Goal: Task Accomplishment & Management: Use online tool/utility

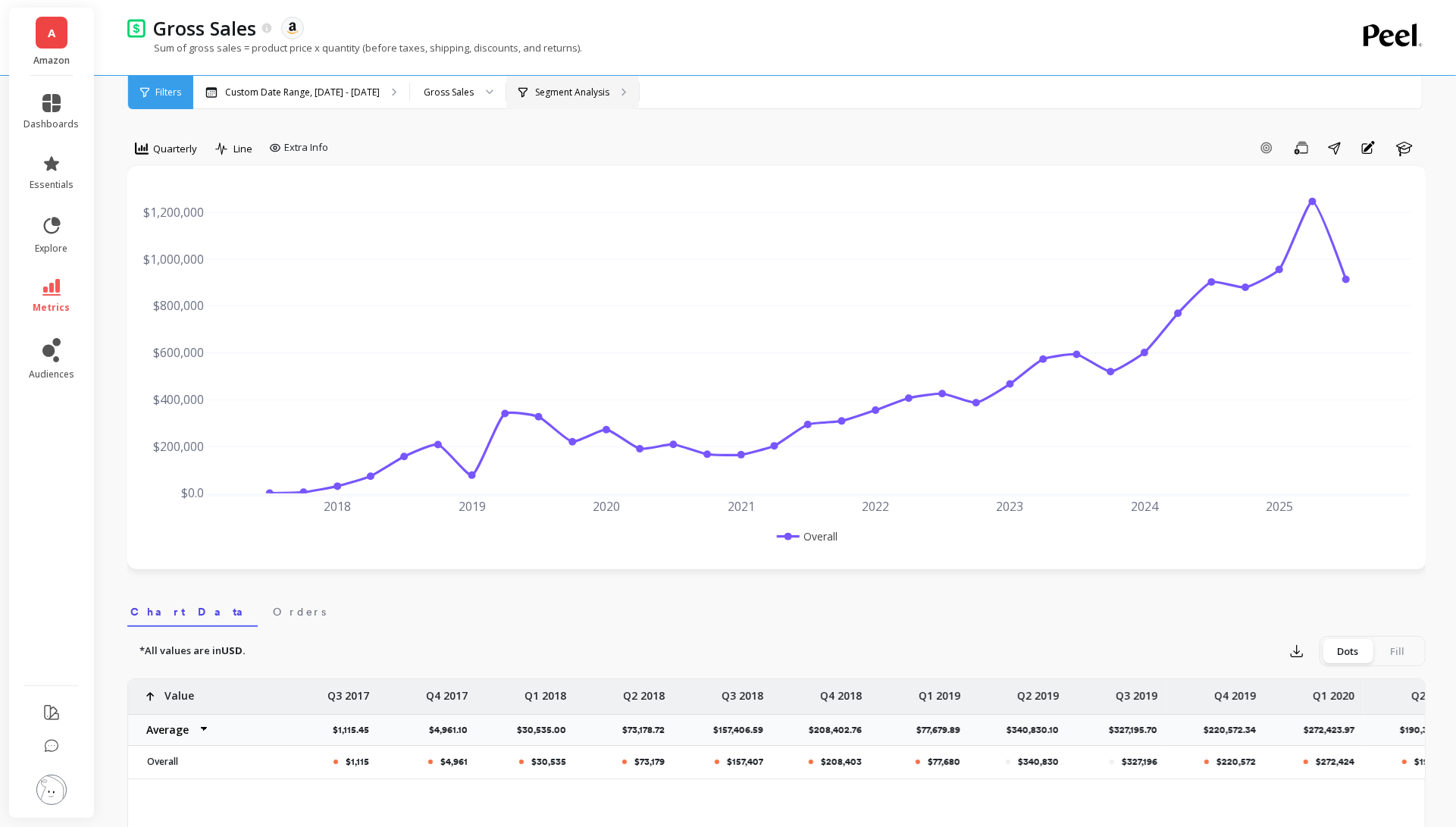
click at [609, 95] on p "Segment Analysis" at bounding box center [572, 92] width 74 height 12
click at [185, 147] on span "Quarterly" at bounding box center [175, 149] width 44 height 15
click at [188, 336] on div "6-week rolling" at bounding box center [183, 341] width 86 height 15
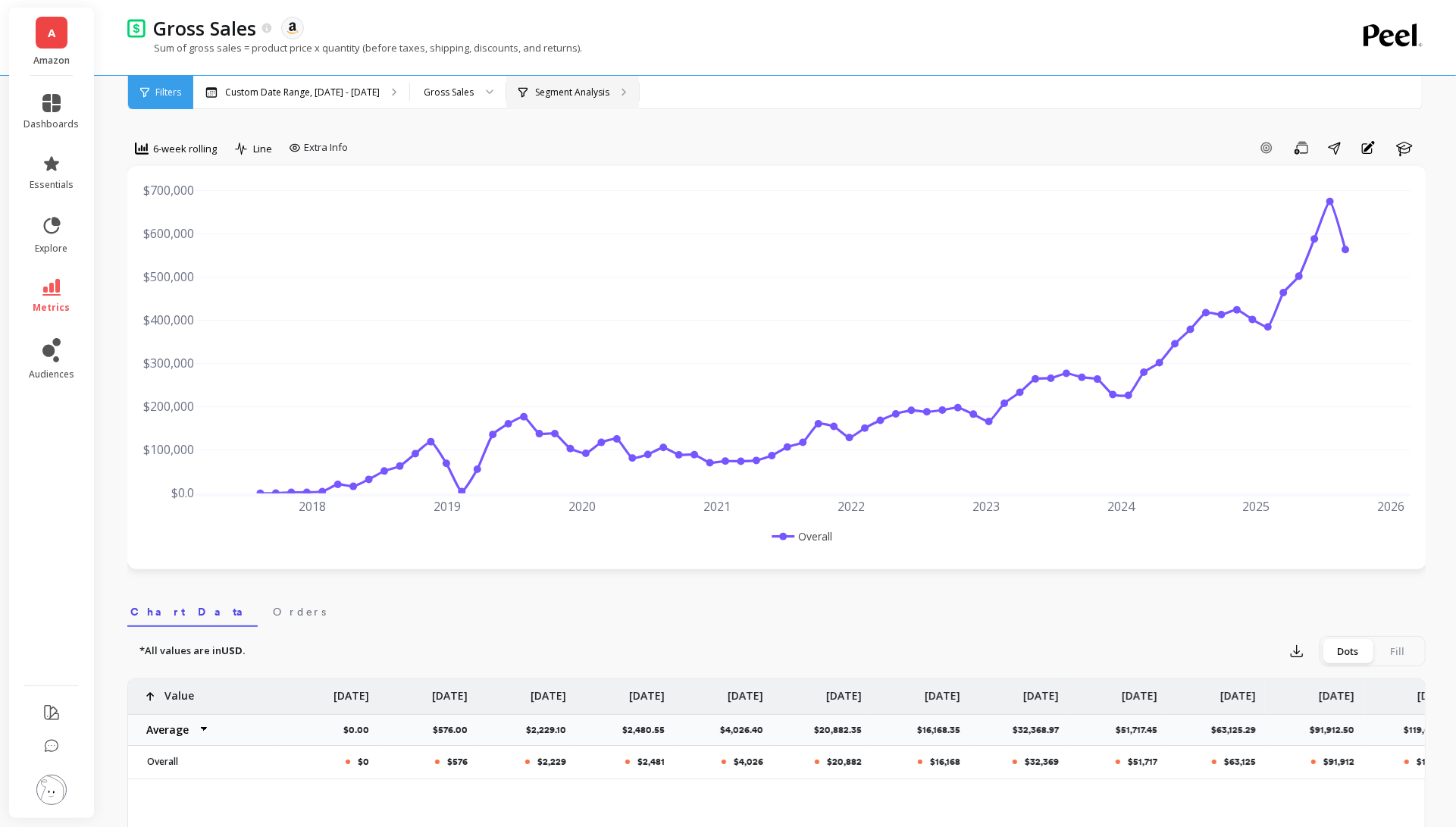
click at [595, 90] on p "Segment Analysis" at bounding box center [572, 92] width 74 height 12
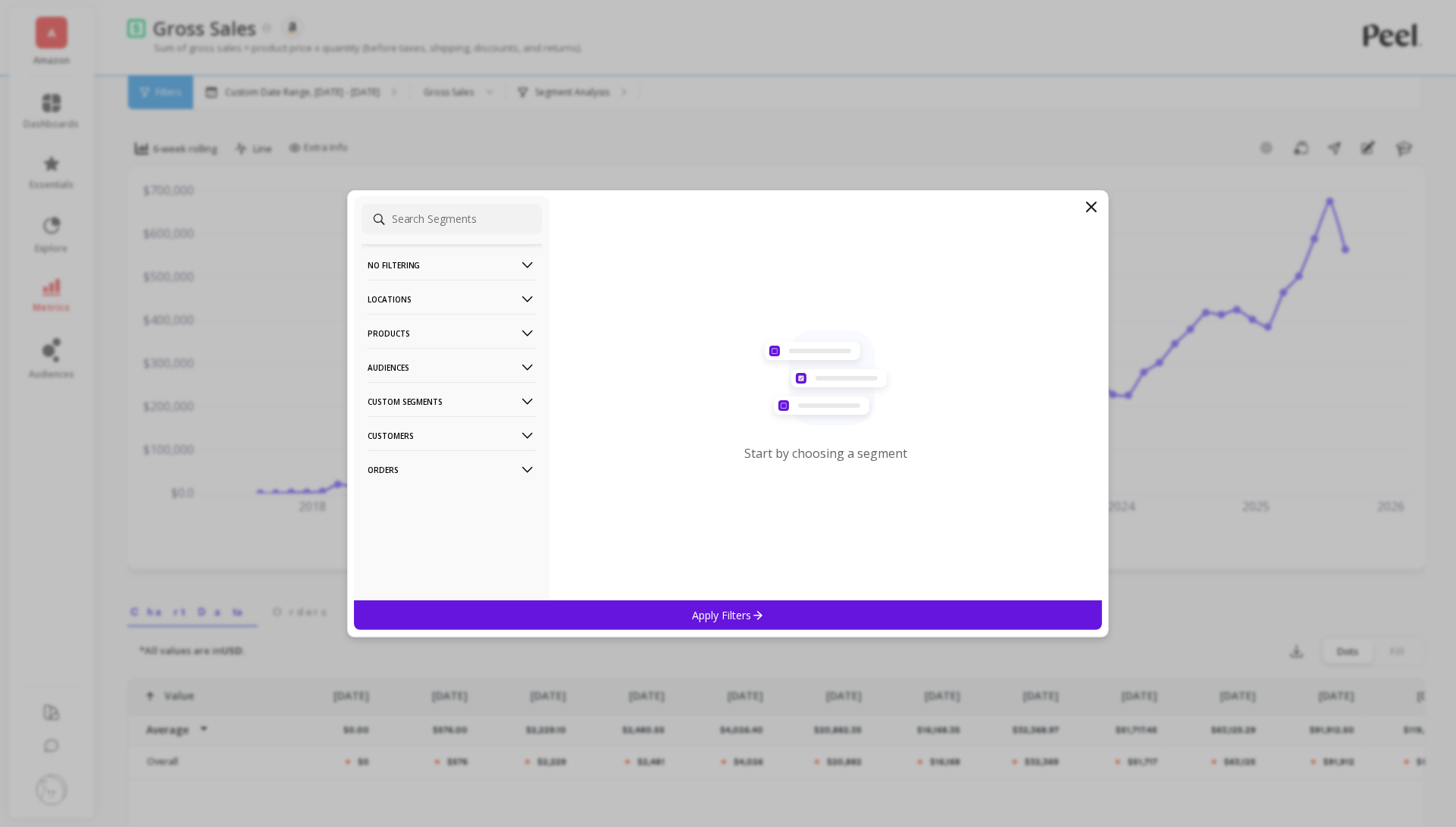
click at [491, 319] on p "Products" at bounding box center [451, 333] width 169 height 39
click at [488, 407] on div "SKUs" at bounding box center [451, 415] width 180 height 24
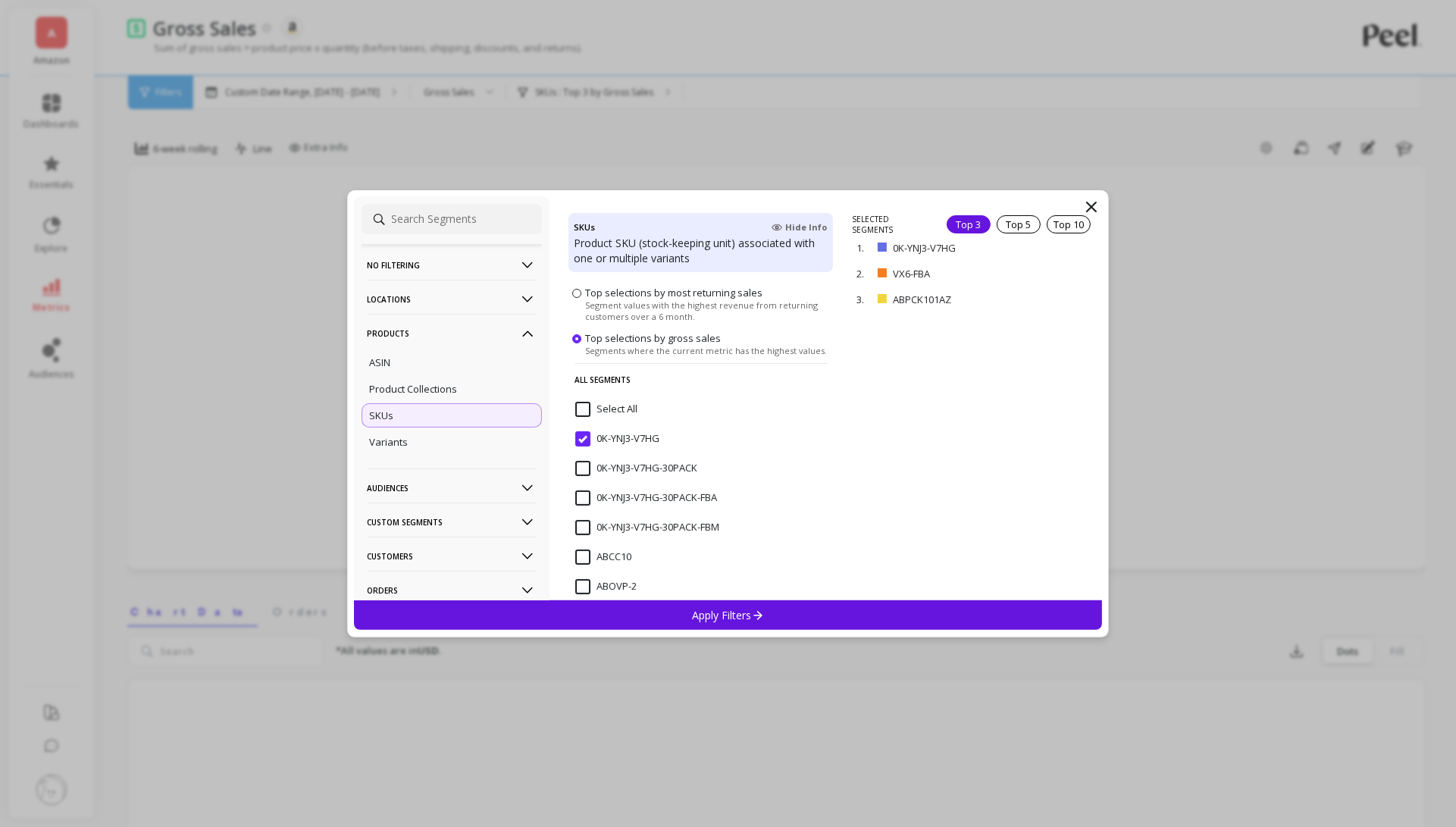
scroll to position [118, 0]
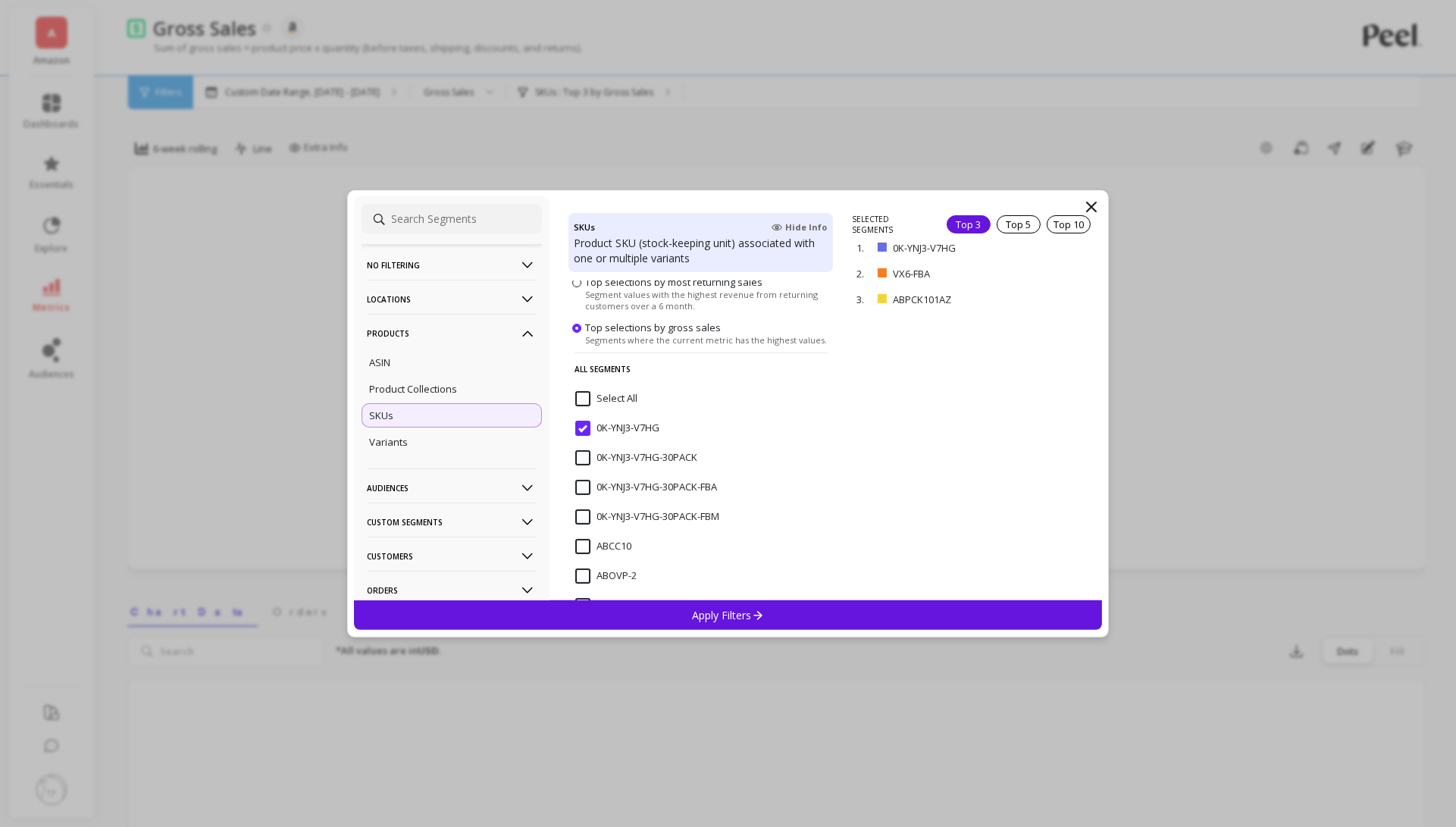
click at [1093, 201] on icon at bounding box center [1092, 207] width 18 height 18
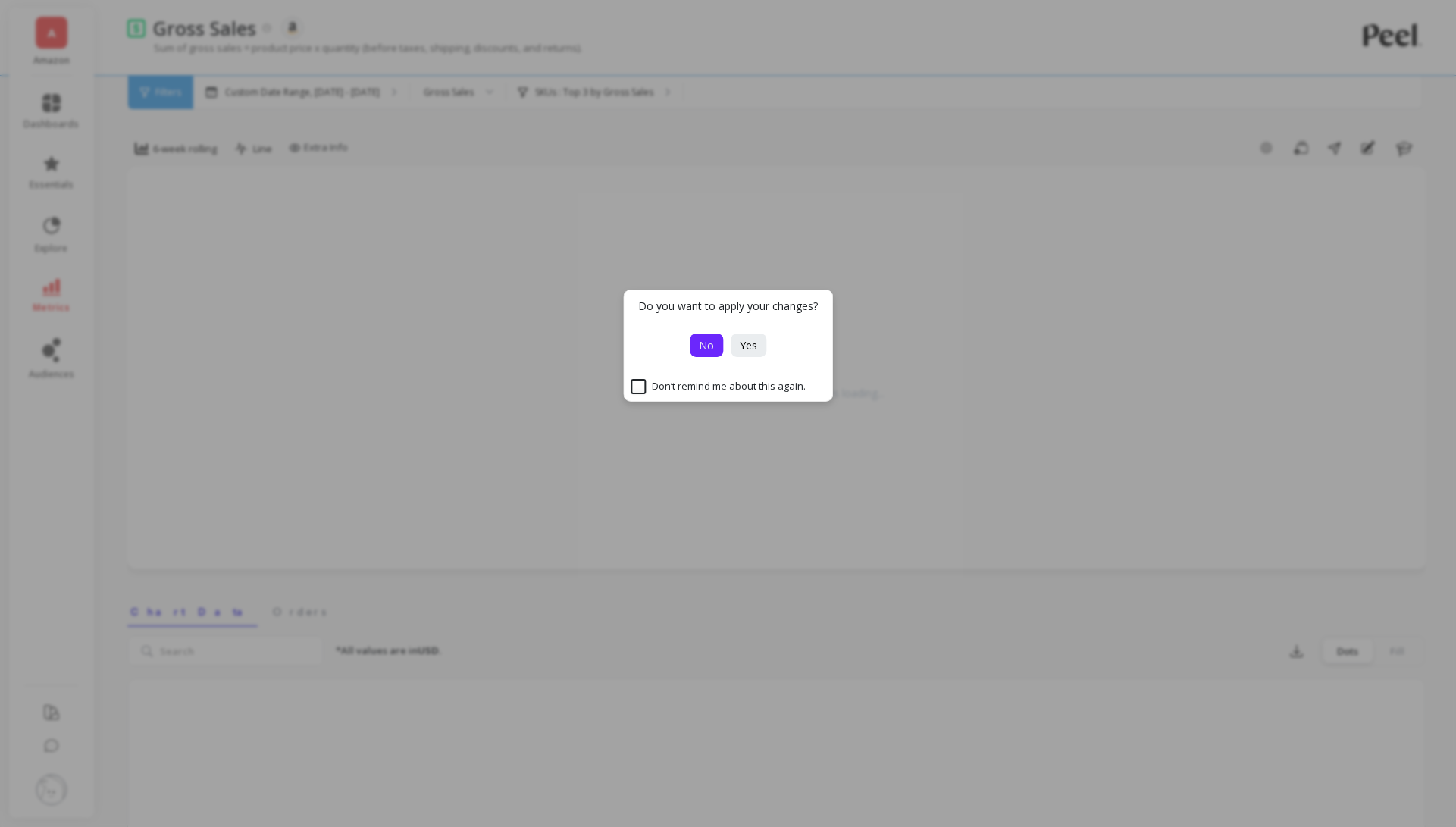
click at [704, 343] on span "No" at bounding box center [706, 345] width 15 height 15
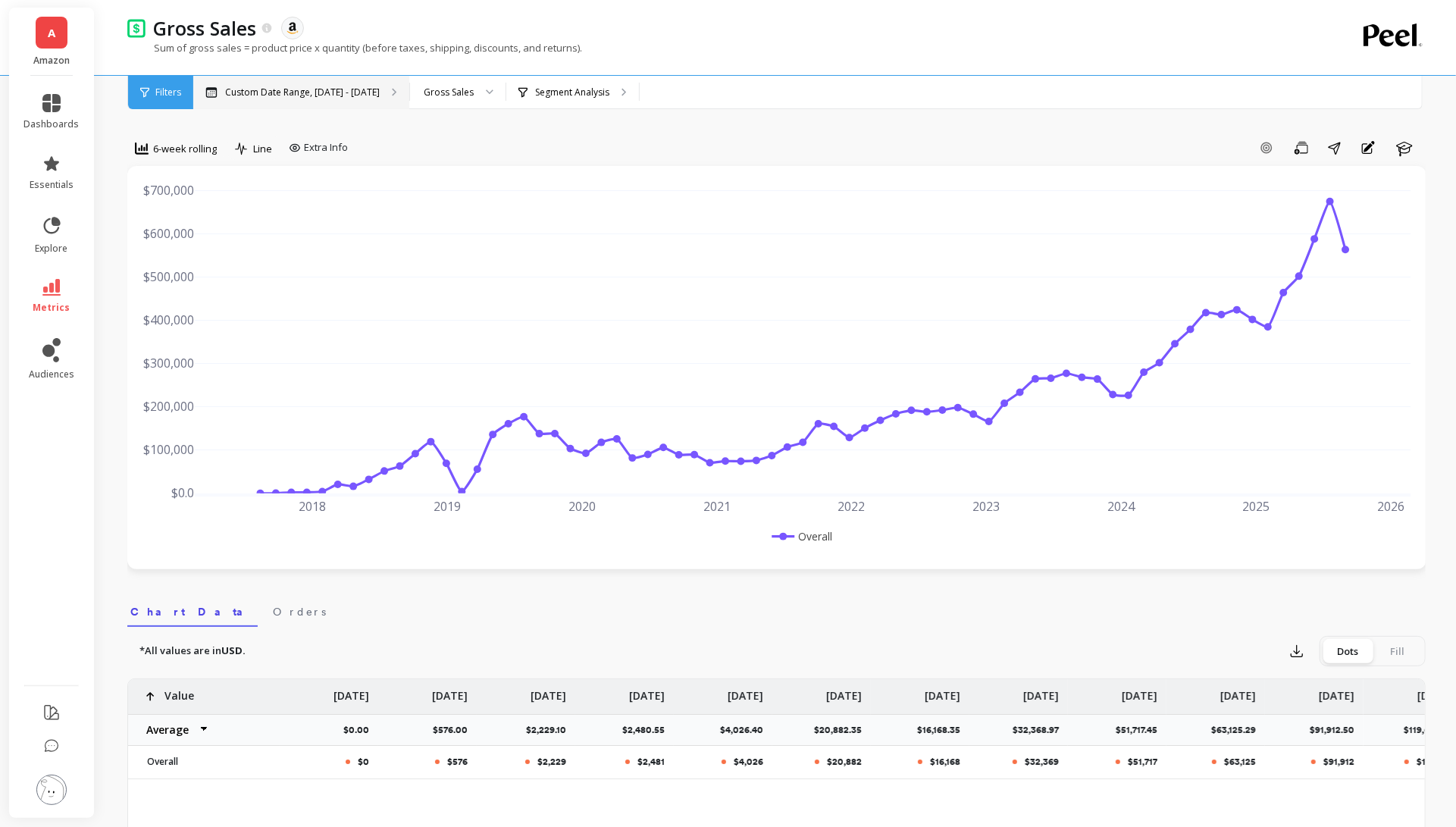
click at [391, 78] on div "Custom Date Range, [DATE] - [DATE]" at bounding box center [301, 92] width 216 height 34
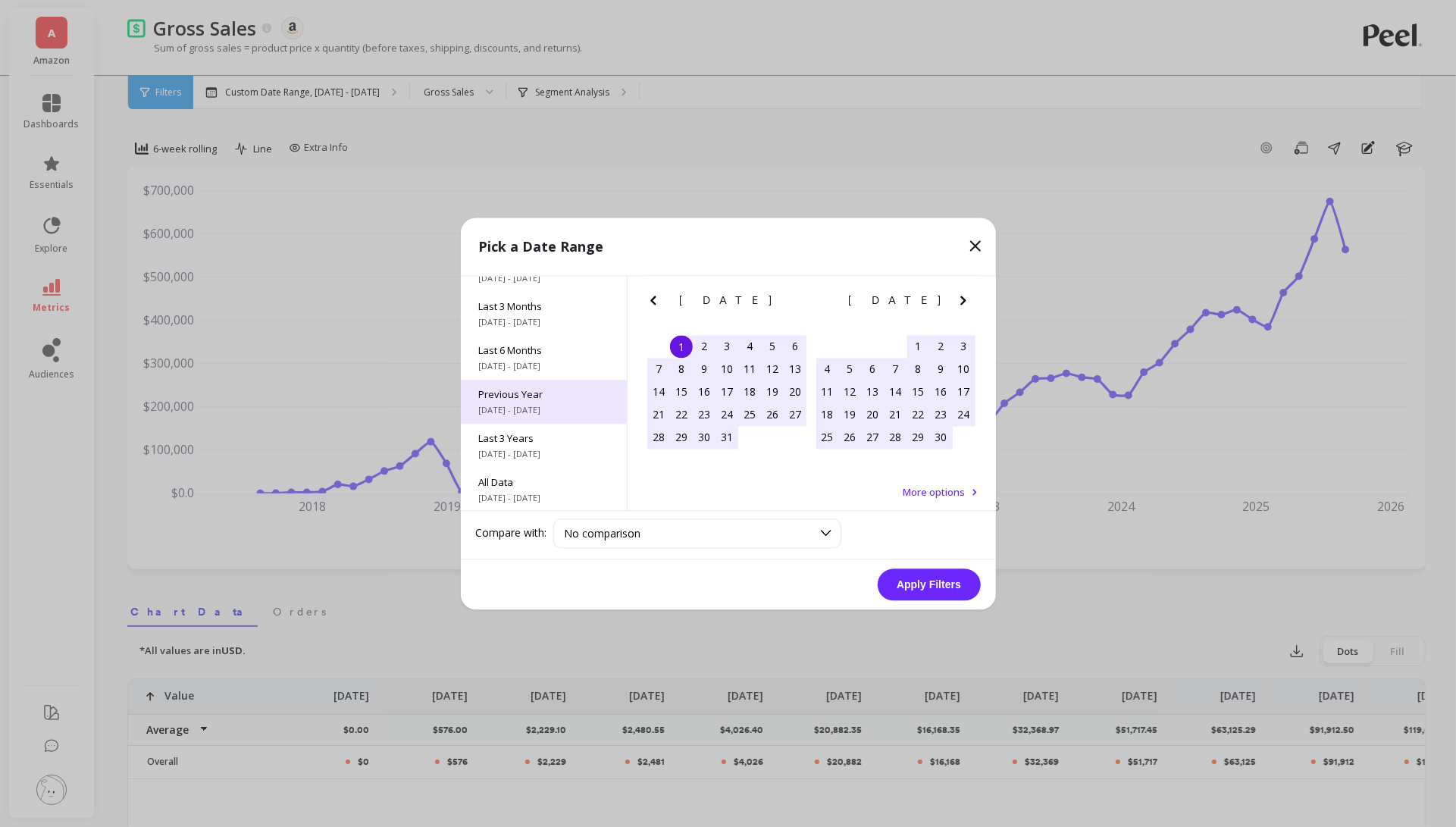
scroll to position [205, 0]
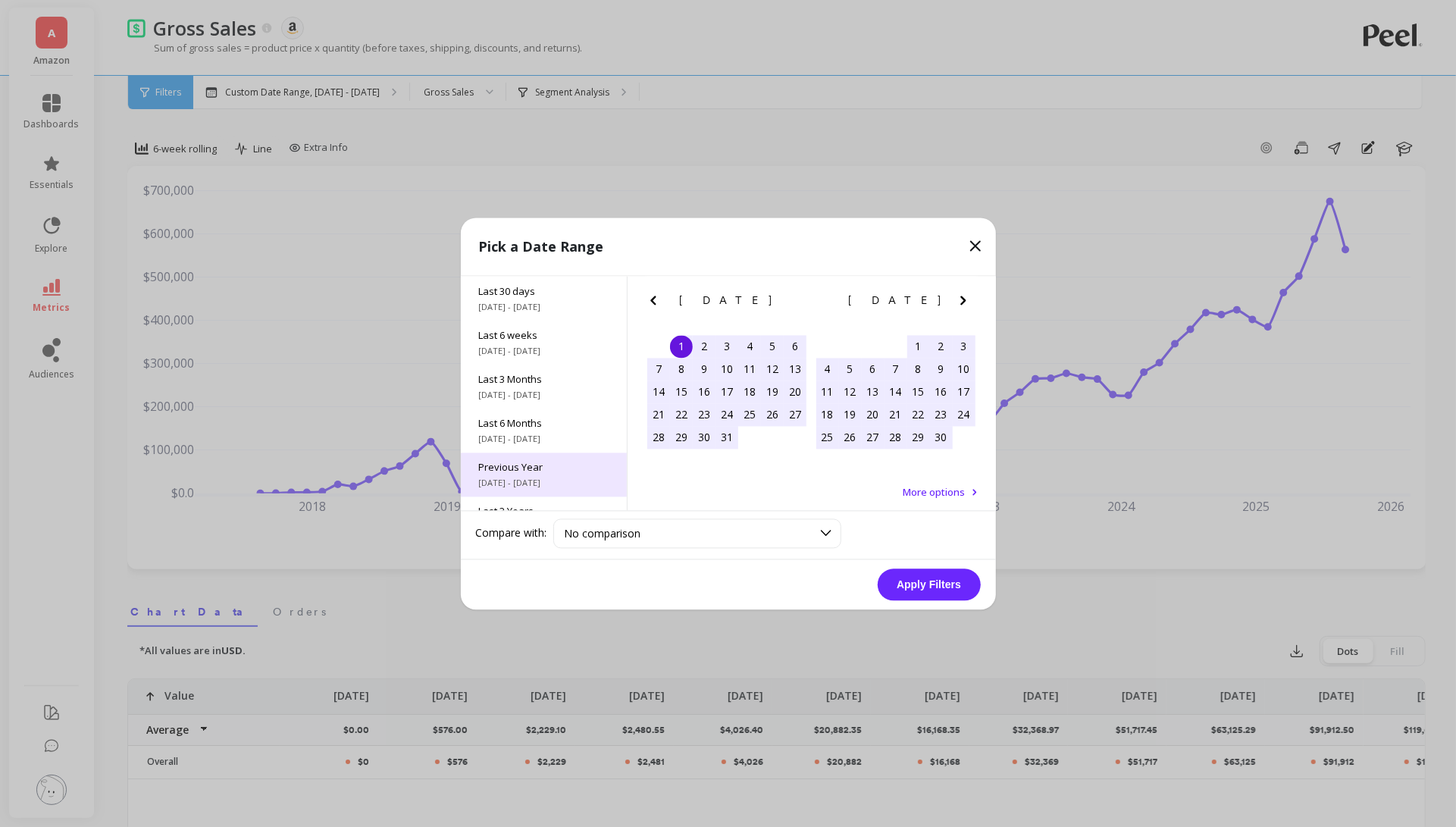
click at [569, 418] on span "Last 6 Months" at bounding box center [543, 423] width 130 height 14
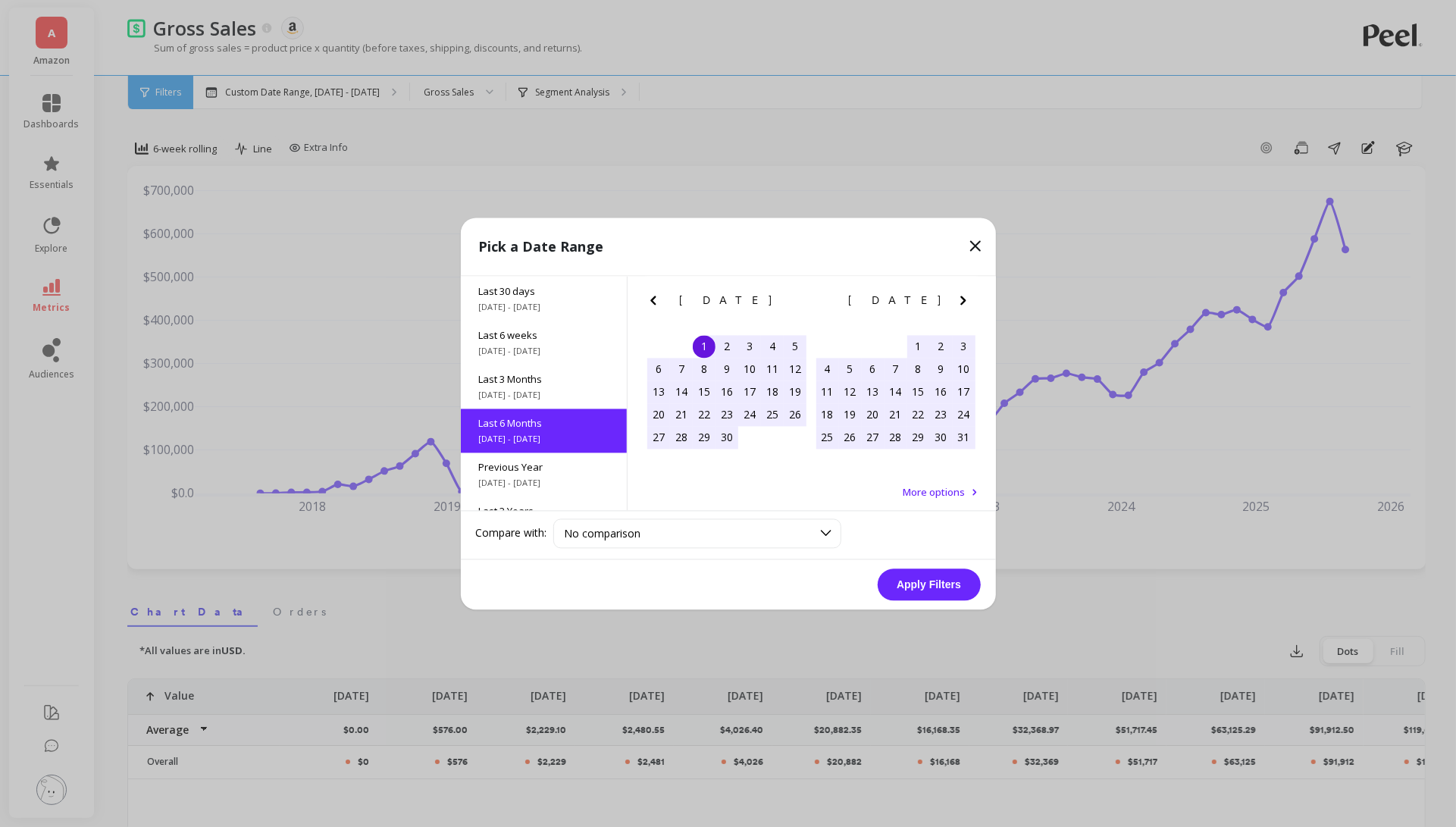
scroll to position [169, 0]
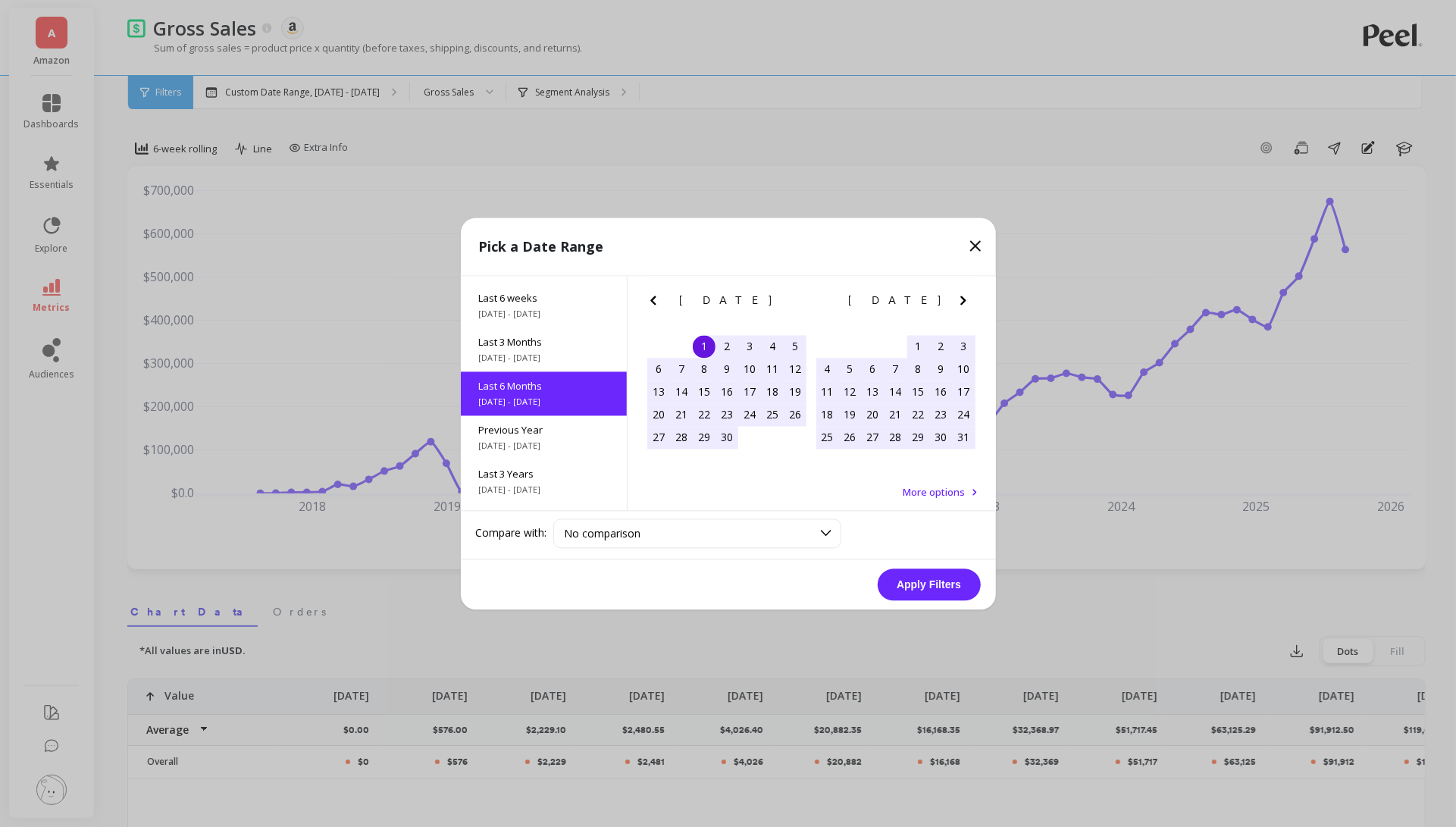
click at [915, 579] on button "Apply Filters" at bounding box center [929, 584] width 103 height 32
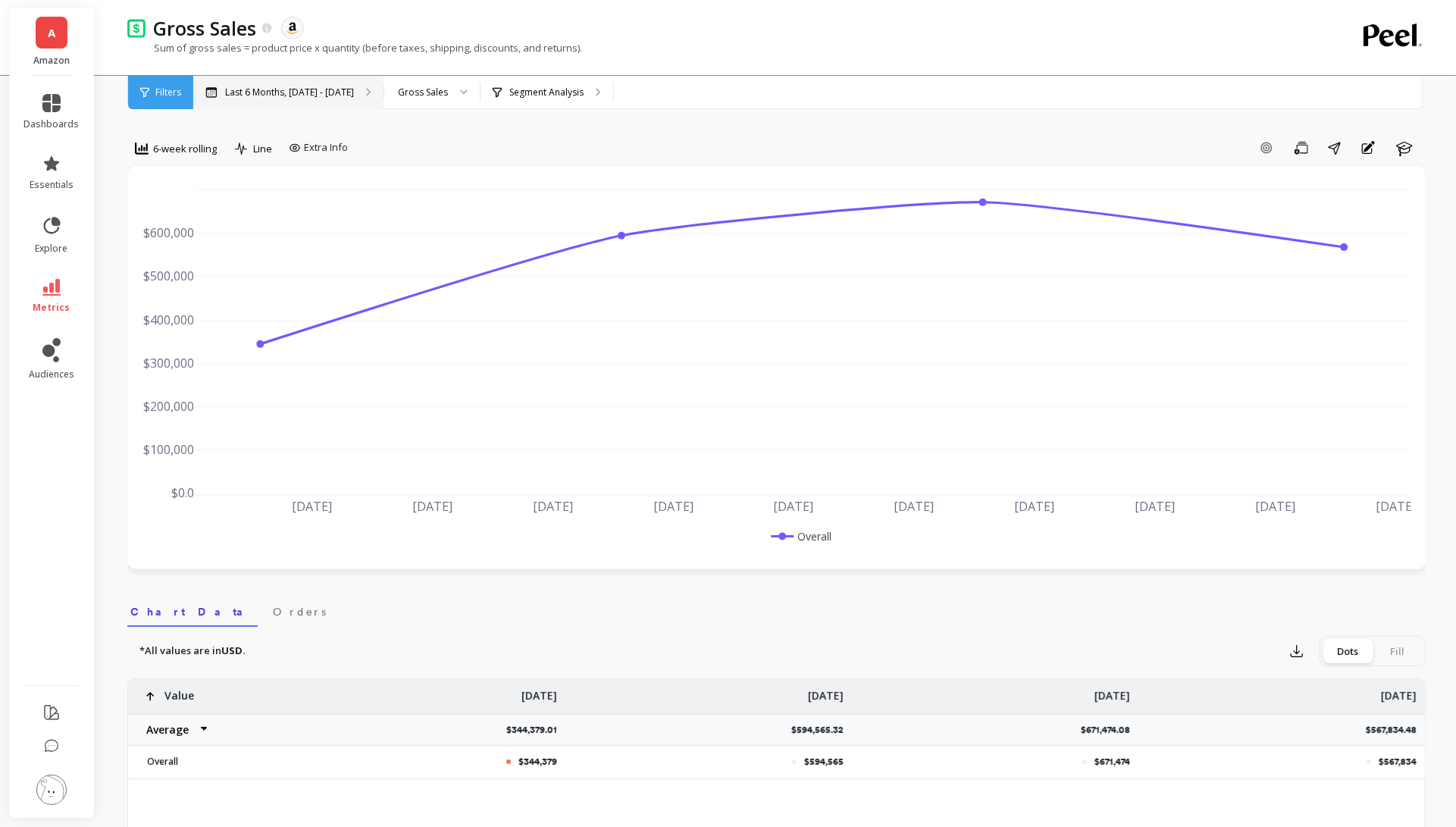
click at [357, 92] on div "Last 6 Months, [DATE] - [DATE]" at bounding box center [288, 92] width 190 height 34
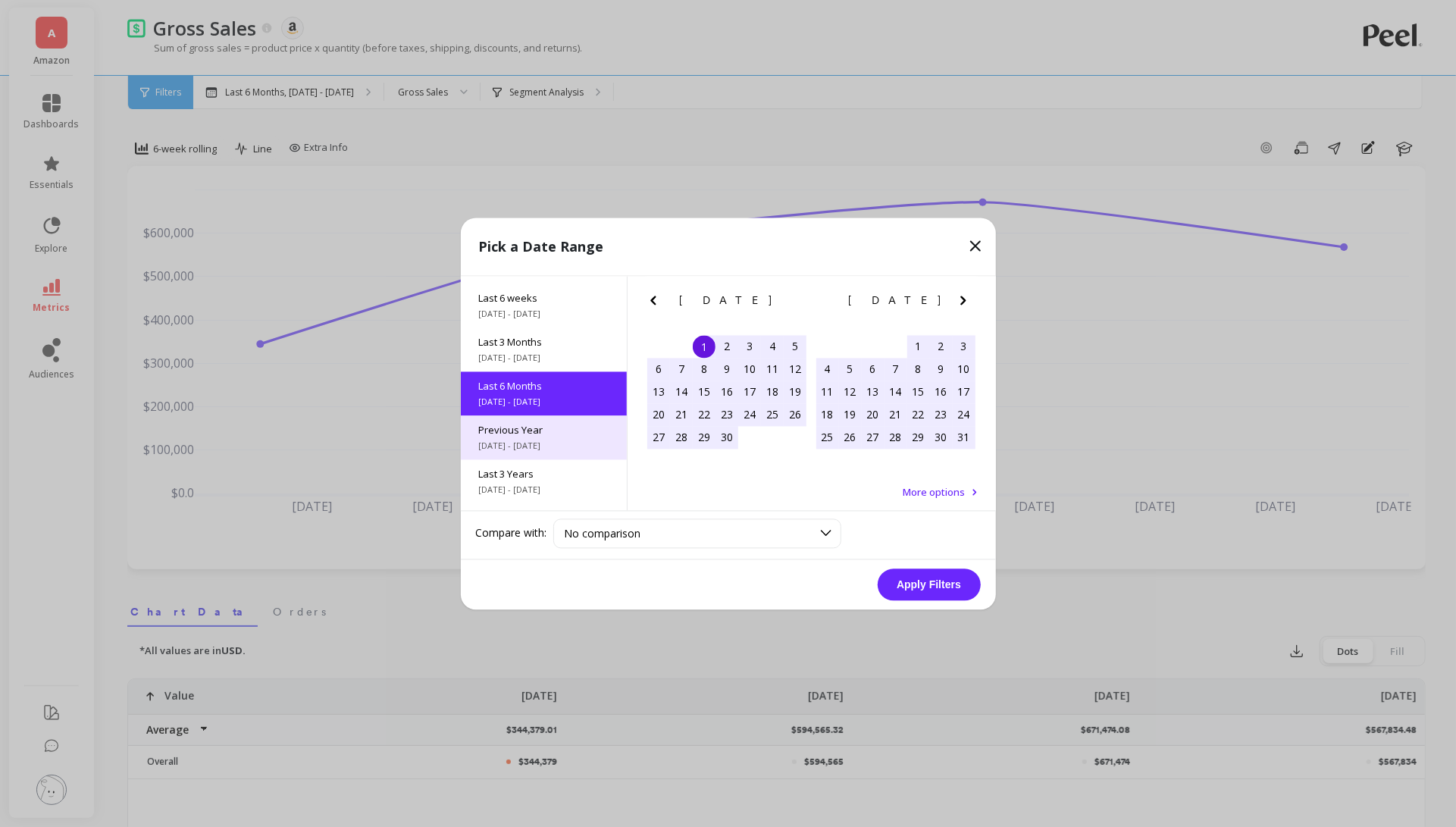
scroll to position [205, 0]
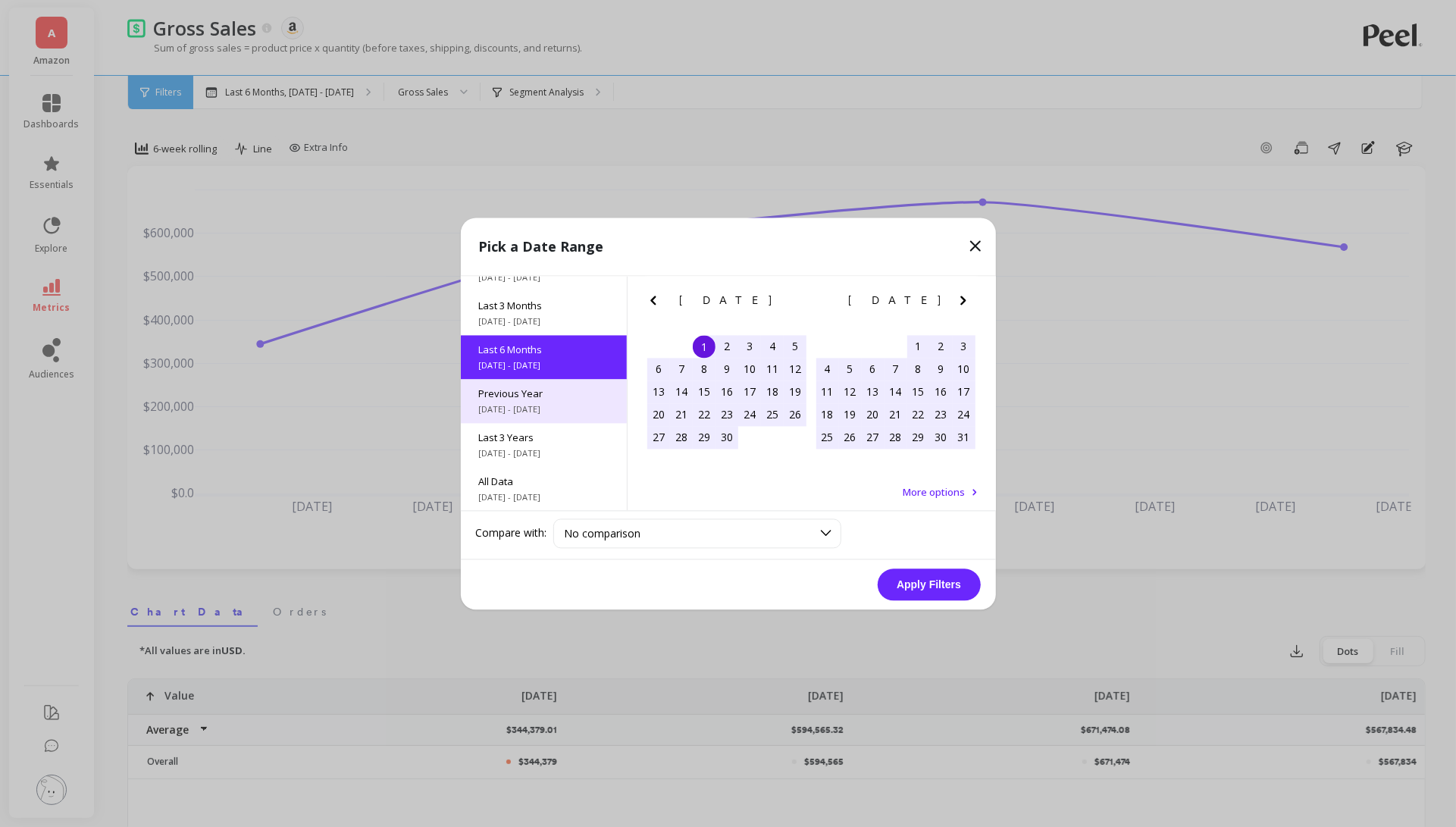
click at [556, 438] on span "Last 3 Years" at bounding box center [543, 437] width 130 height 14
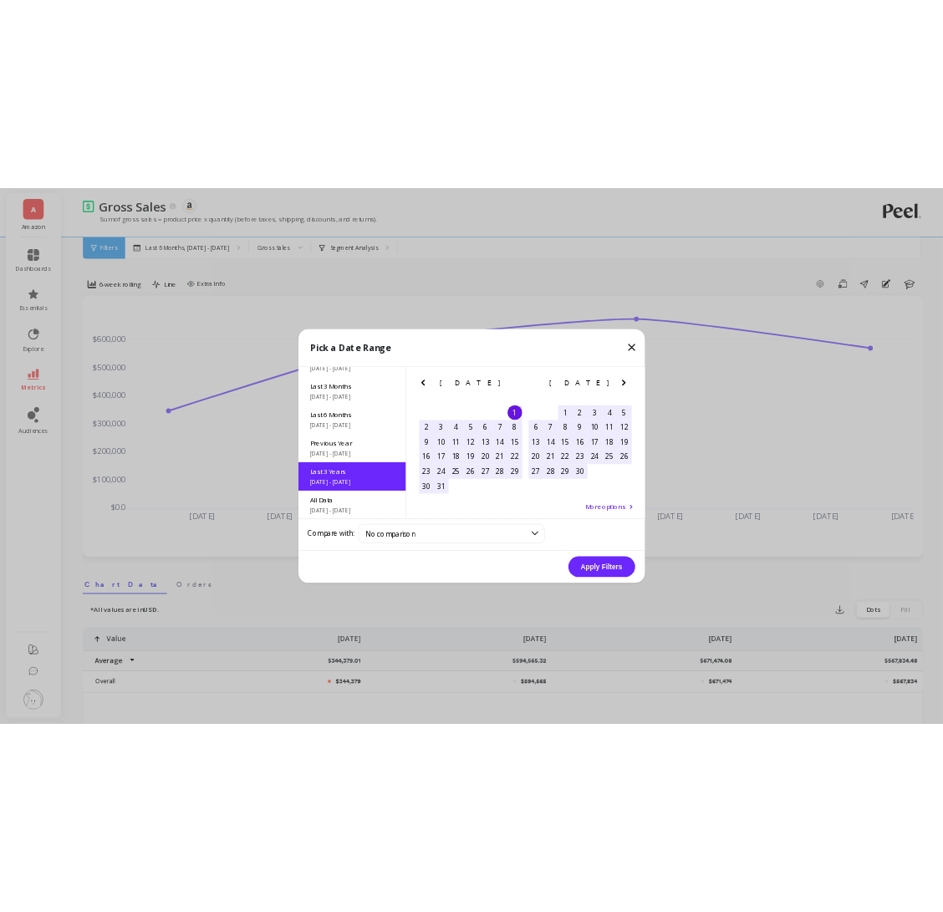
scroll to position [0, 0]
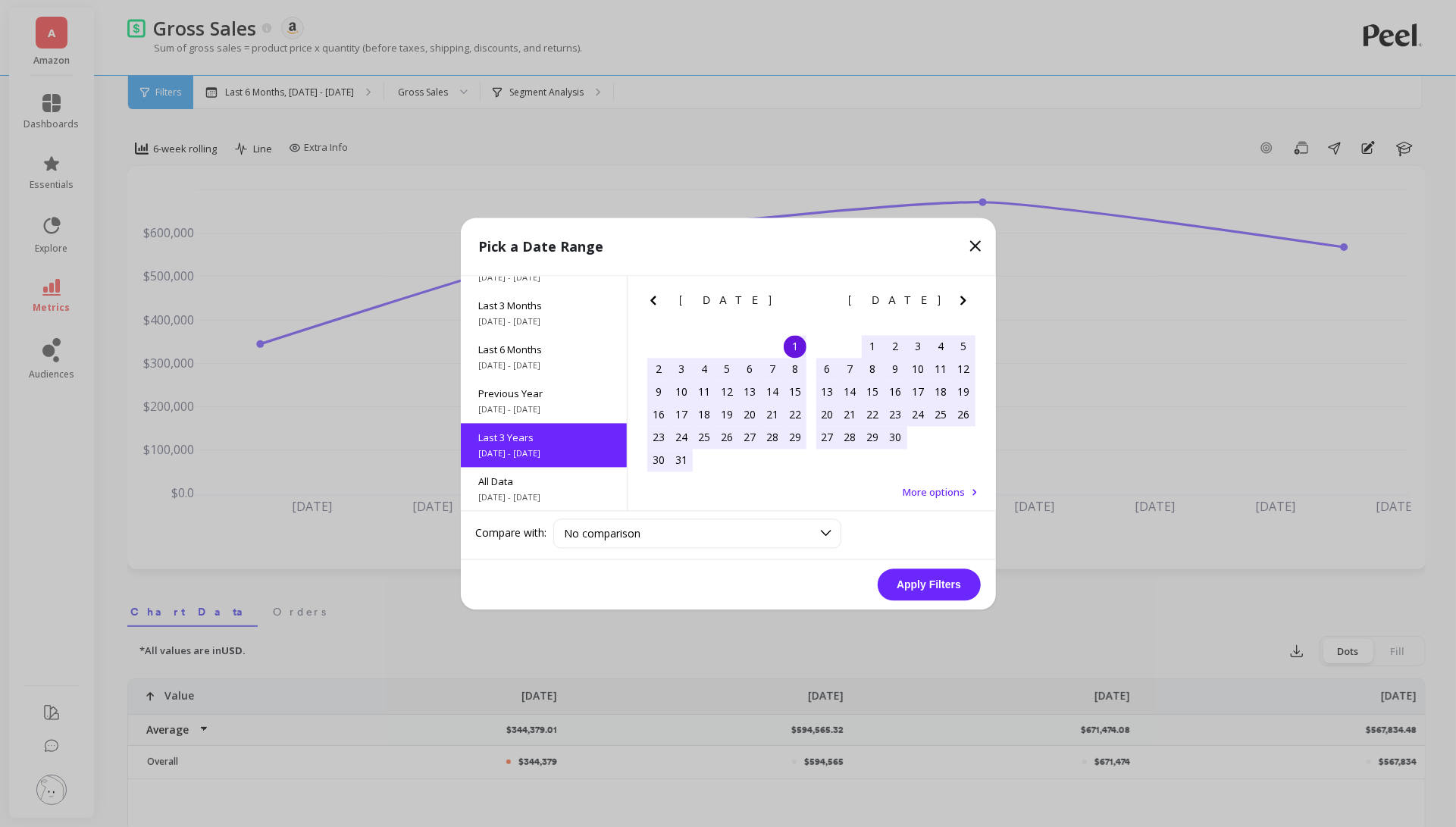
click at [917, 583] on button "Apply Filters" at bounding box center [929, 584] width 103 height 32
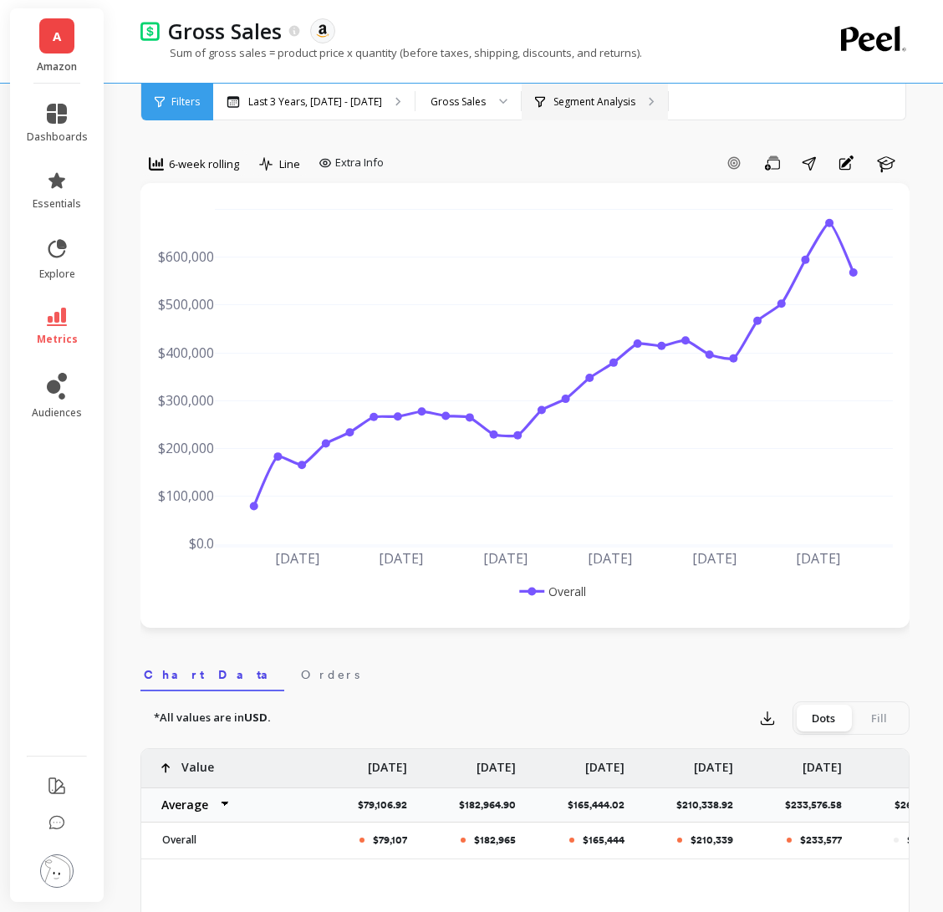
click at [601, 103] on p "Segment Analysis" at bounding box center [594, 101] width 82 height 13
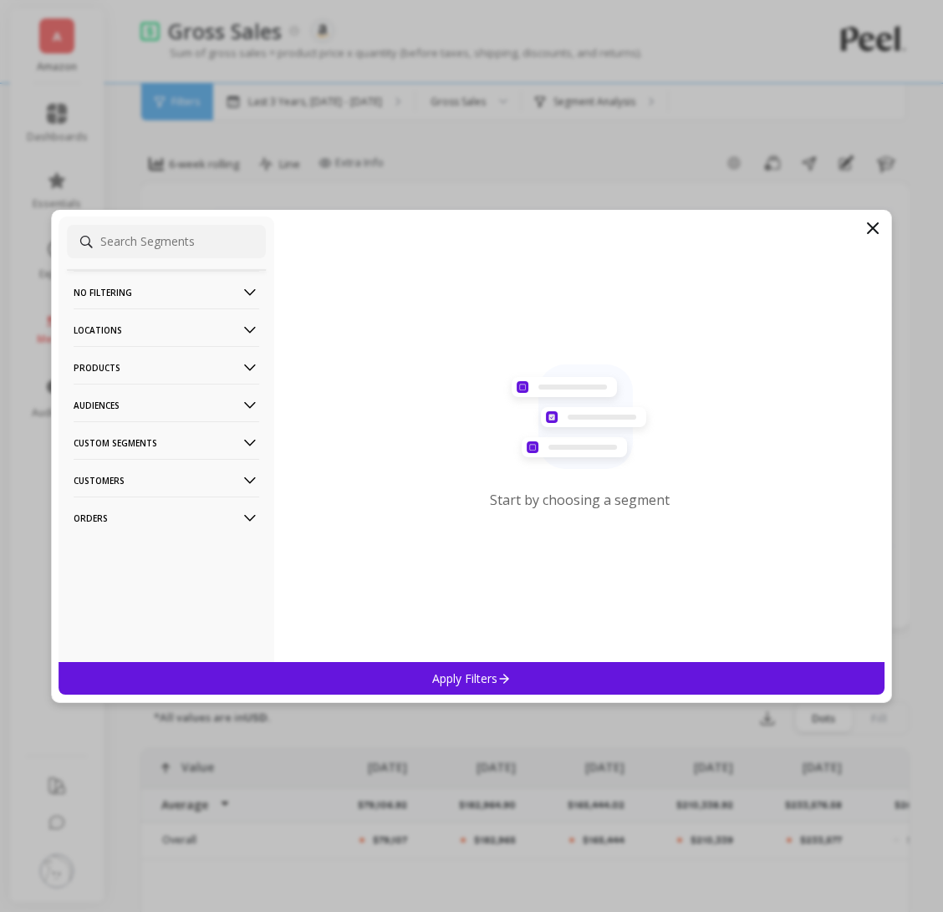
click at [249, 354] on p "Products" at bounding box center [167, 367] width 186 height 43
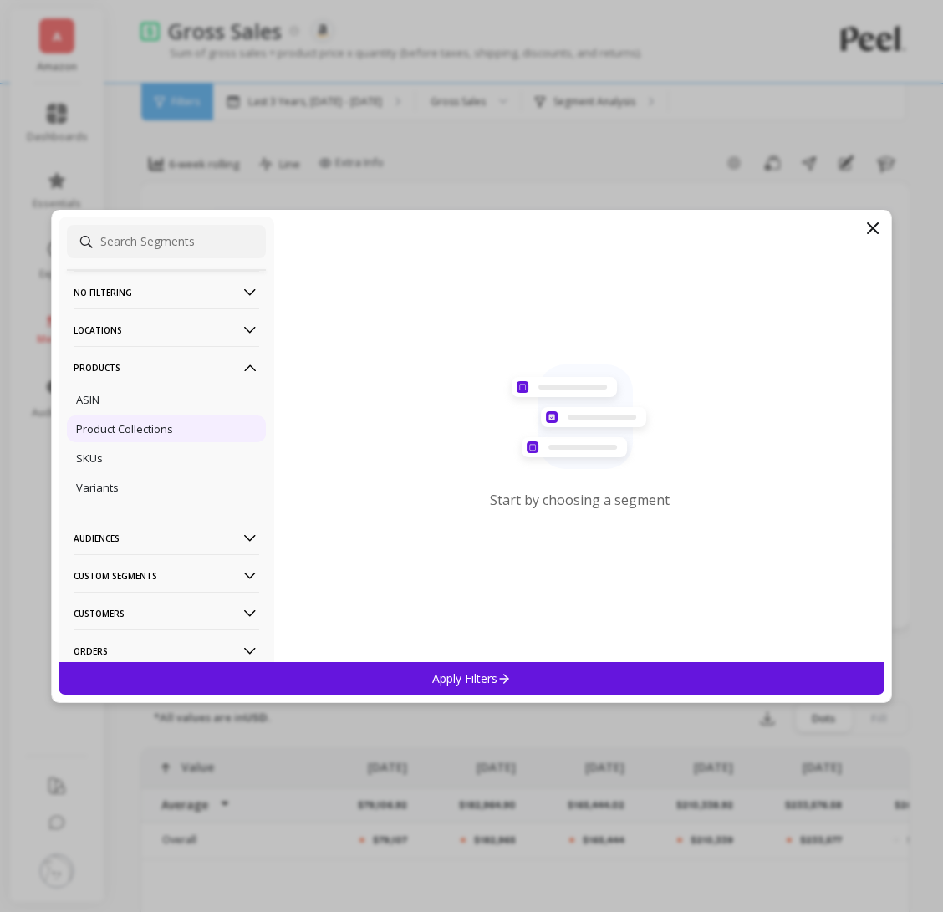
click at [234, 425] on div "Product Collections" at bounding box center [166, 429] width 199 height 27
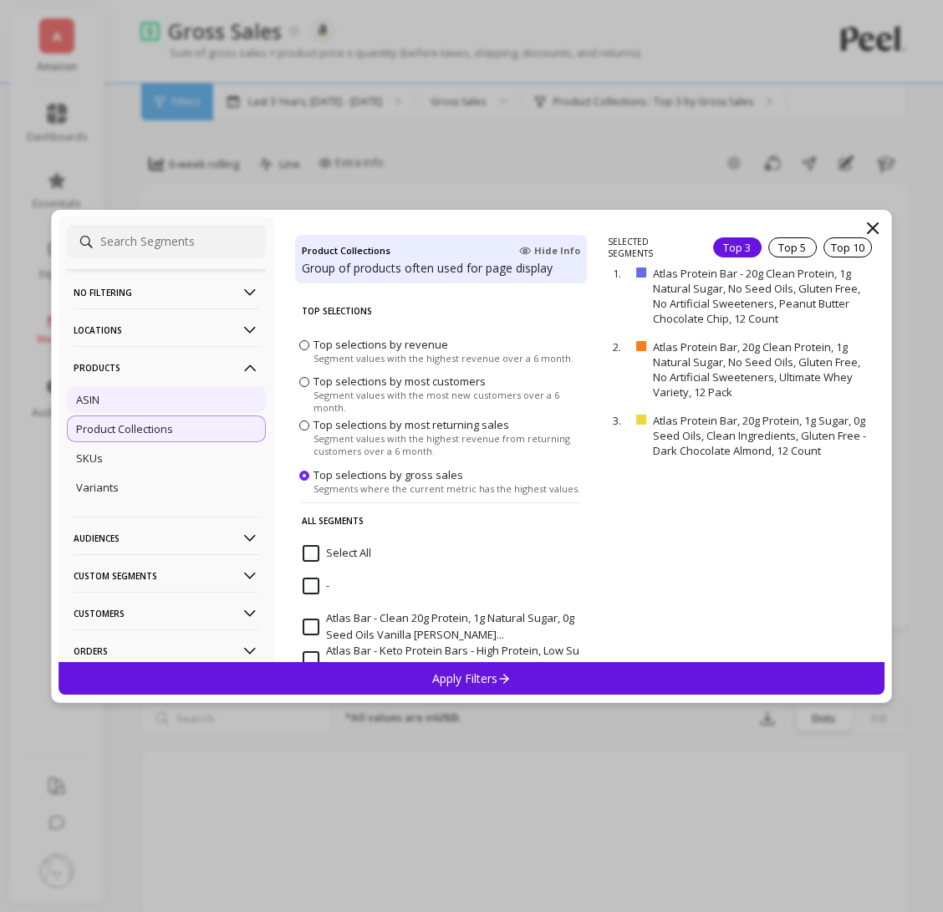
click at [222, 406] on div "ASIN" at bounding box center [166, 399] width 199 height 27
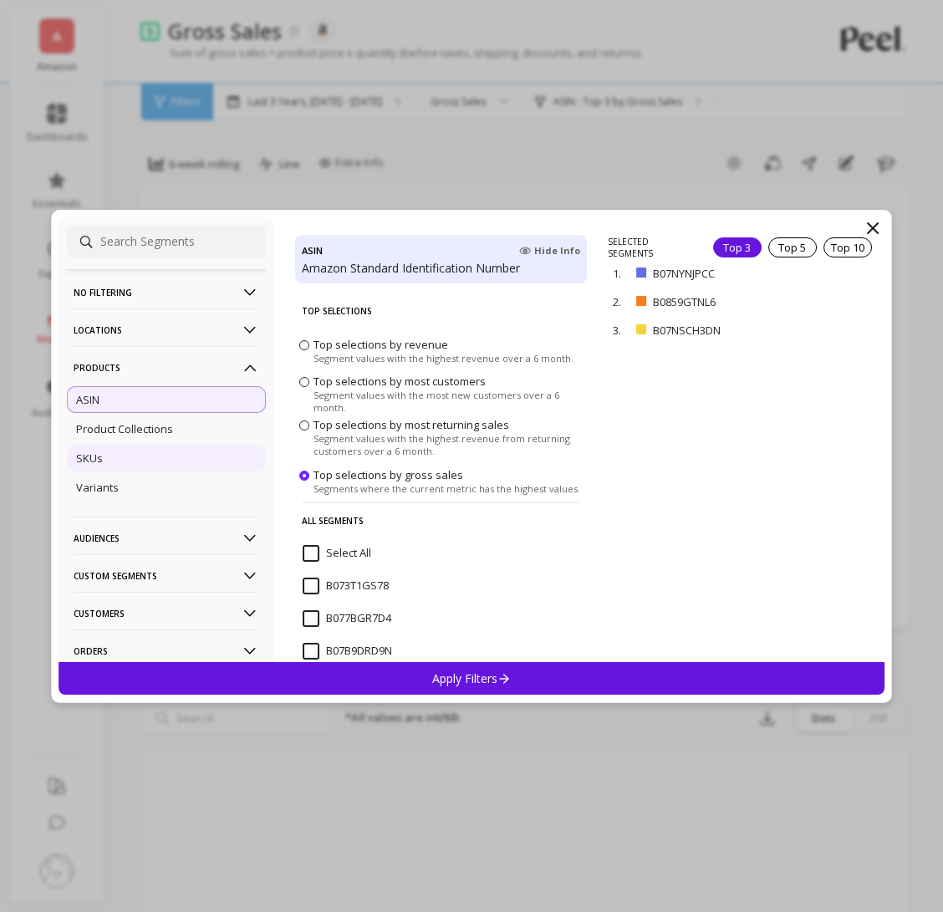
click at [210, 456] on div "SKUs" at bounding box center [166, 458] width 199 height 27
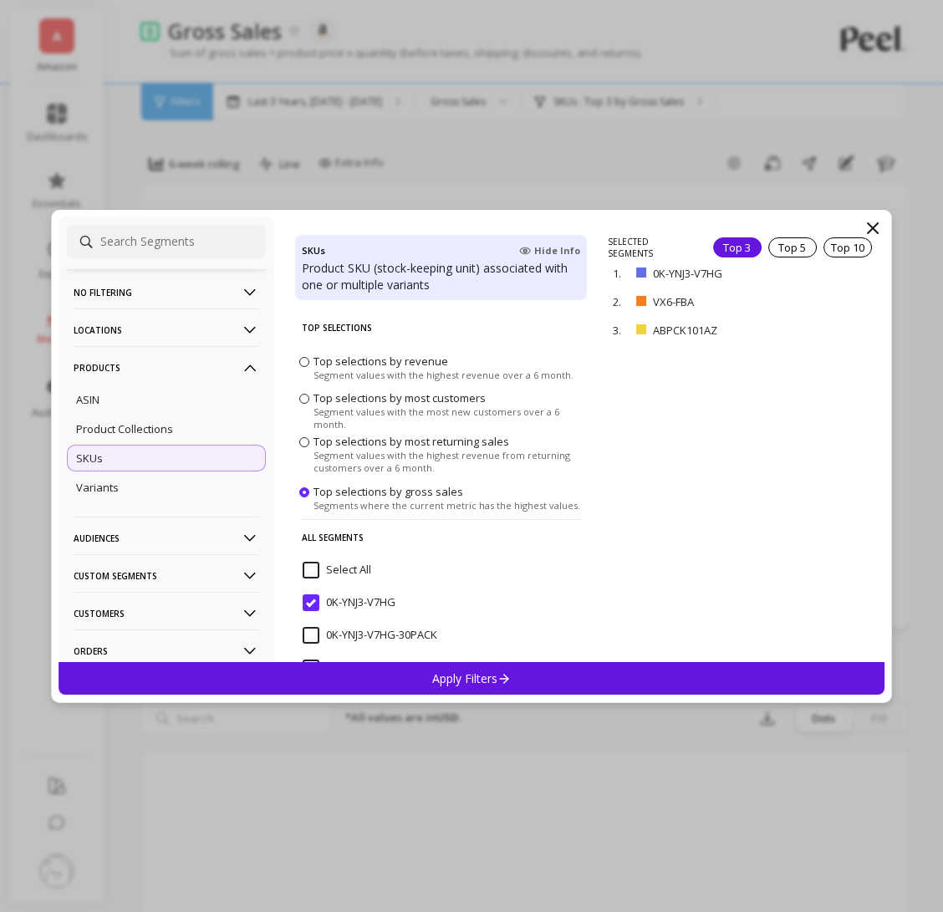
click at [314, 599] on input "0K-YNJ3-V7HG" at bounding box center [349, 602] width 93 height 17
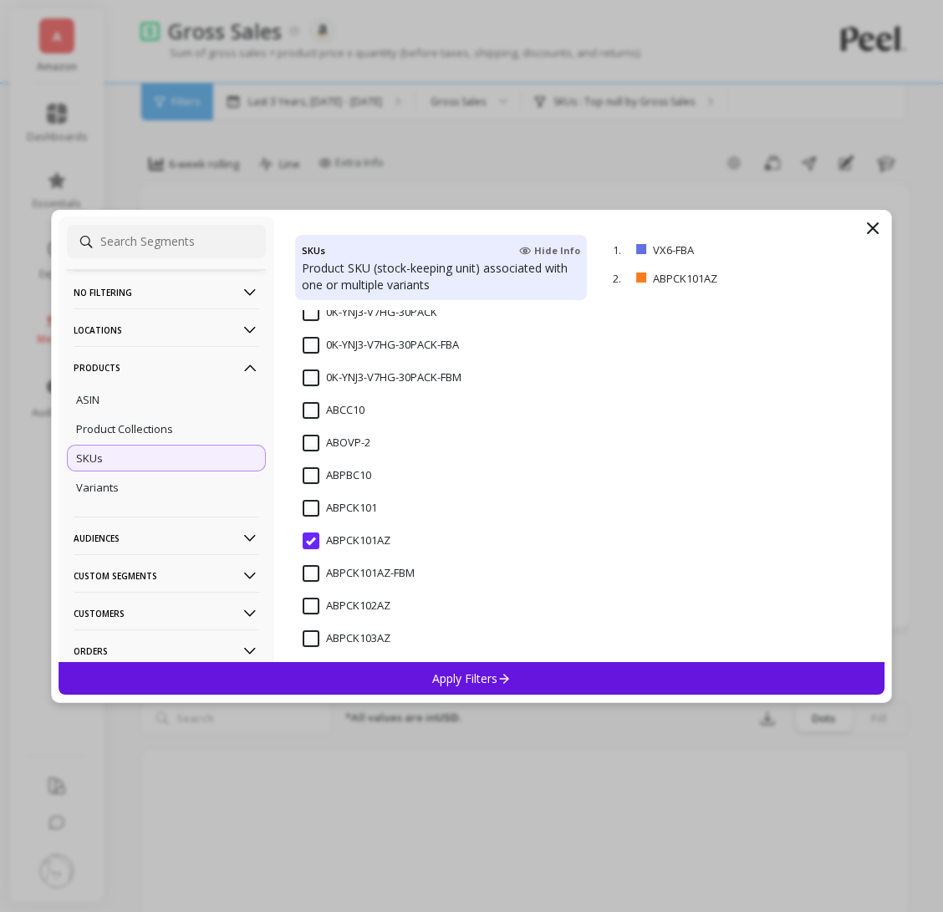
scroll to position [335, 0]
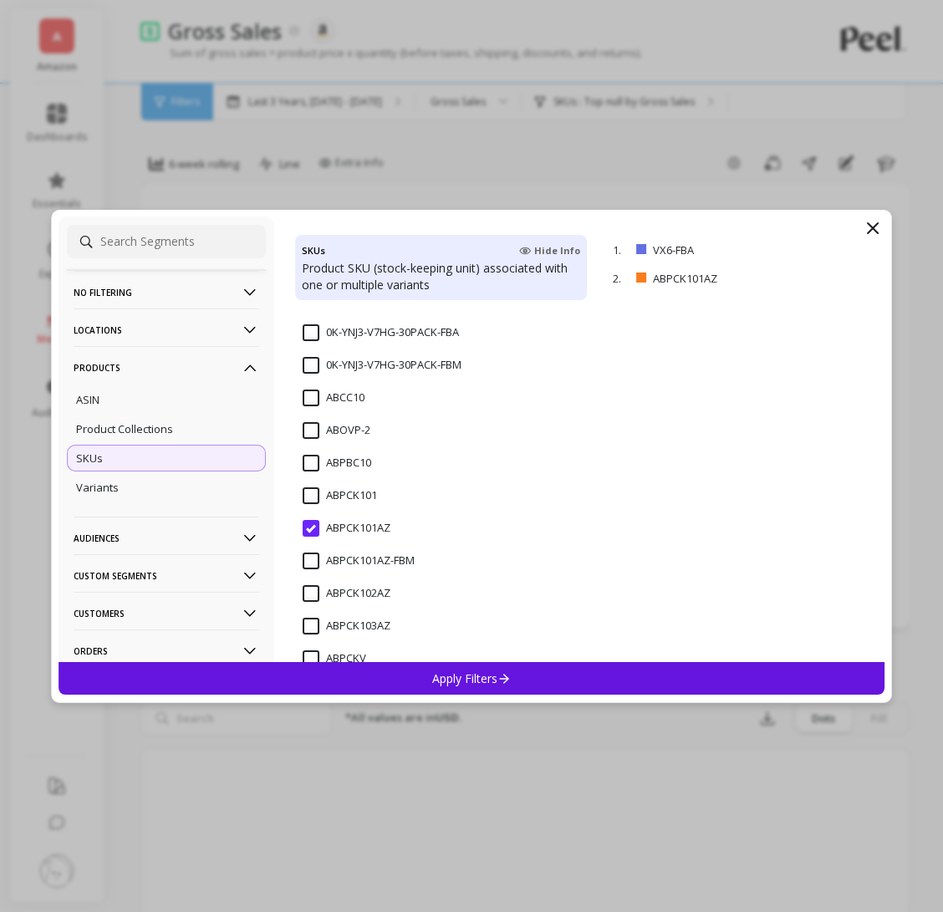
click at [307, 526] on input "ABPCK101AZ" at bounding box center [347, 528] width 88 height 17
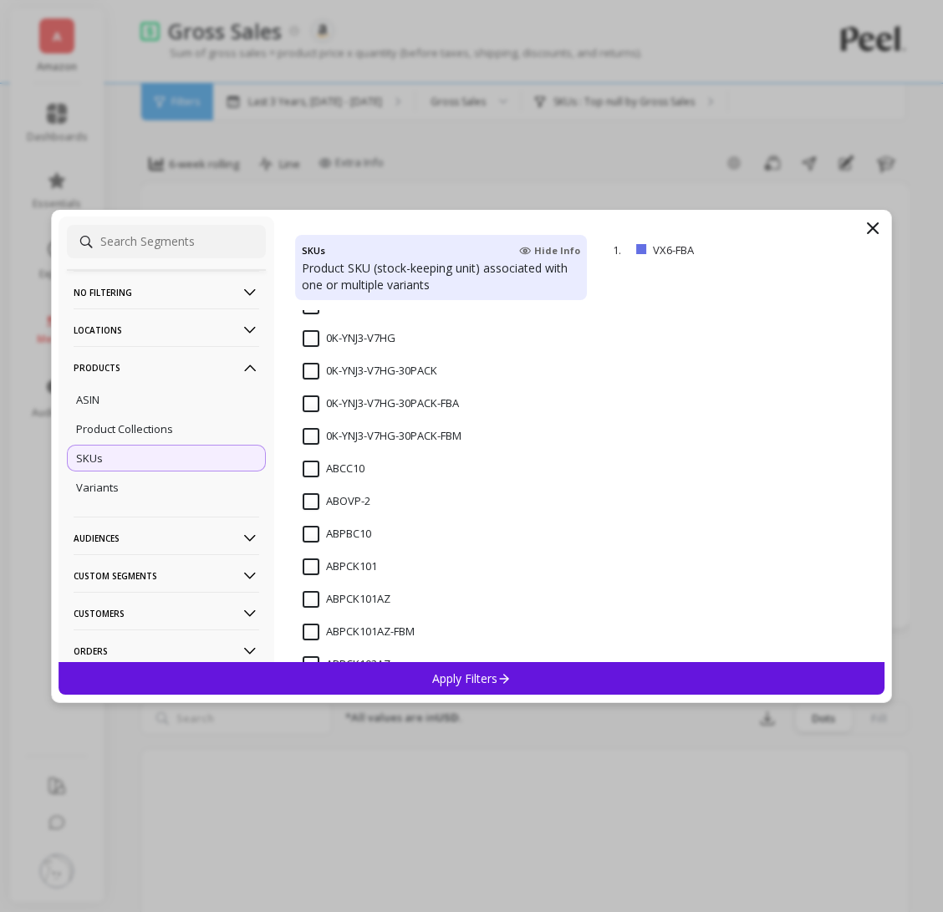
scroll to position [5, 0]
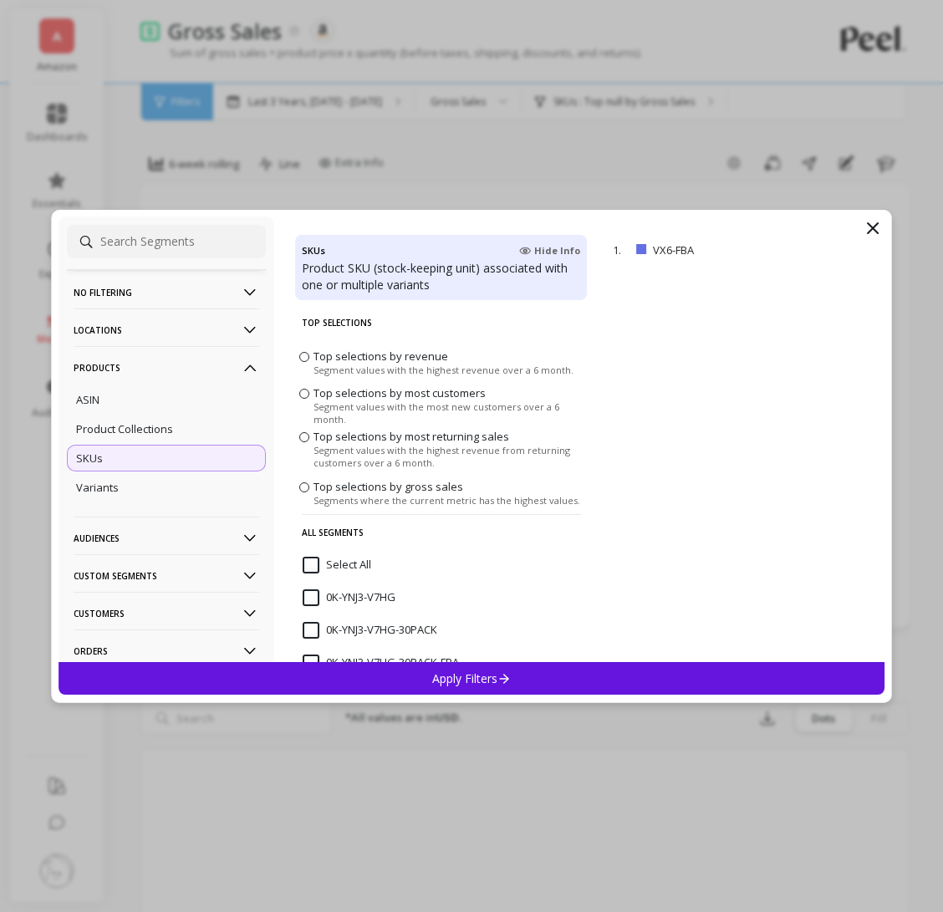
click at [310, 563] on input "Select All" at bounding box center [337, 565] width 69 height 17
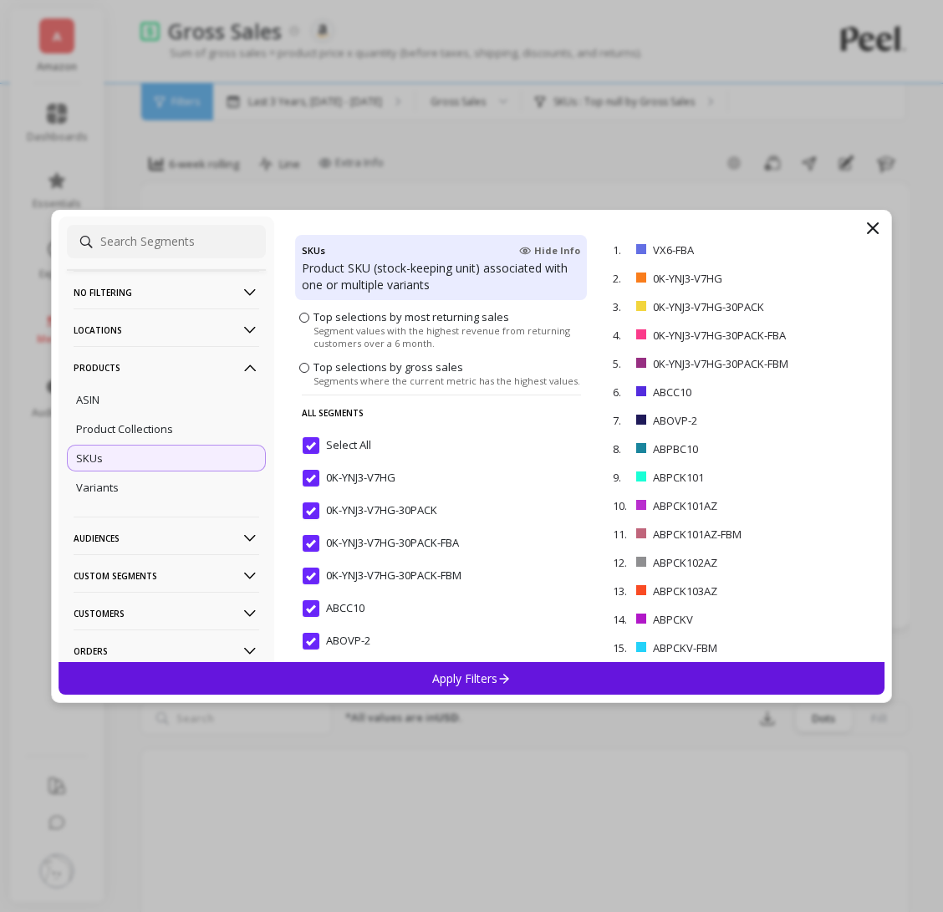
scroll to position [207, 0]
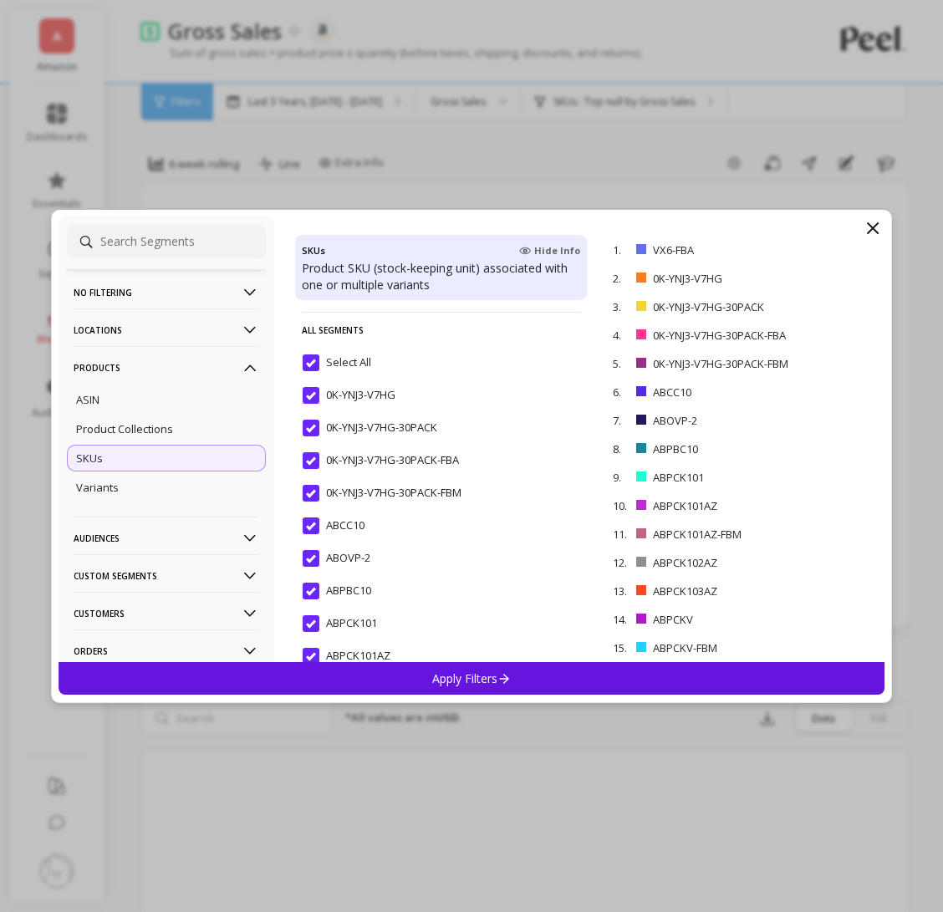
click at [310, 387] on input "0K-YNJ3-V7HG" at bounding box center [349, 395] width 93 height 17
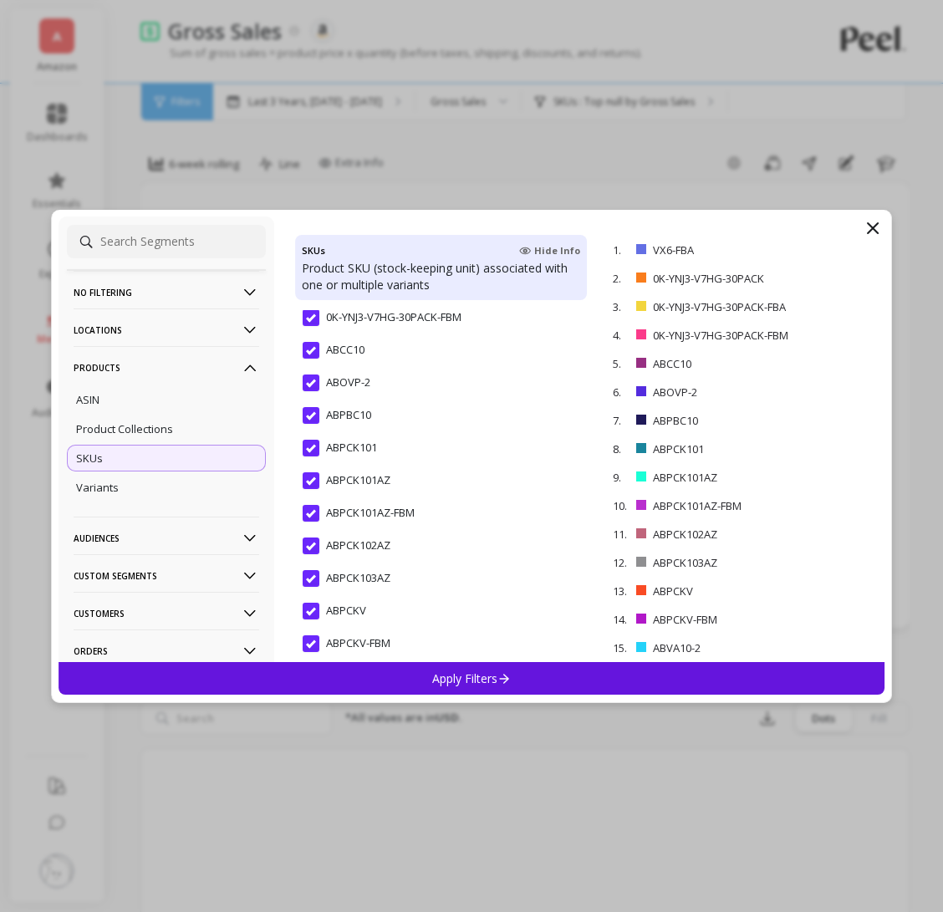
scroll to position [416, 0]
click at [309, 451] on input "ABPCK101AZ" at bounding box center [347, 448] width 88 height 17
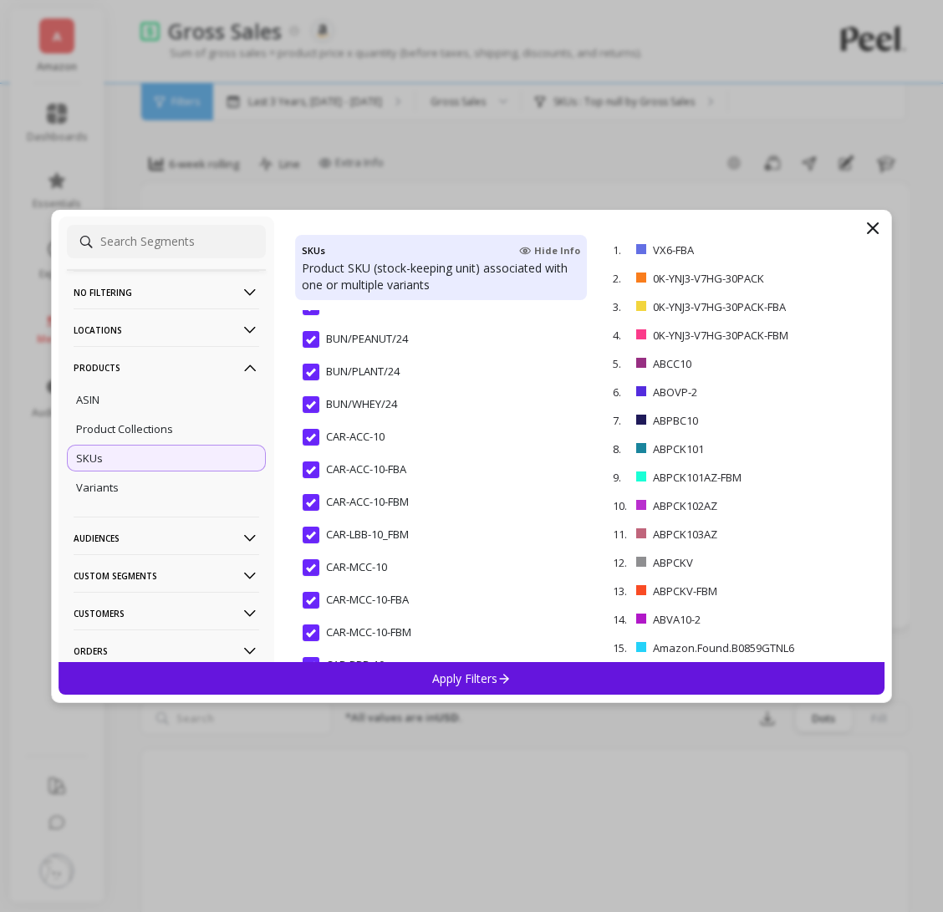
scroll to position [957, 0]
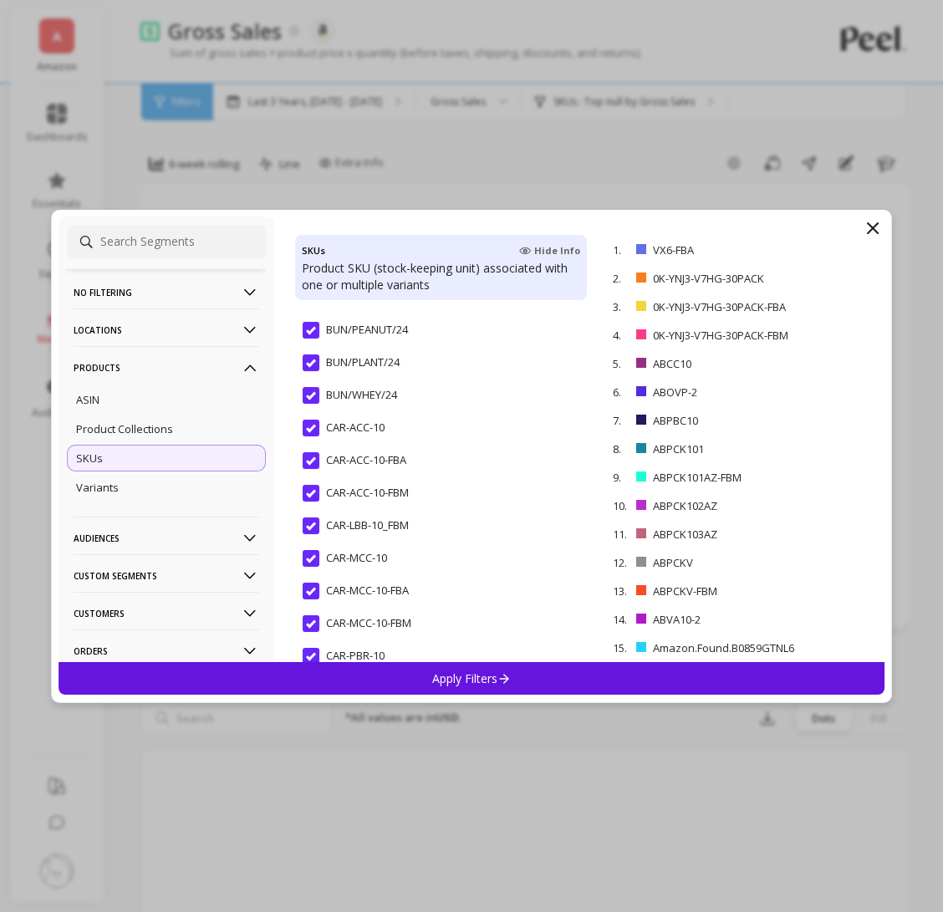
click at [308, 423] on input "CAR-ACC-10" at bounding box center [344, 428] width 82 height 17
click at [314, 461] on input "CAR-ACC-10-FBA" at bounding box center [355, 460] width 104 height 17
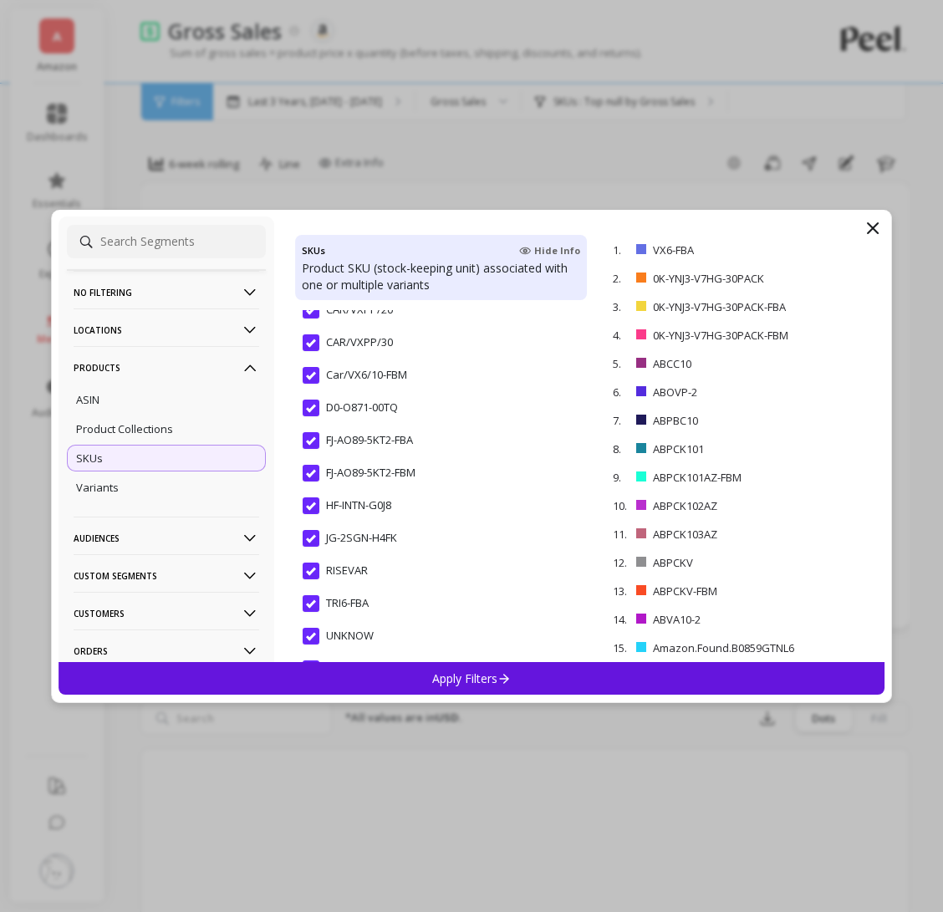
scroll to position [3040, 0]
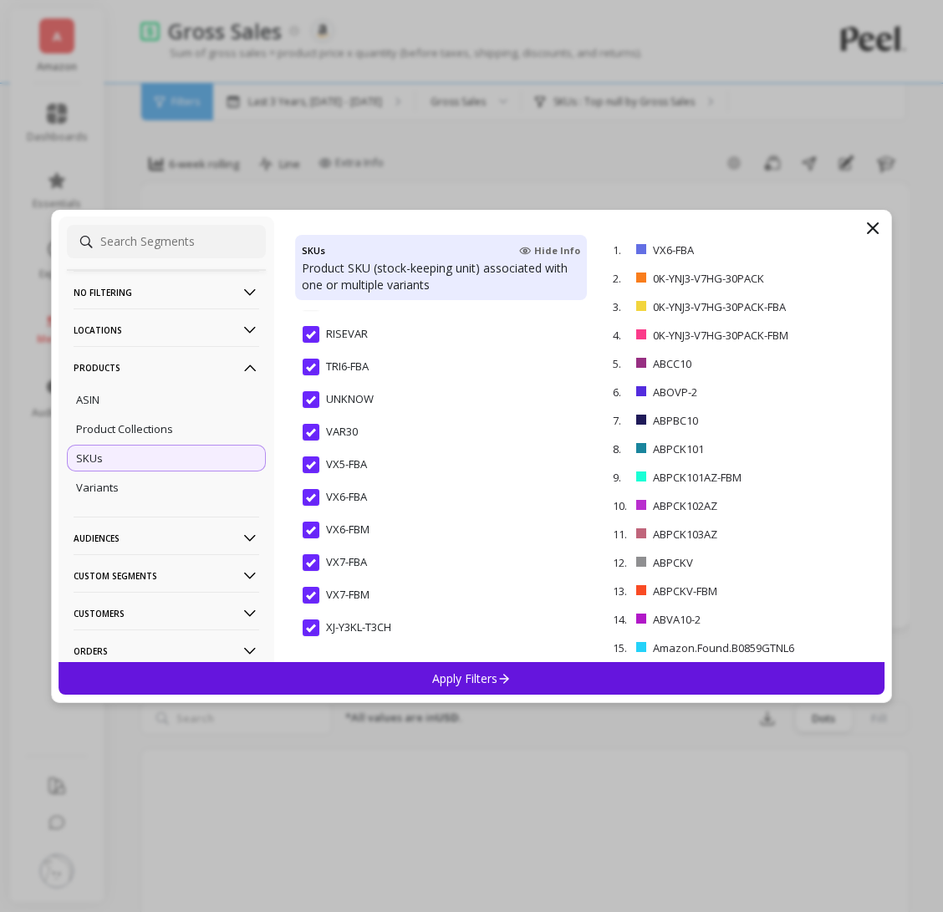
click at [313, 493] on input "VX6-FBA" at bounding box center [335, 497] width 64 height 17
click at [448, 670] on p "Apply Filters" at bounding box center [471, 678] width 79 height 16
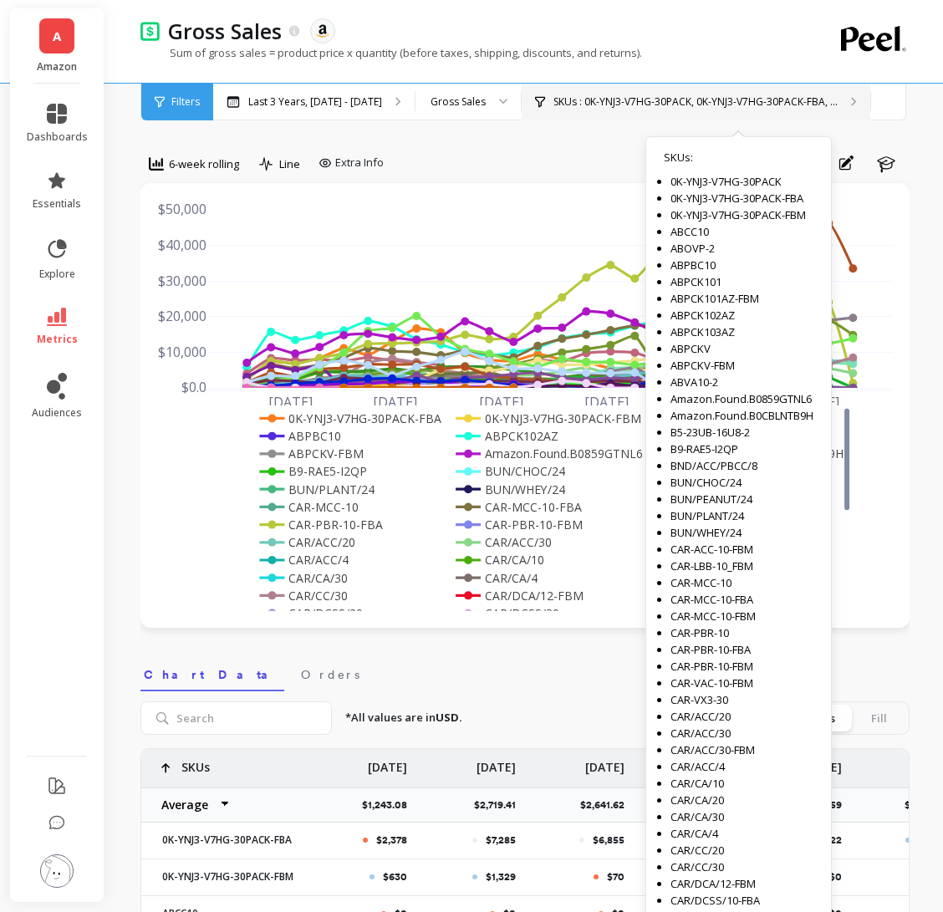
click at [627, 103] on p "SKUs : 0K-YNJ3-V7HG-30PACK, 0K-YNJ3-V7HG-30PACK-FBA, ..." at bounding box center [695, 101] width 284 height 13
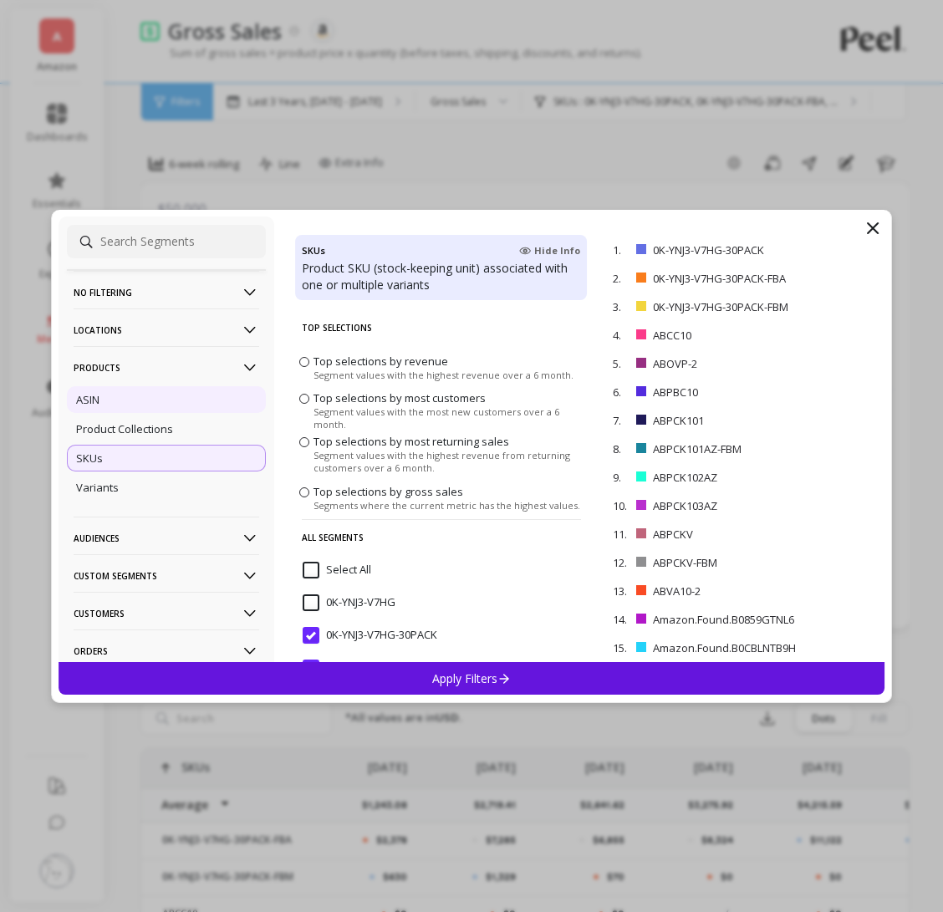
click at [222, 403] on div "ASIN" at bounding box center [166, 399] width 199 height 27
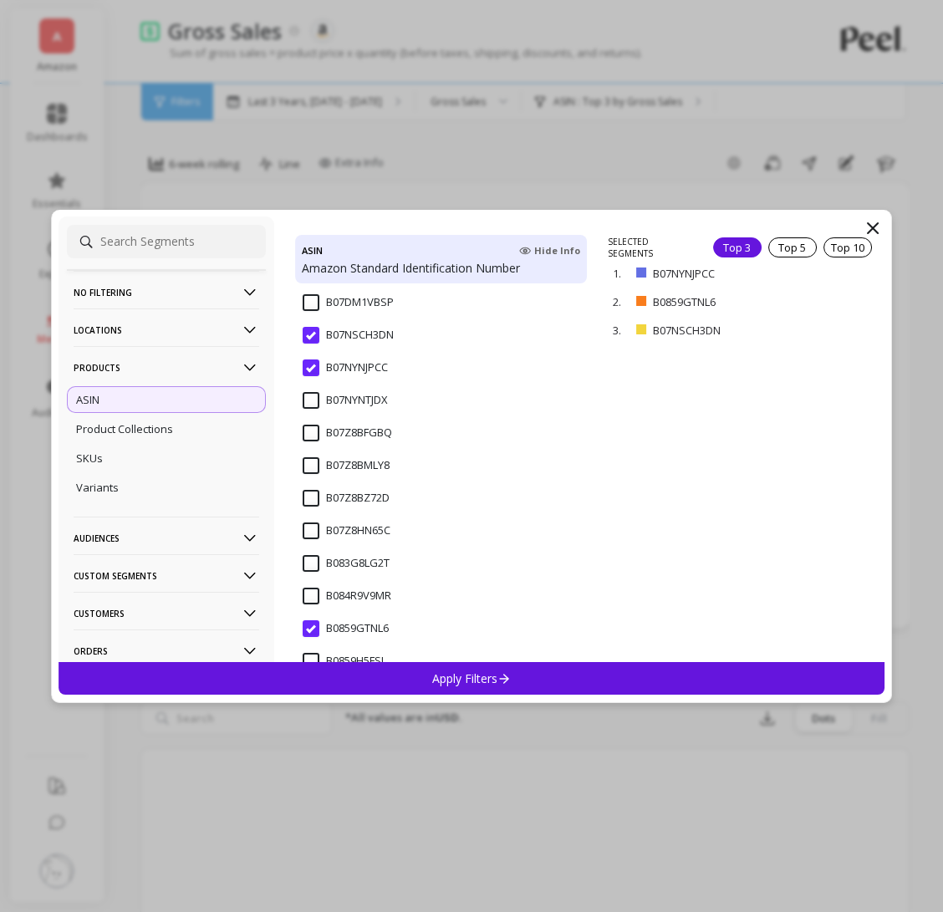
scroll to position [399, 0]
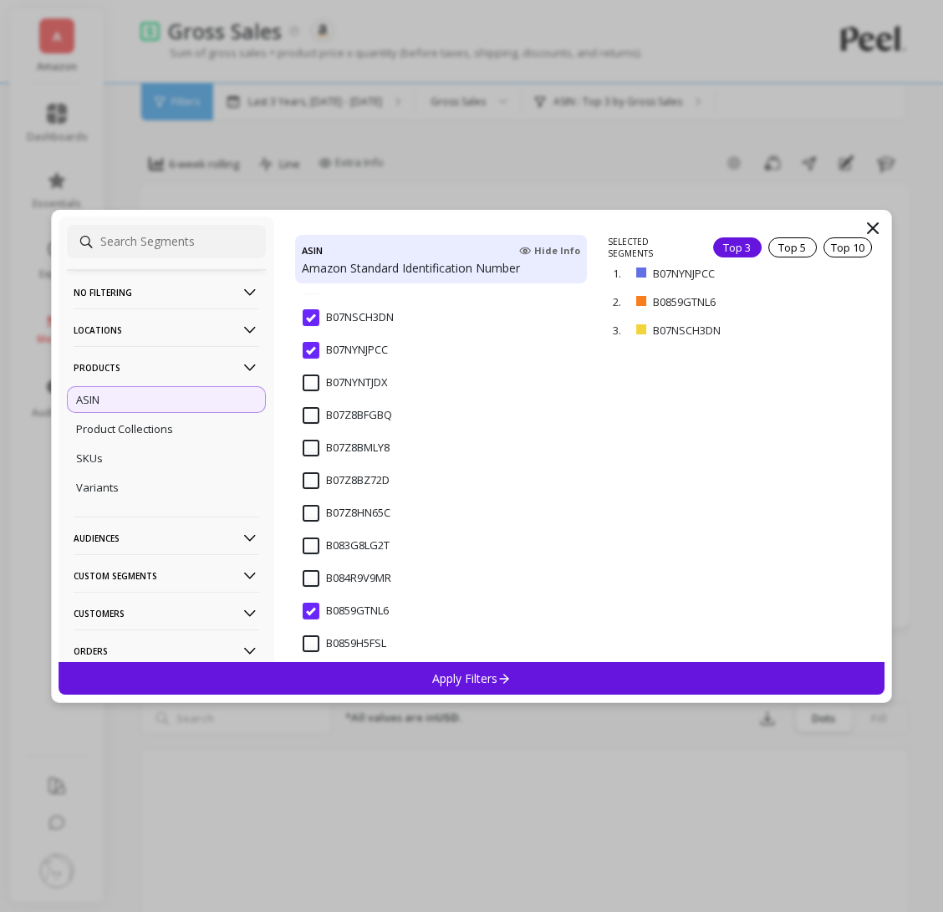
click at [316, 447] on input "B07Z8BMLY8" at bounding box center [346, 448] width 87 height 17
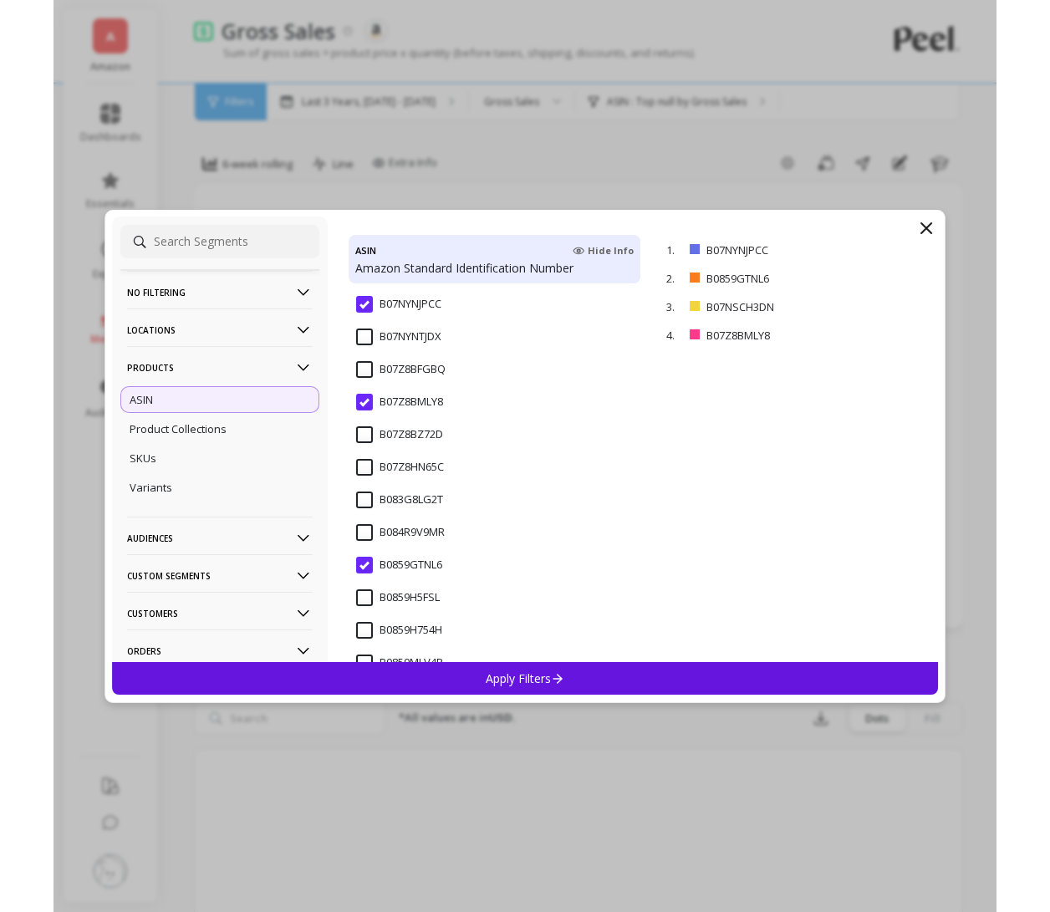
scroll to position [472, 0]
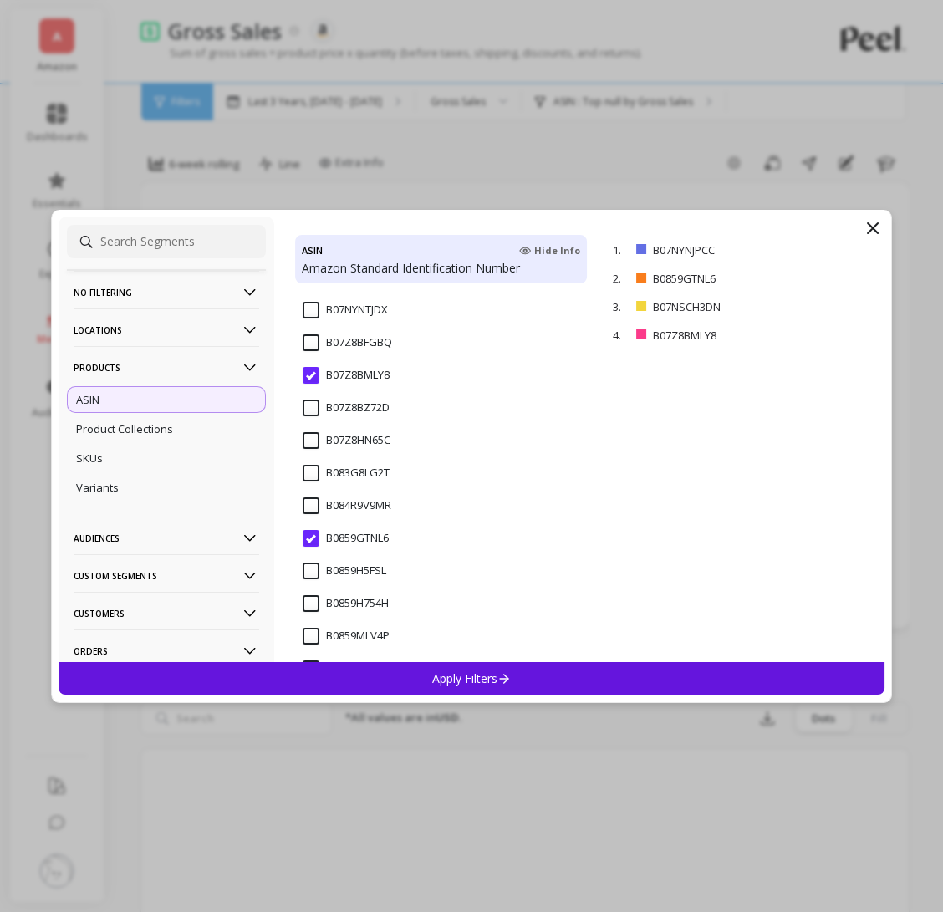
click at [415, 671] on div "Apply Filters" at bounding box center [472, 678] width 826 height 33
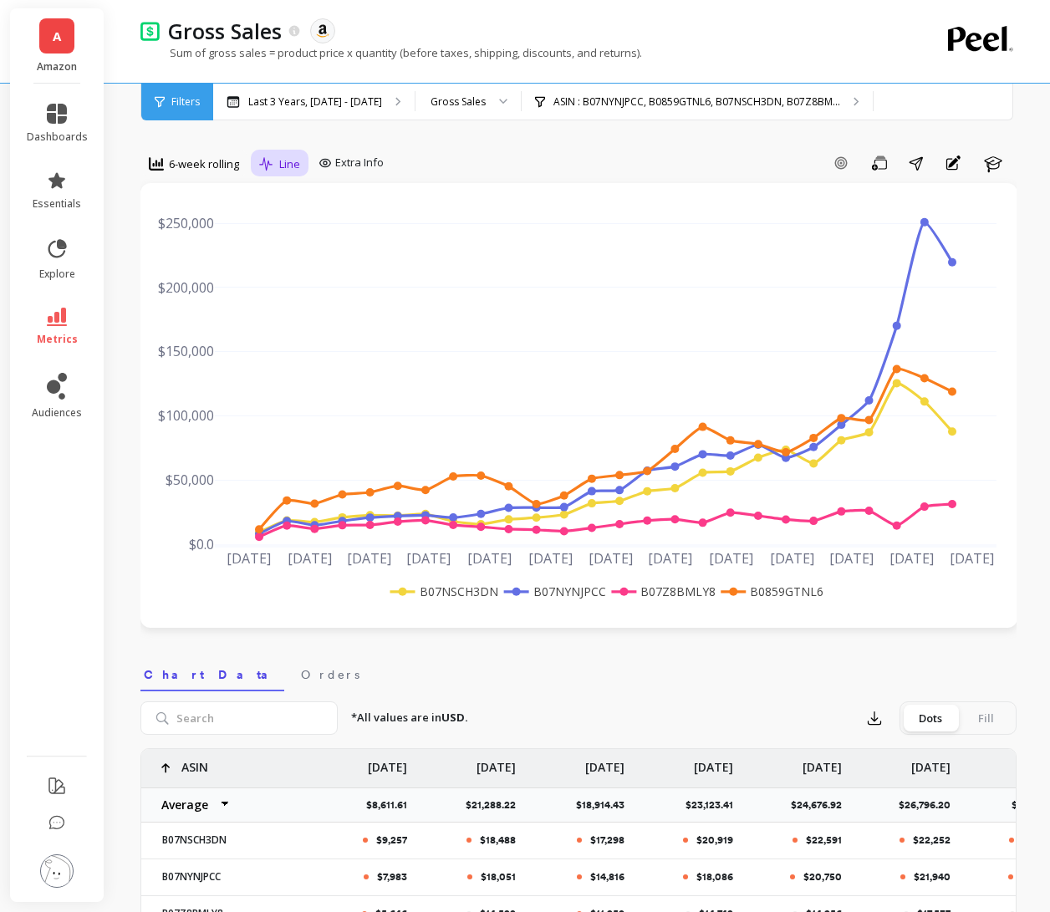
click at [292, 166] on span "Line" at bounding box center [289, 164] width 21 height 16
click at [329, 263] on div "Stacked Bar" at bounding box center [312, 265] width 95 height 16
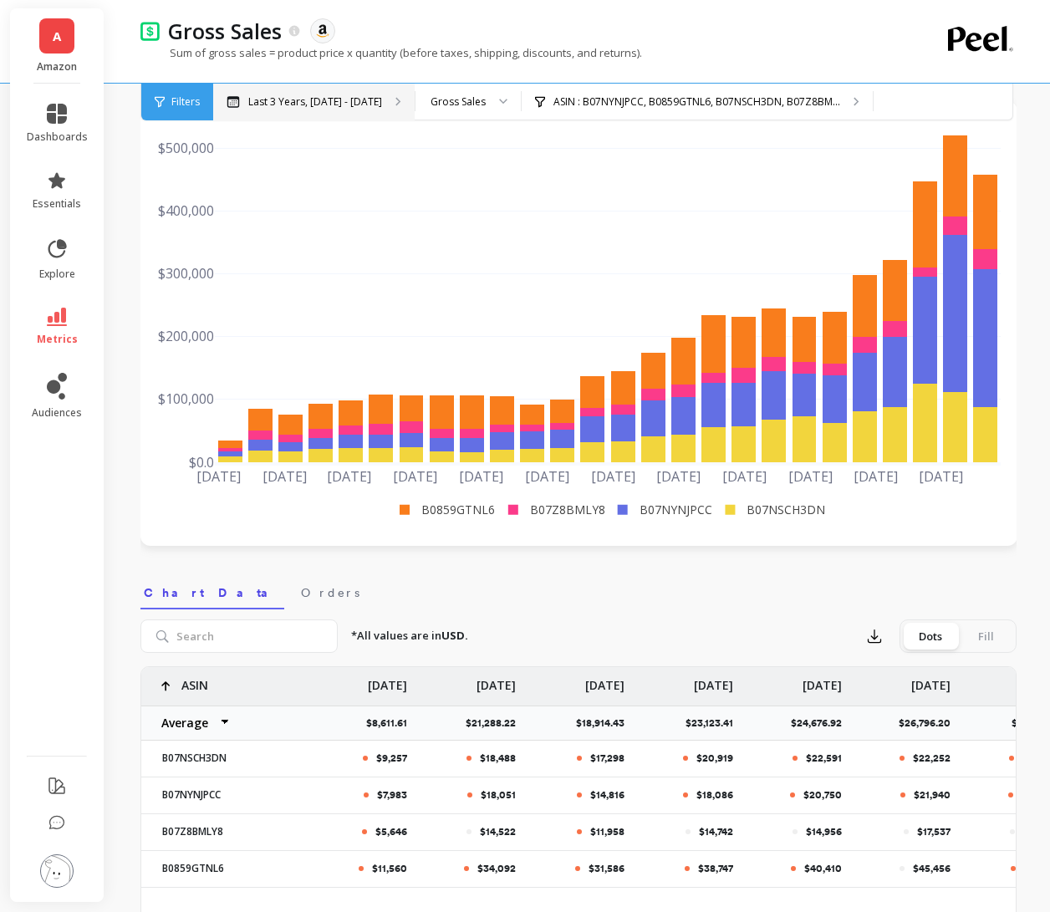
click at [382, 99] on p "Last 3 Years, [DATE] - [DATE]" at bounding box center [315, 101] width 134 height 13
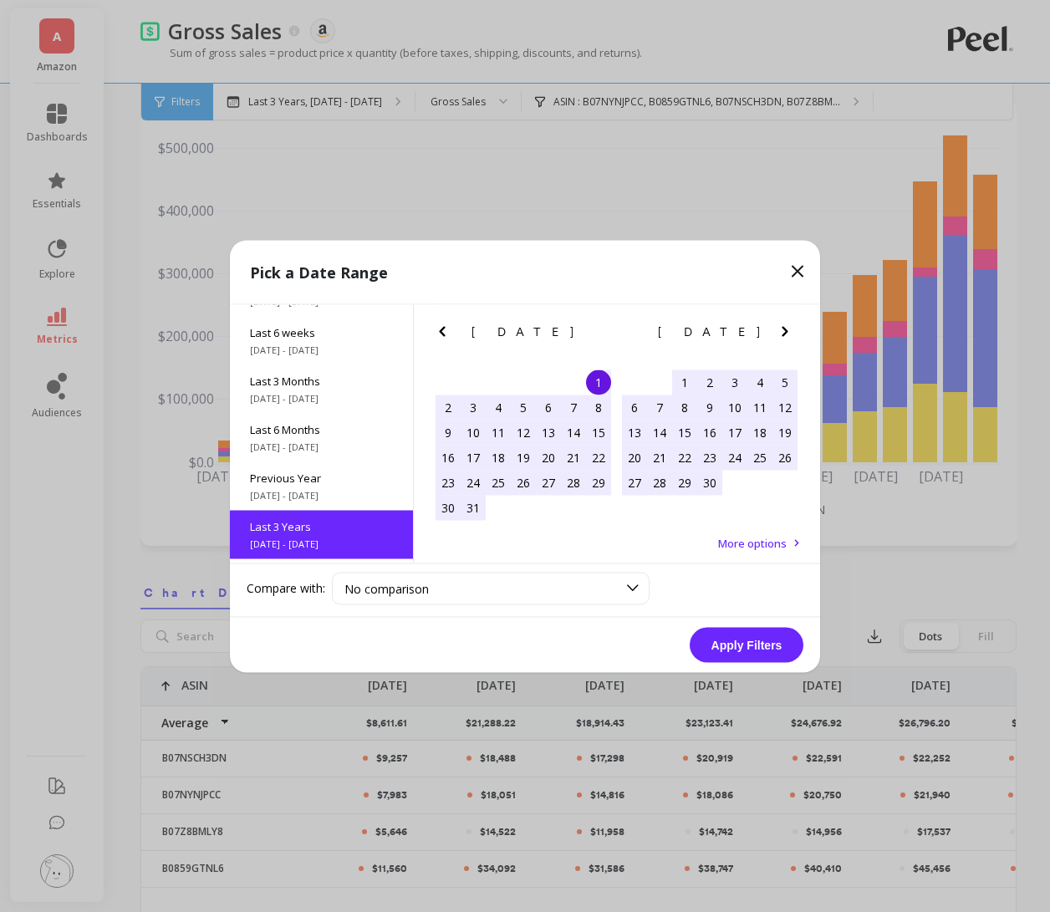
scroll to position [226, 0]
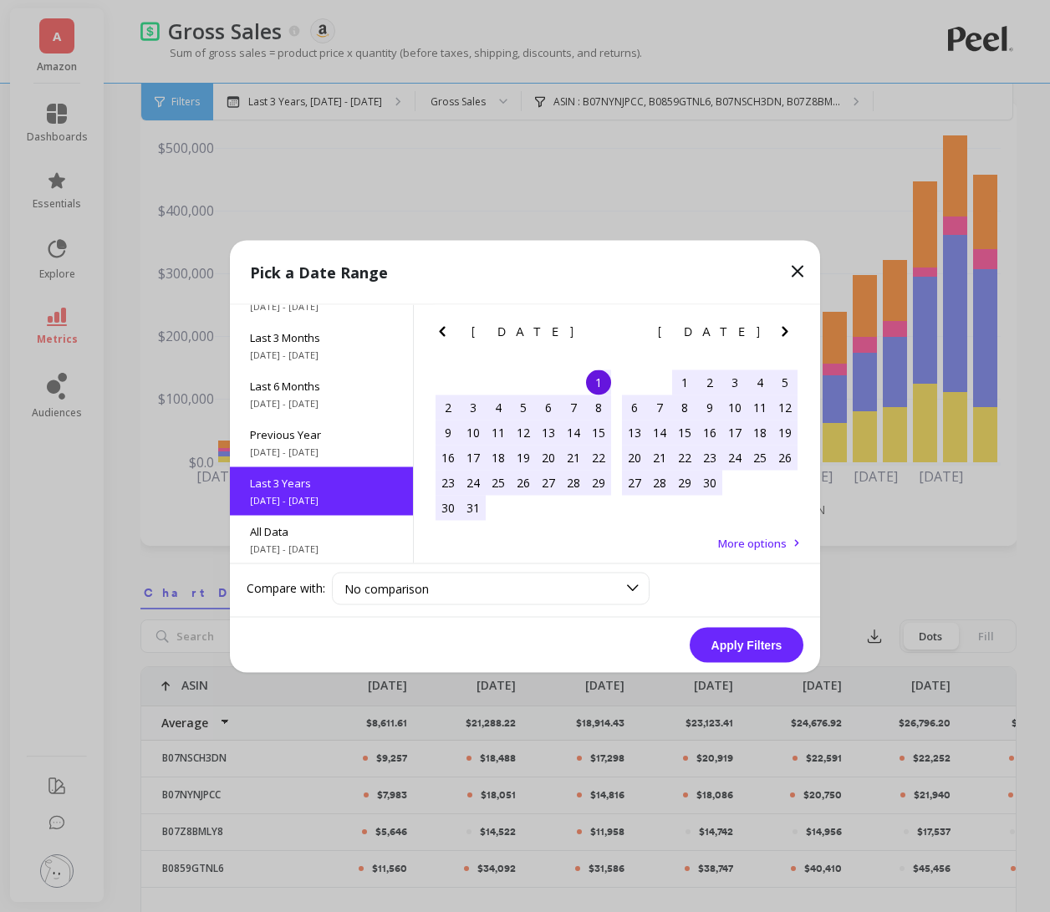
click at [800, 272] on icon at bounding box center [798, 271] width 20 height 20
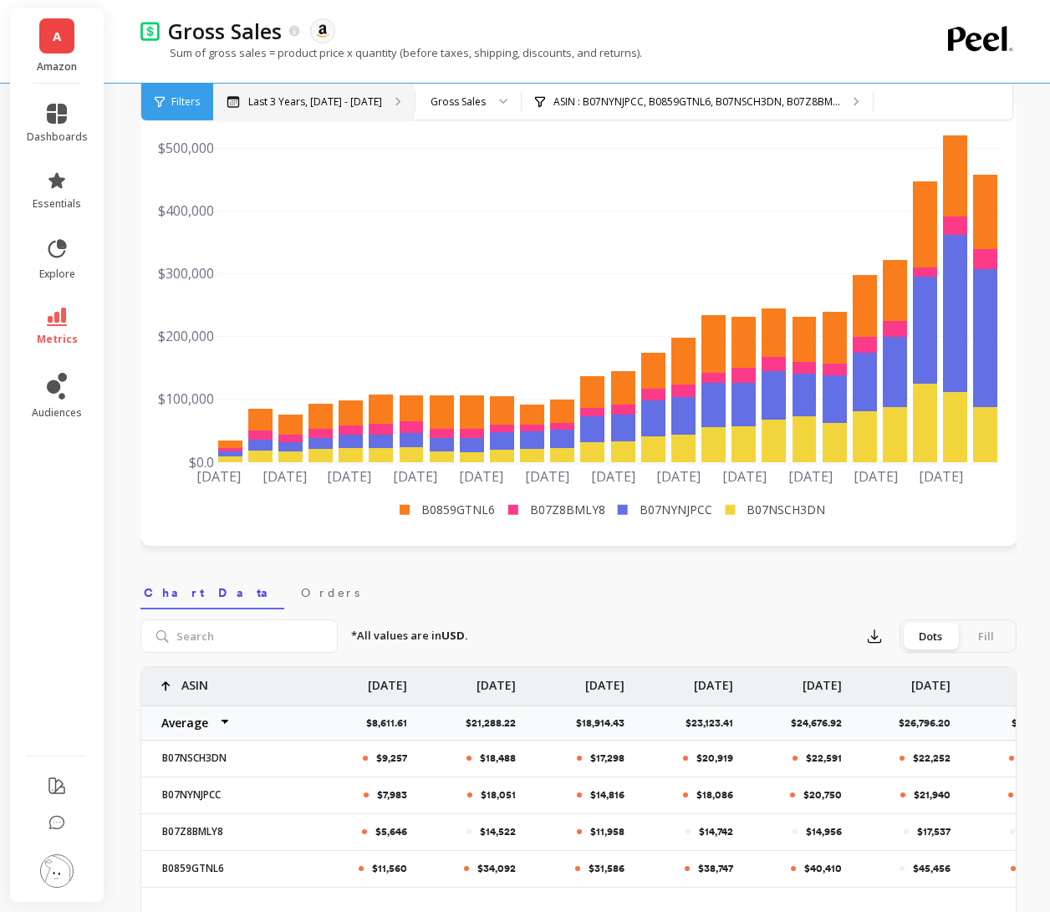
click at [292, 109] on div "Last 3 Years, [DATE] - [DATE]" at bounding box center [313, 102] width 201 height 37
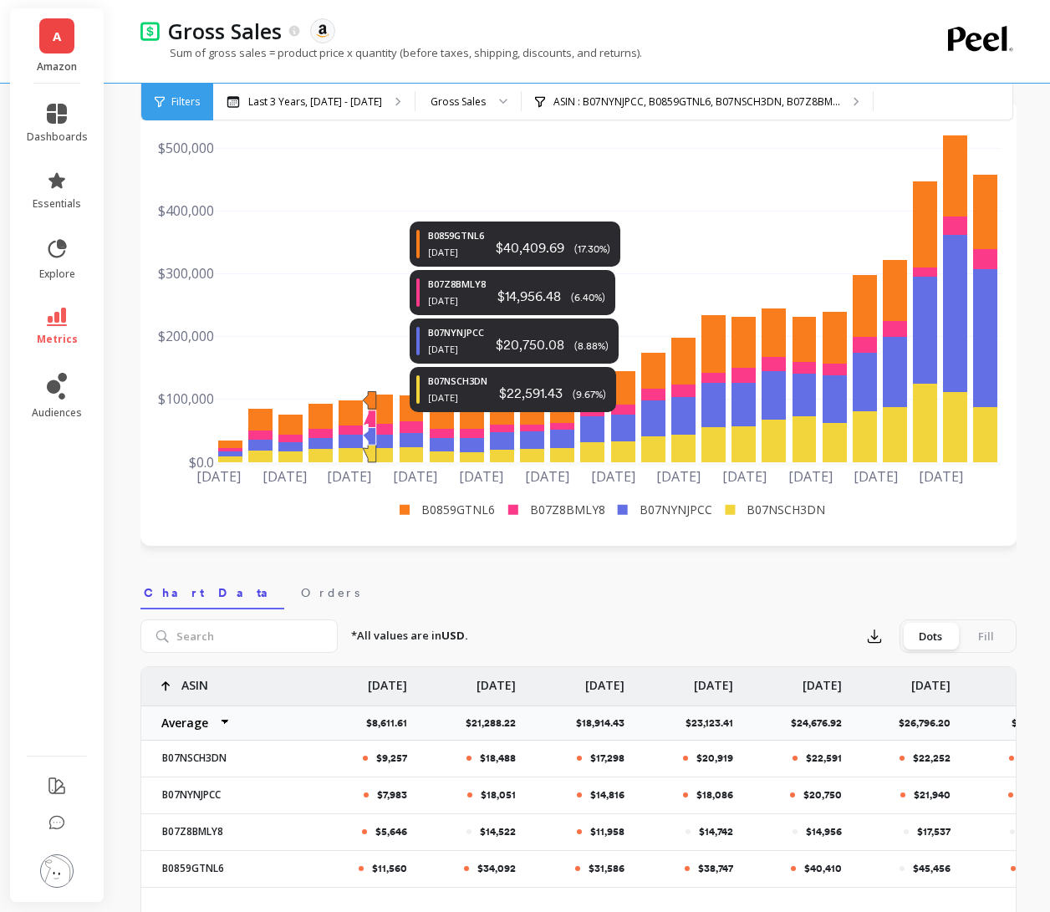
scroll to position [0, 0]
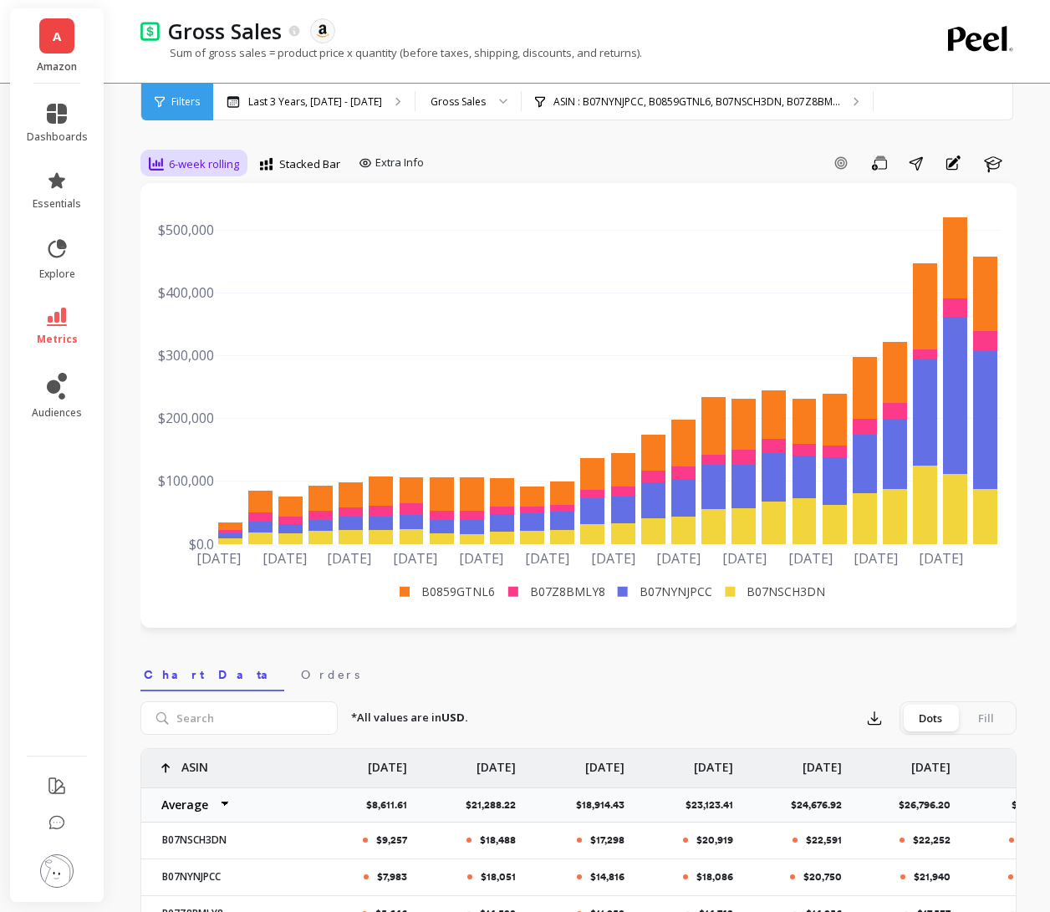
click at [214, 162] on span "6-week rolling" at bounding box center [204, 164] width 70 height 16
click at [216, 318] on div "Quarterly" at bounding box center [202, 328] width 115 height 29
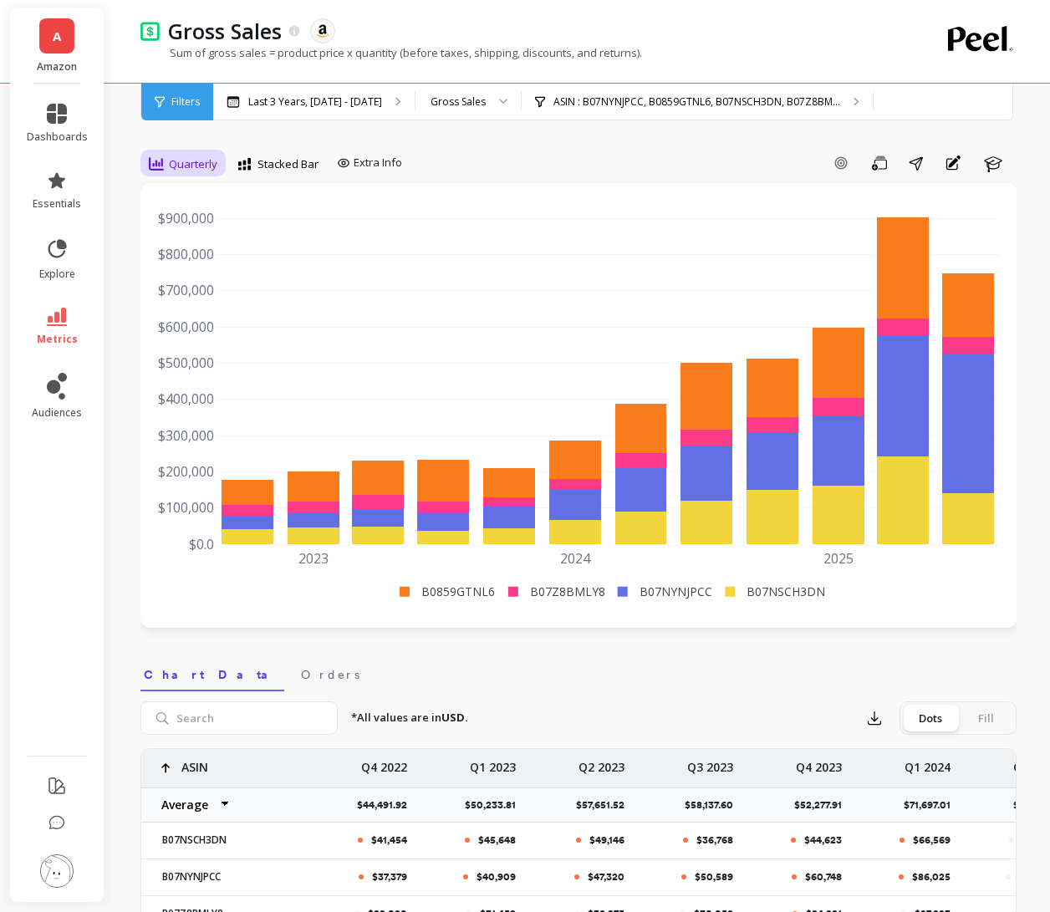
click at [206, 162] on span "Quarterly" at bounding box center [193, 164] width 48 height 16
click at [204, 293] on div "Monthly" at bounding box center [202, 297] width 95 height 16
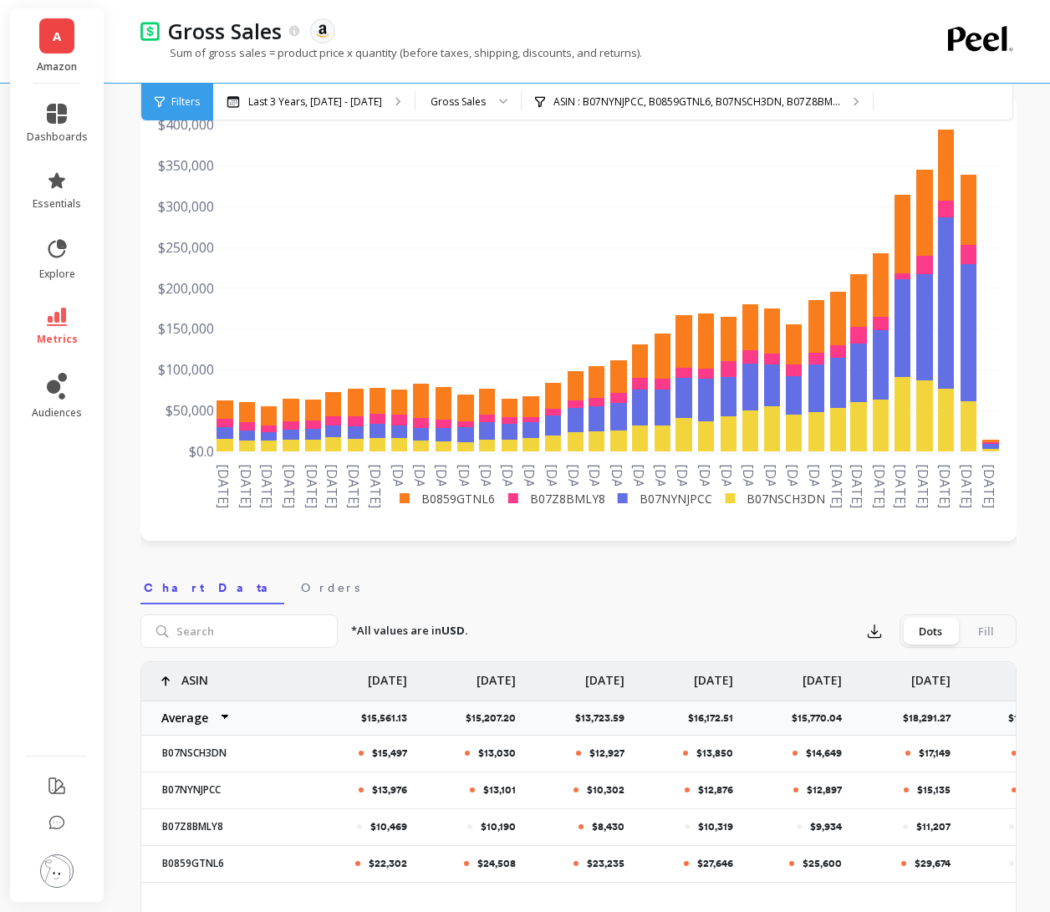
scroll to position [120, 0]
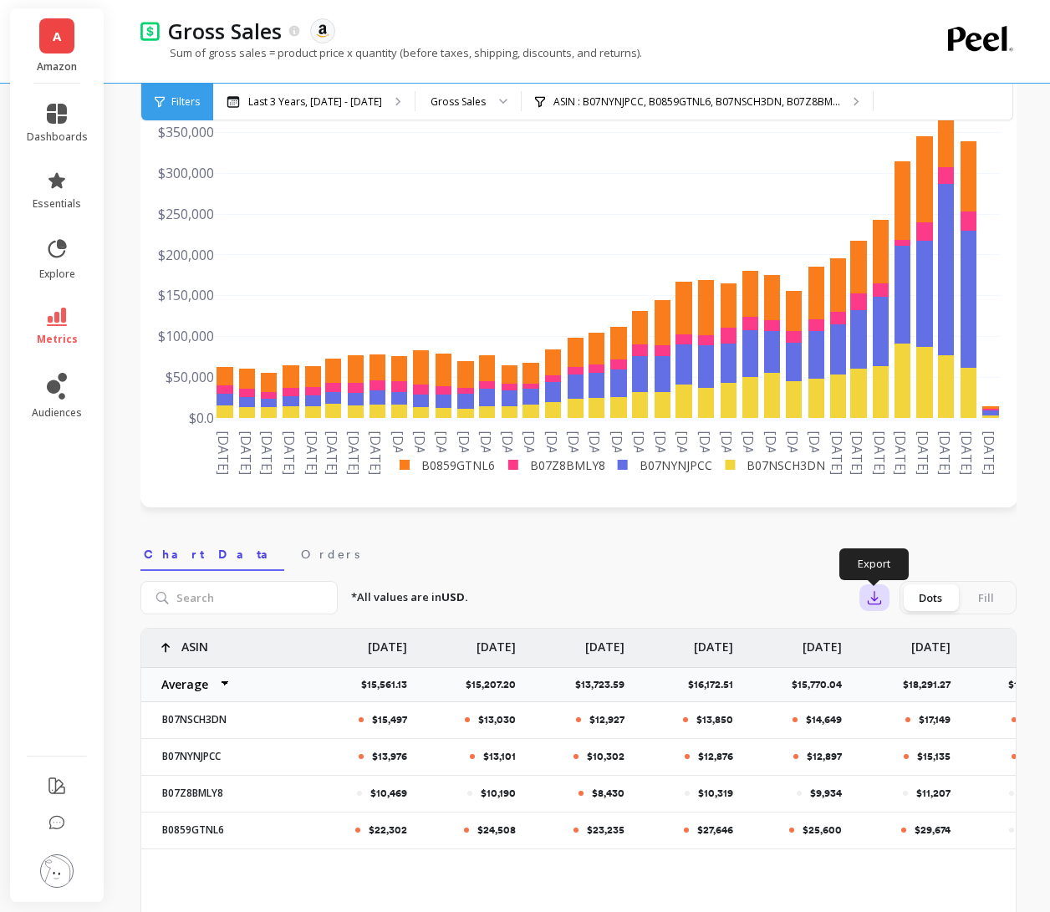
click at [875, 602] on icon "button" at bounding box center [874, 597] width 17 height 17
click at [902, 638] on span "CSV" at bounding box center [906, 643] width 24 height 17
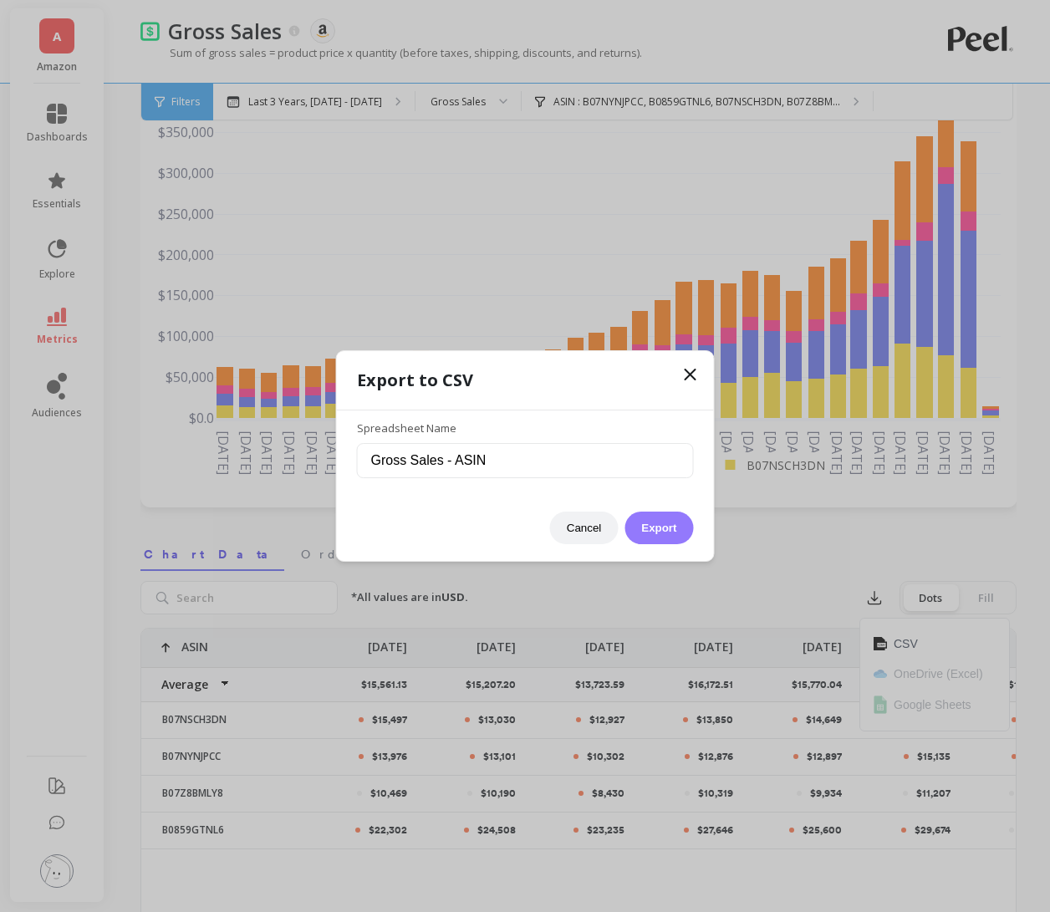
click at [657, 528] on button "Export" at bounding box center [659, 528] width 69 height 33
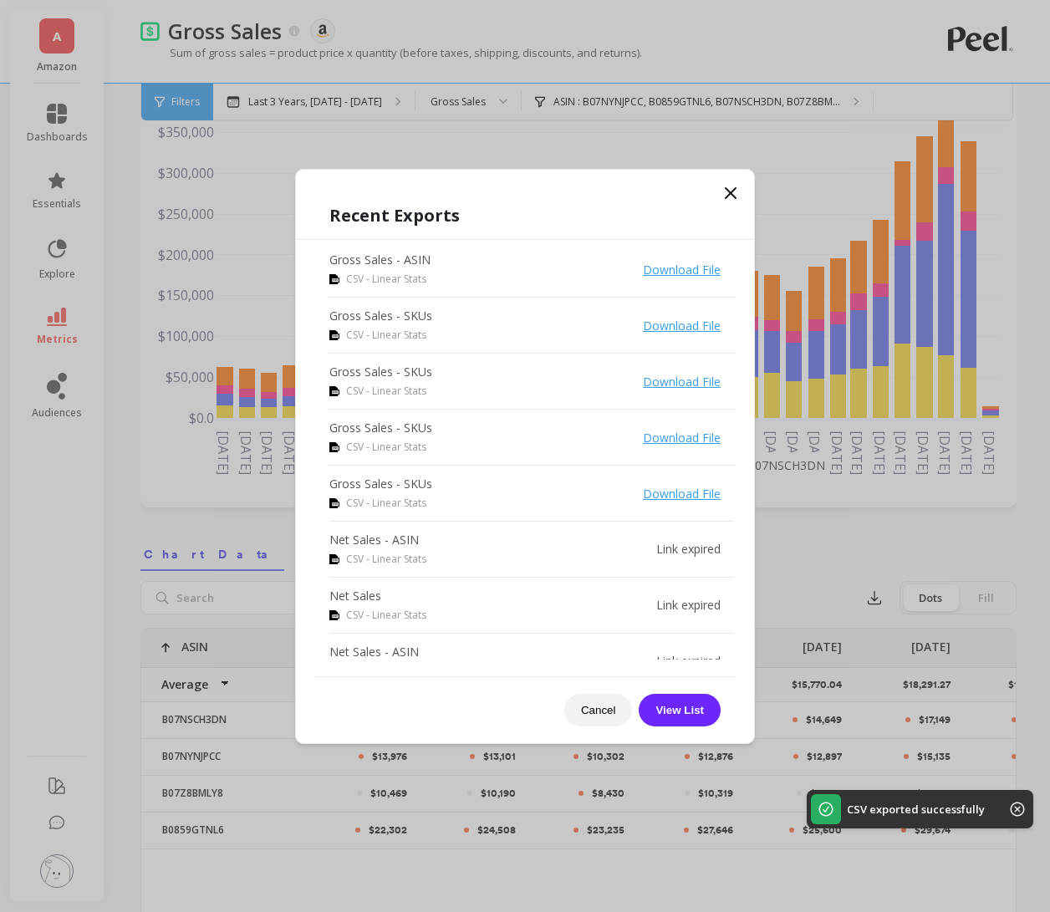
click at [730, 186] on icon at bounding box center [731, 193] width 20 height 20
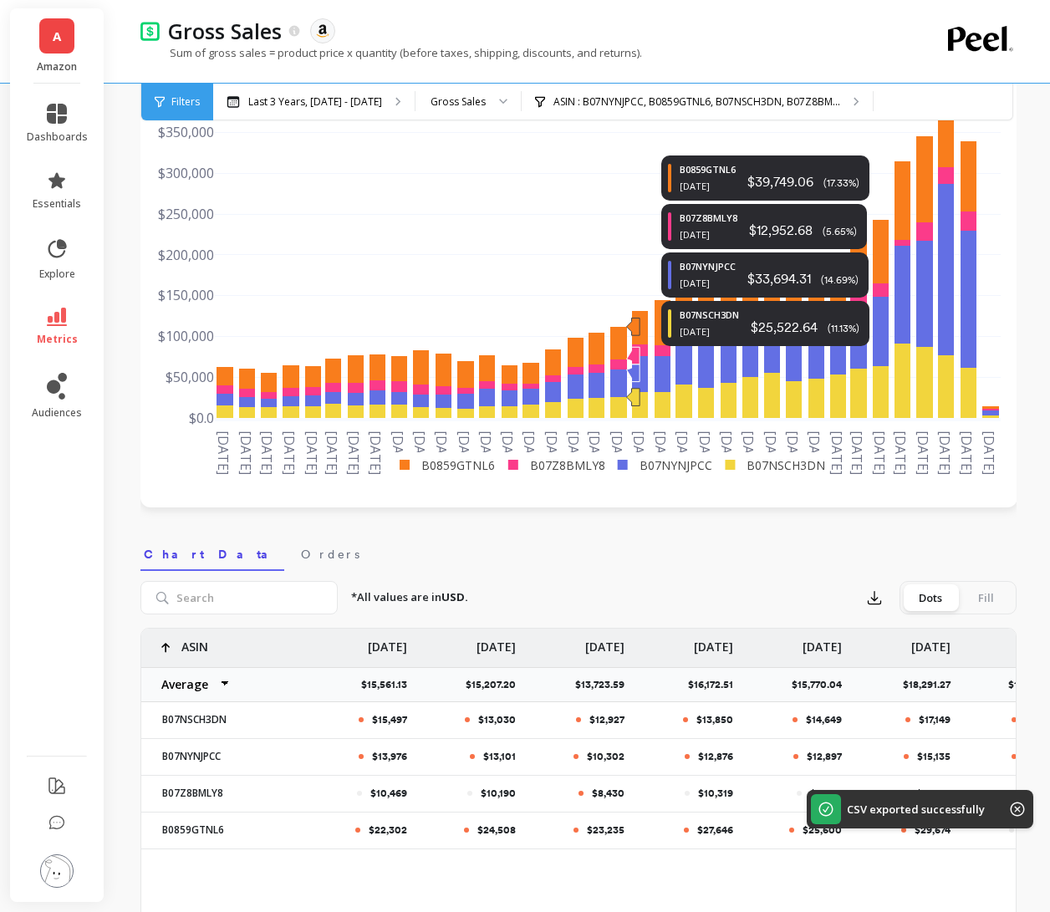
scroll to position [0, 0]
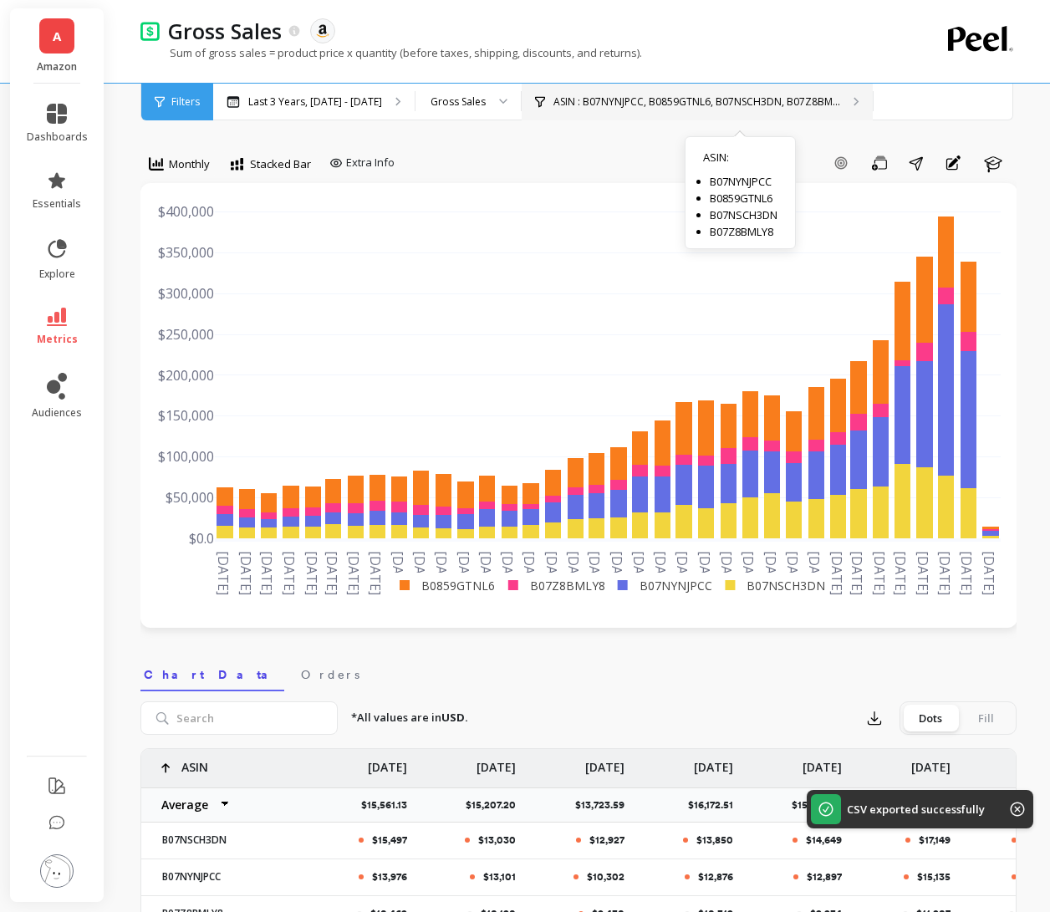
click at [674, 108] on div "ASIN : B07NYNJPCC, B0859GTNL6, B07NSCH3DN, B07Z8BM... ASIN : B07NYNJPCC B0859GT…" at bounding box center [697, 102] width 351 height 37
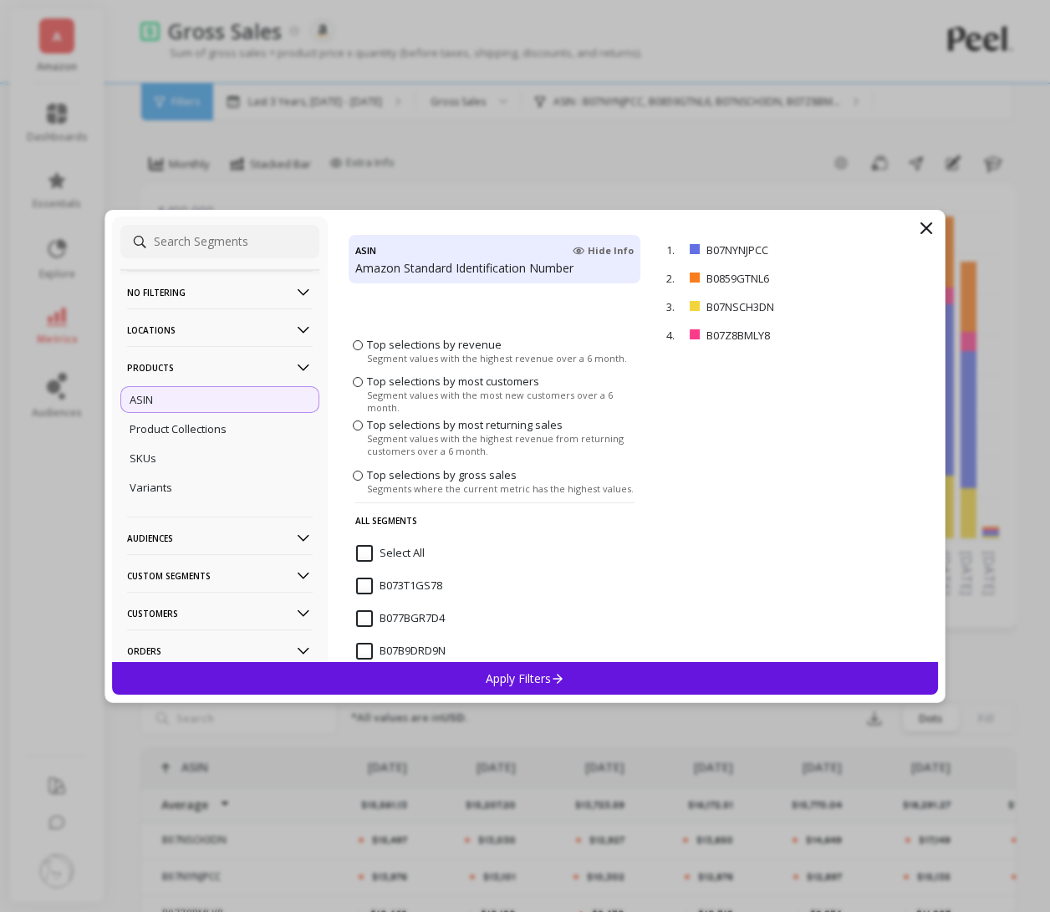
scroll to position [154, 0]
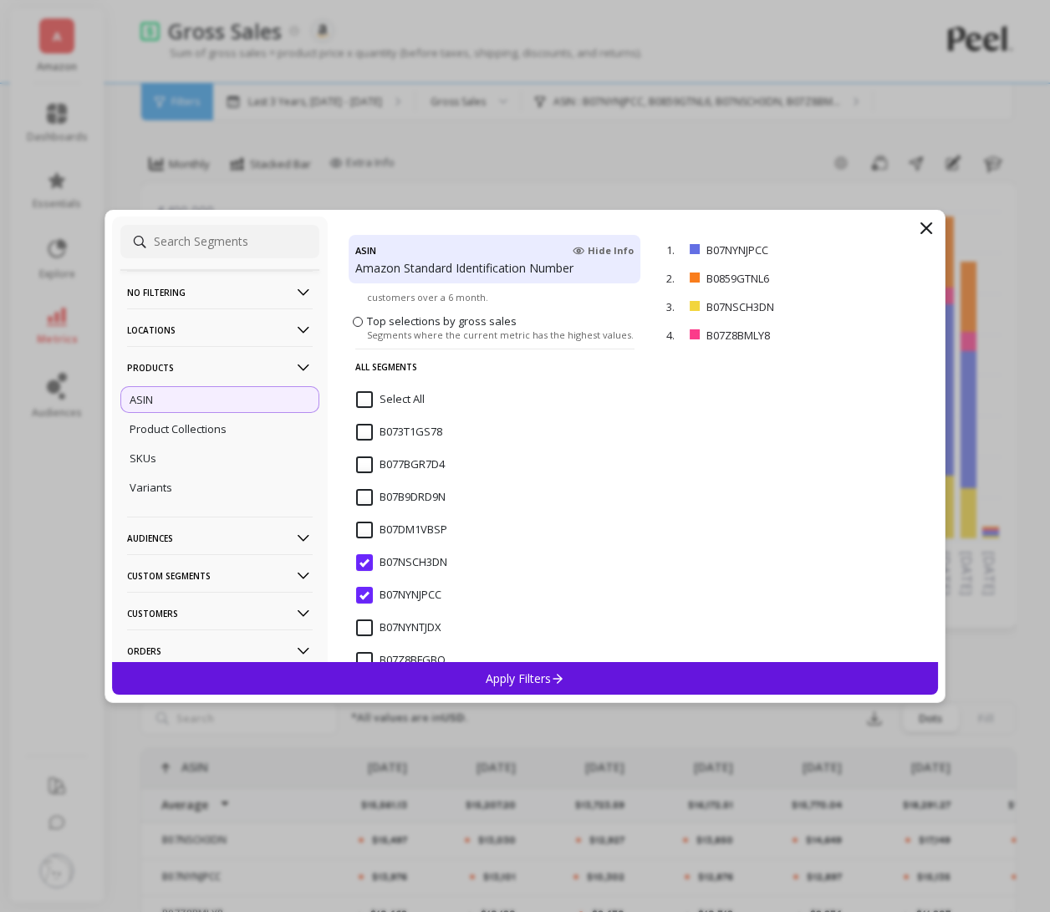
click at [372, 400] on input "Select All" at bounding box center [390, 399] width 69 height 17
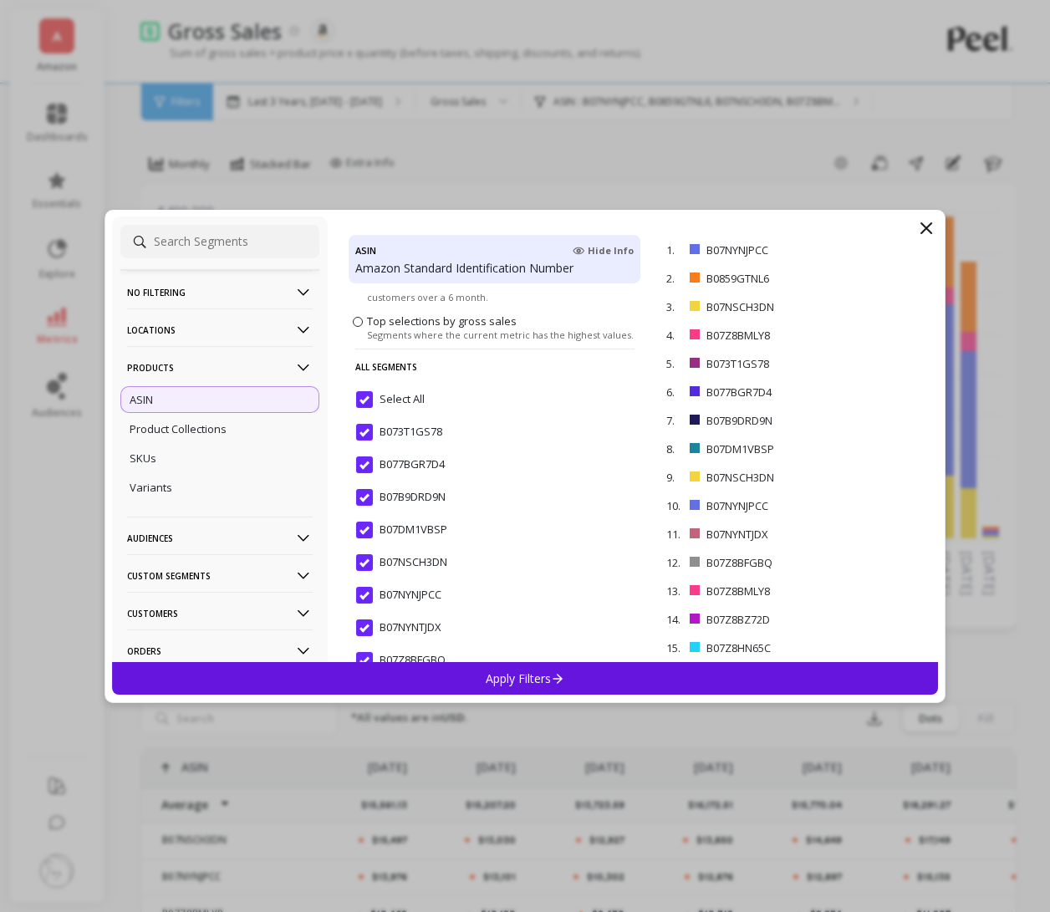
click at [372, 400] on input "Select All" at bounding box center [390, 399] width 69 height 17
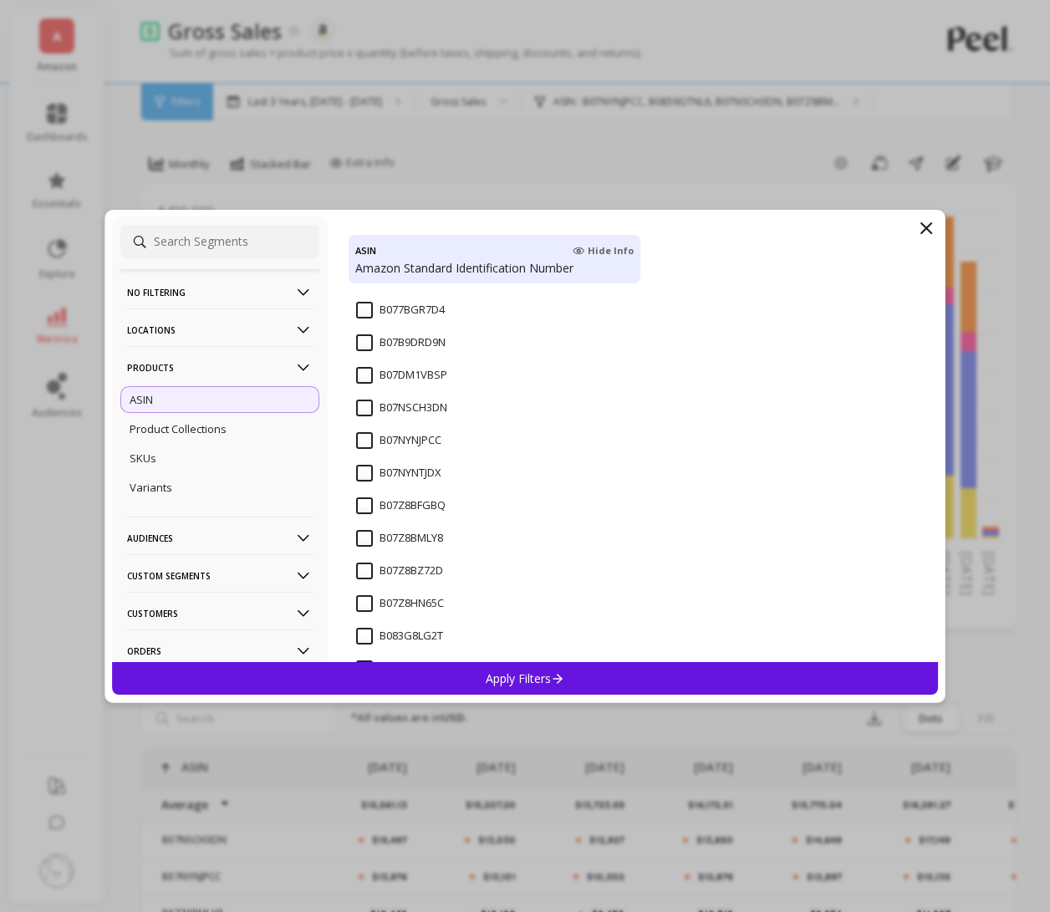
scroll to position [222, 0]
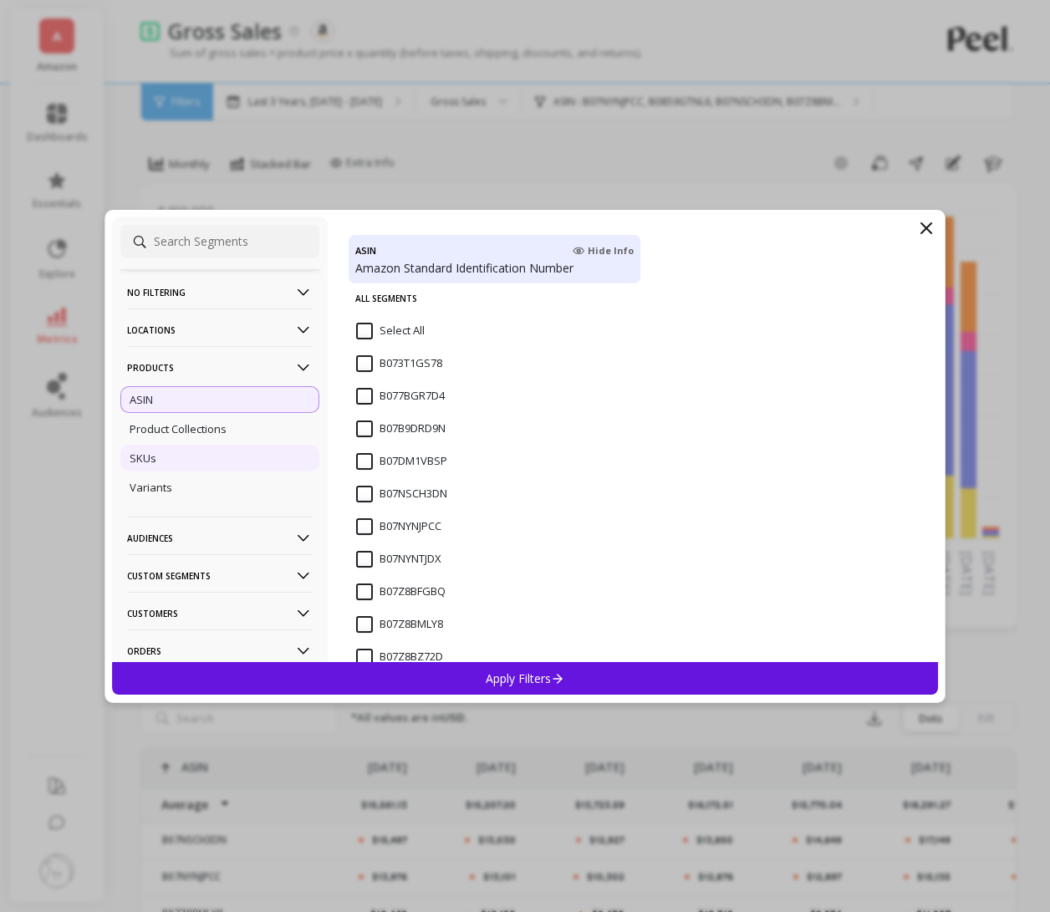
click at [227, 456] on div "SKUs" at bounding box center [219, 458] width 199 height 27
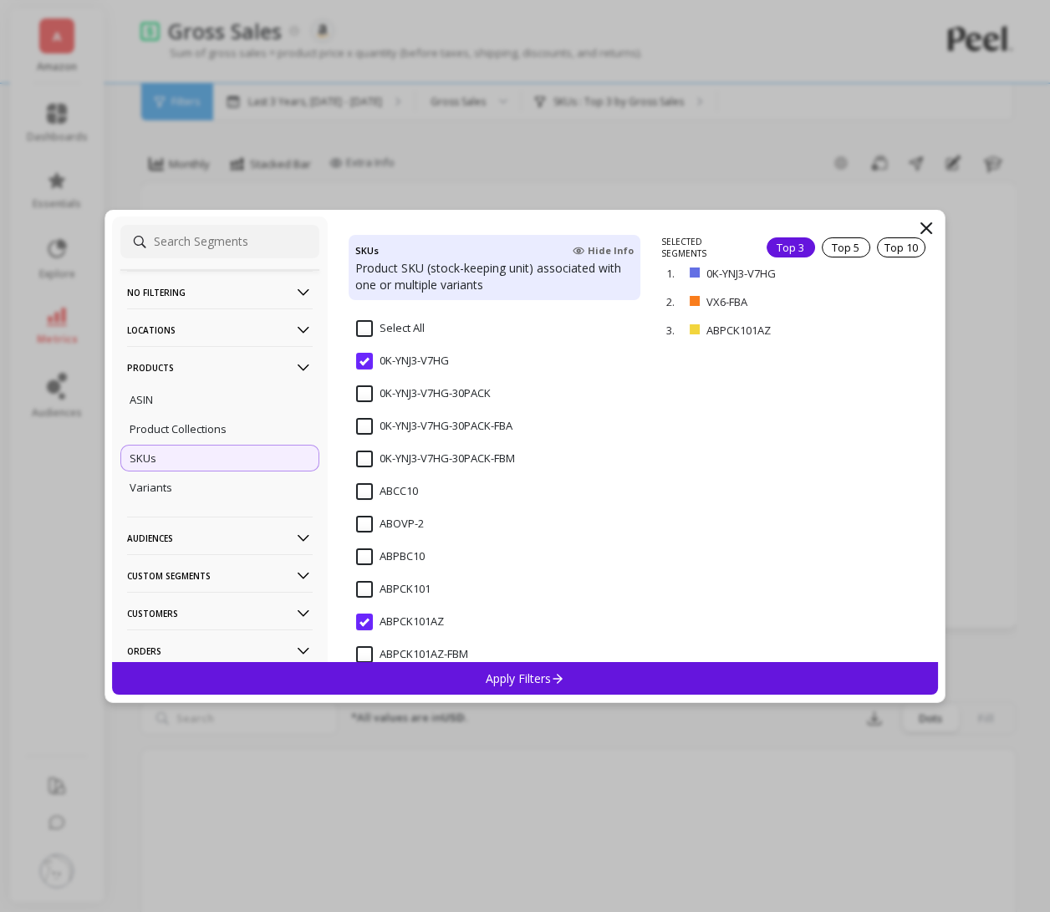
scroll to position [186, 0]
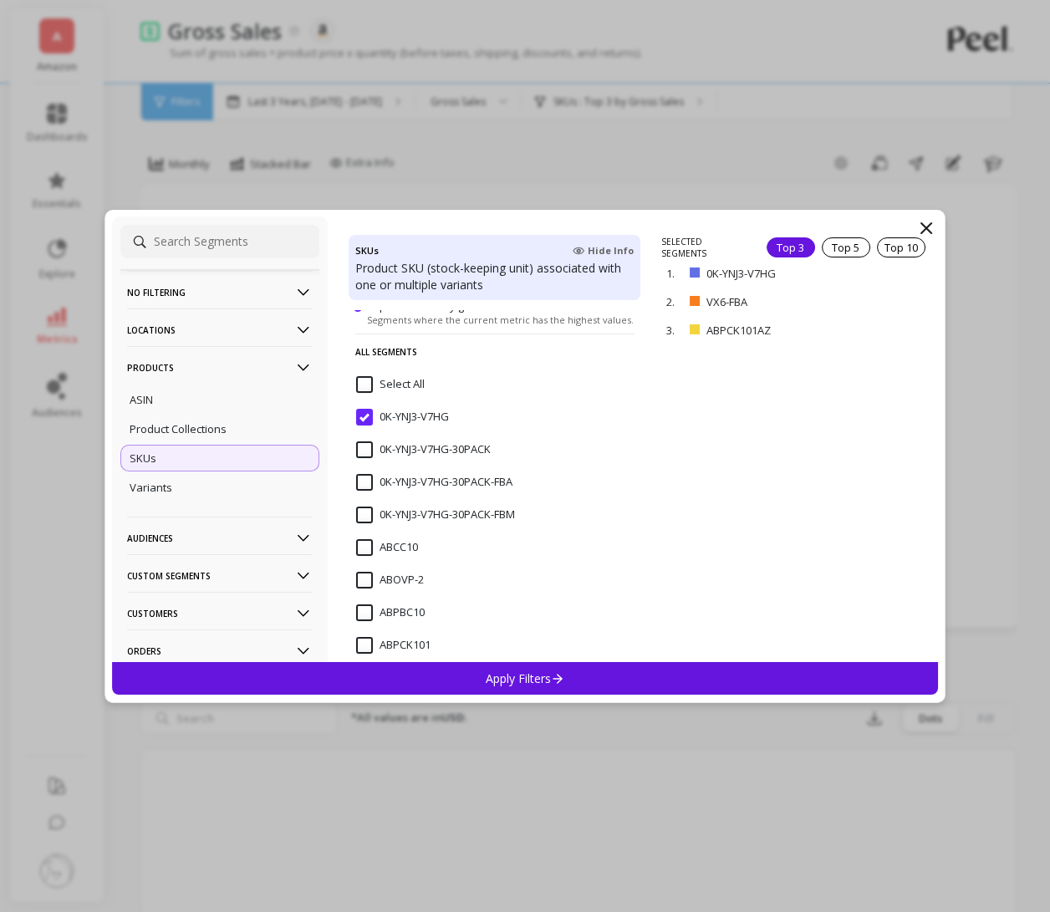
click at [363, 416] on input "0K-YNJ3-V7HG" at bounding box center [402, 417] width 93 height 17
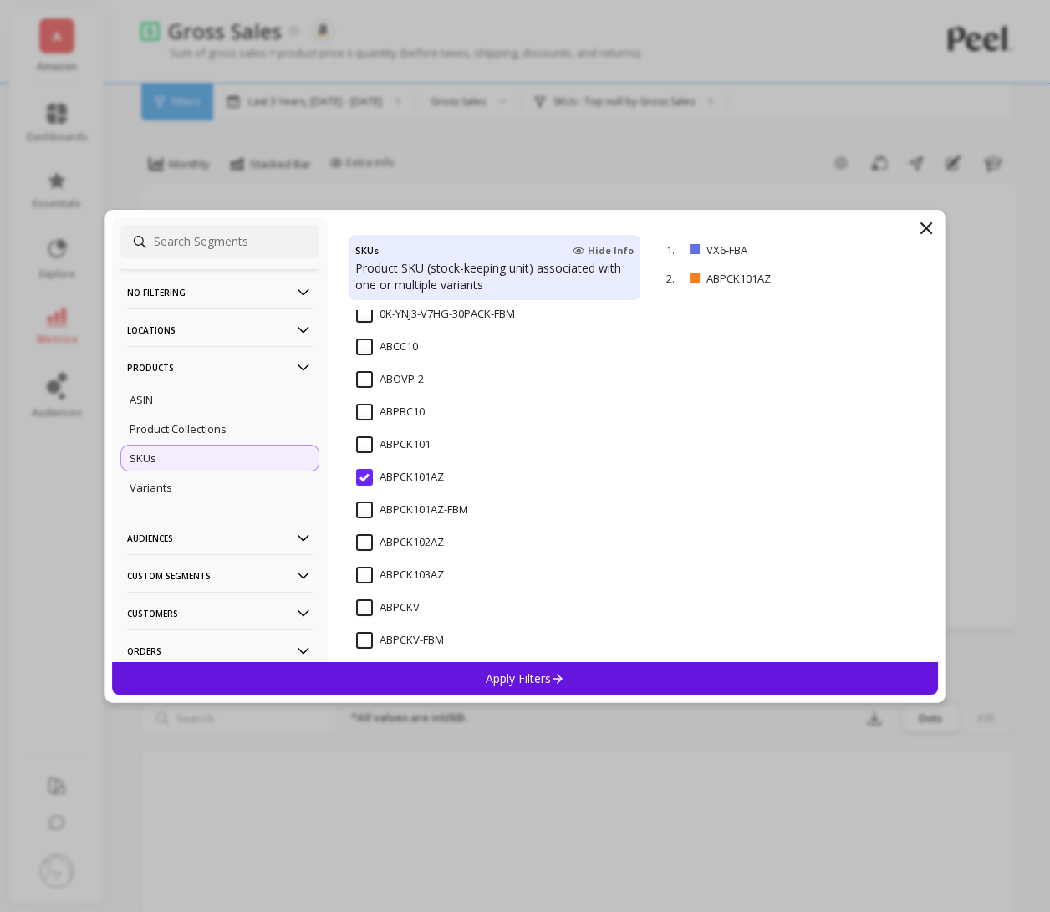
click at [367, 483] on input "ABPCK101AZ" at bounding box center [400, 477] width 88 height 17
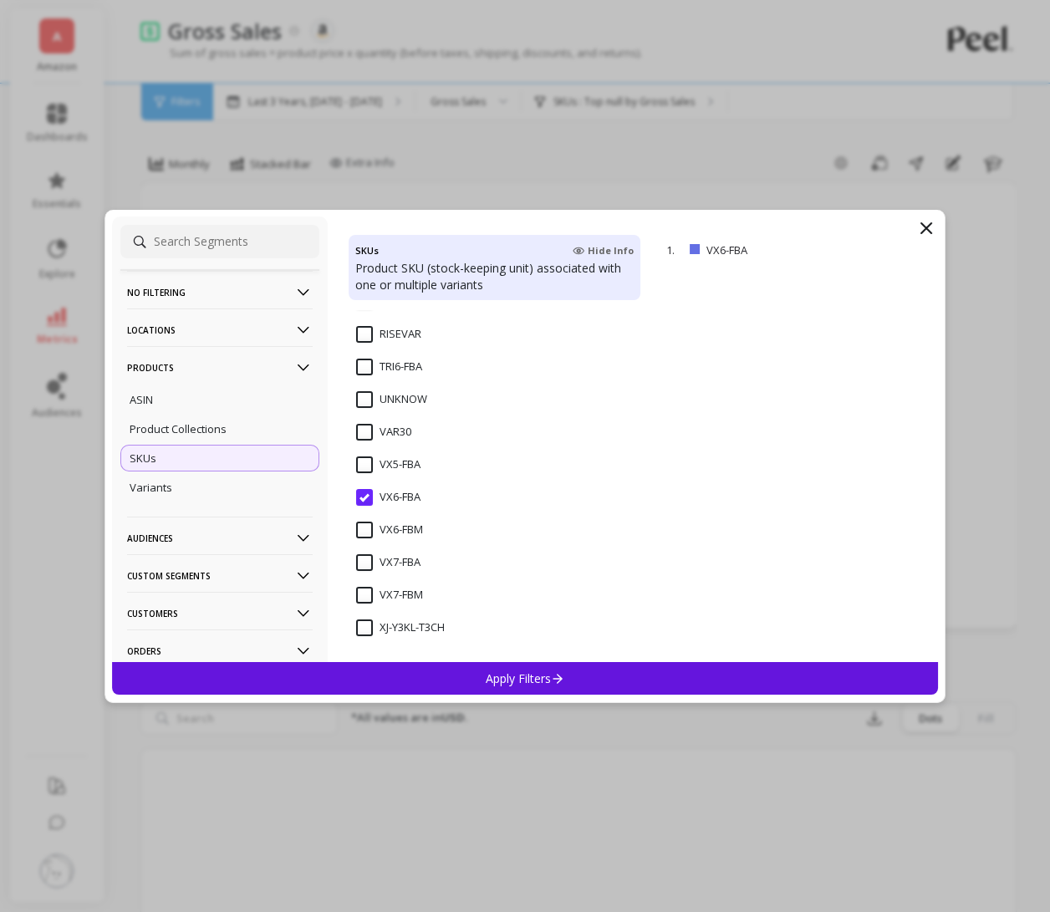
click at [365, 499] on input "VX6-FBA" at bounding box center [388, 497] width 64 height 17
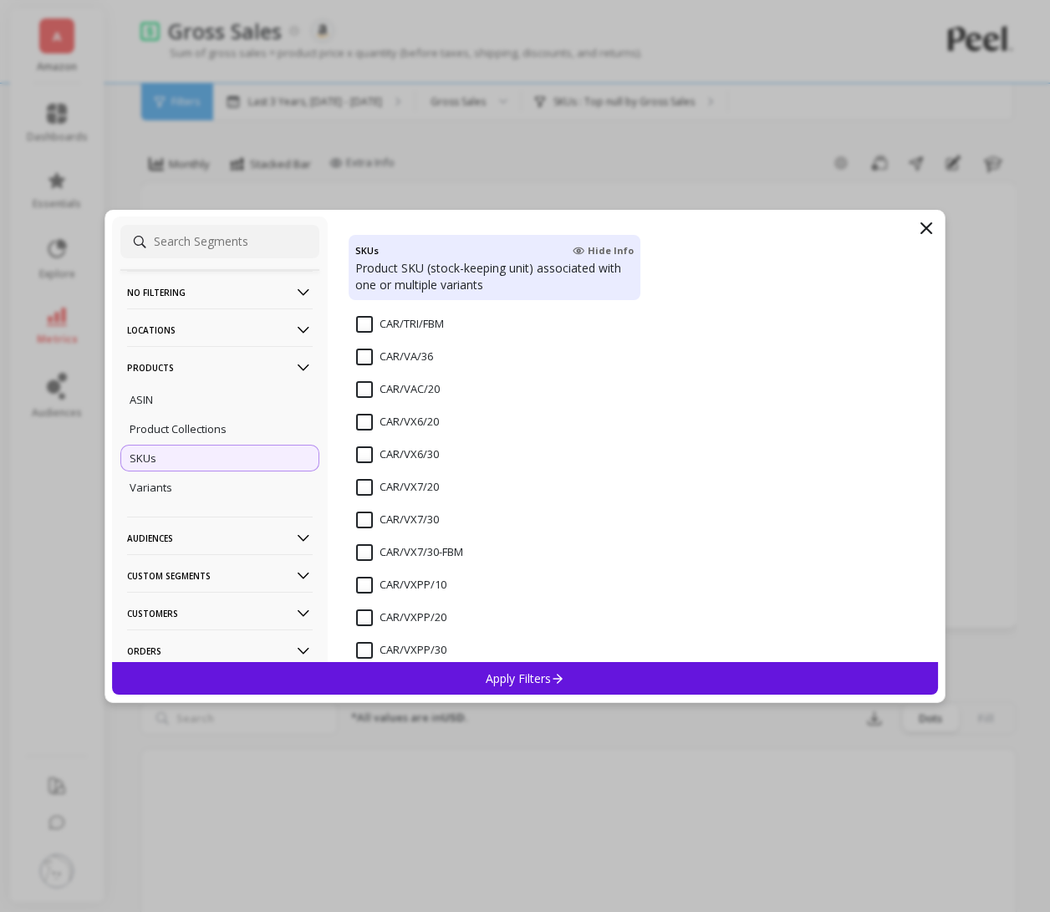
scroll to position [2453, 0]
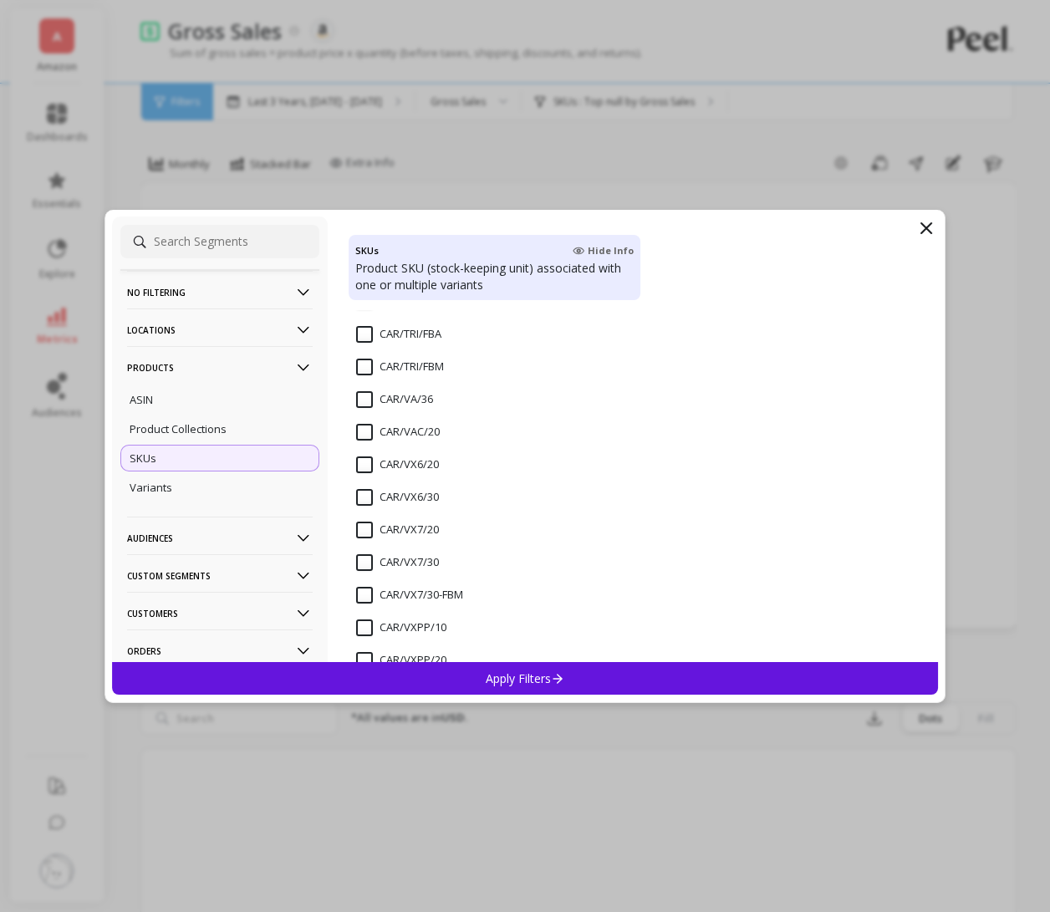
click at [360, 491] on input "CAR/VX6/30" at bounding box center [397, 497] width 83 height 17
click at [362, 467] on input "CAR/VX6/20" at bounding box center [397, 464] width 83 height 17
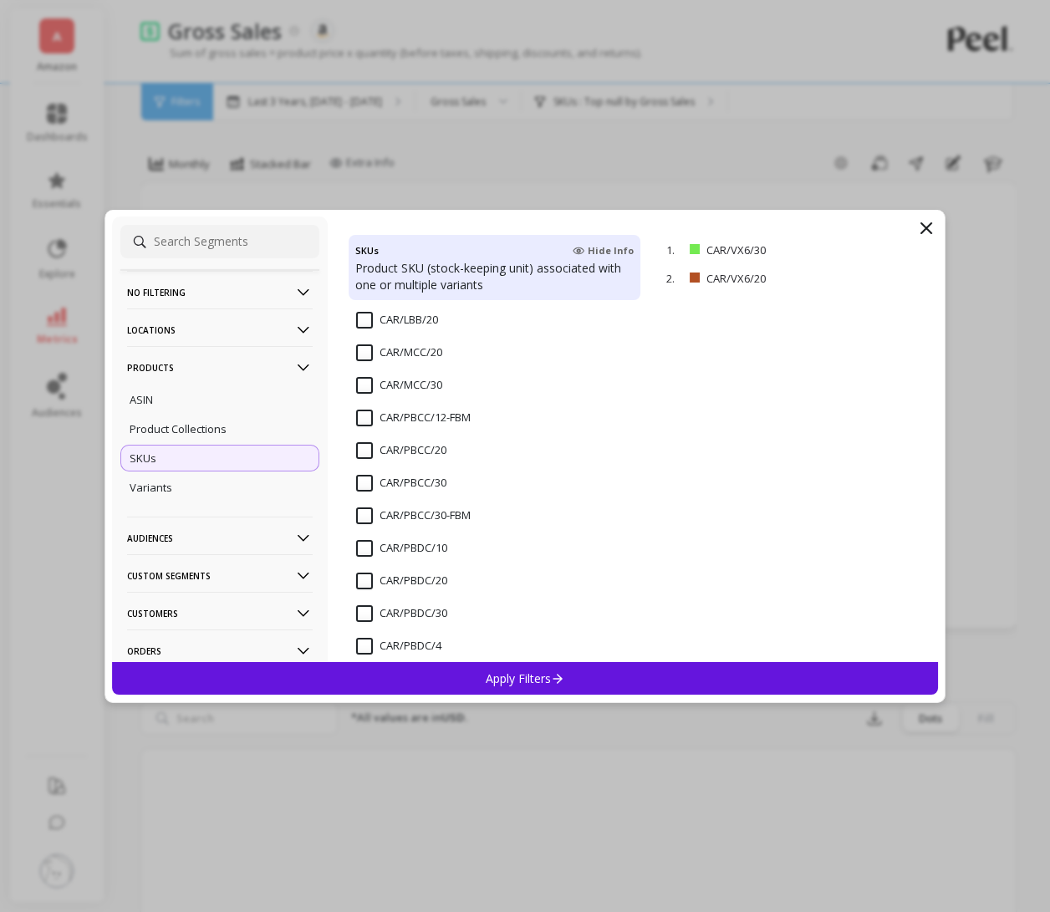
scroll to position [1966, 0]
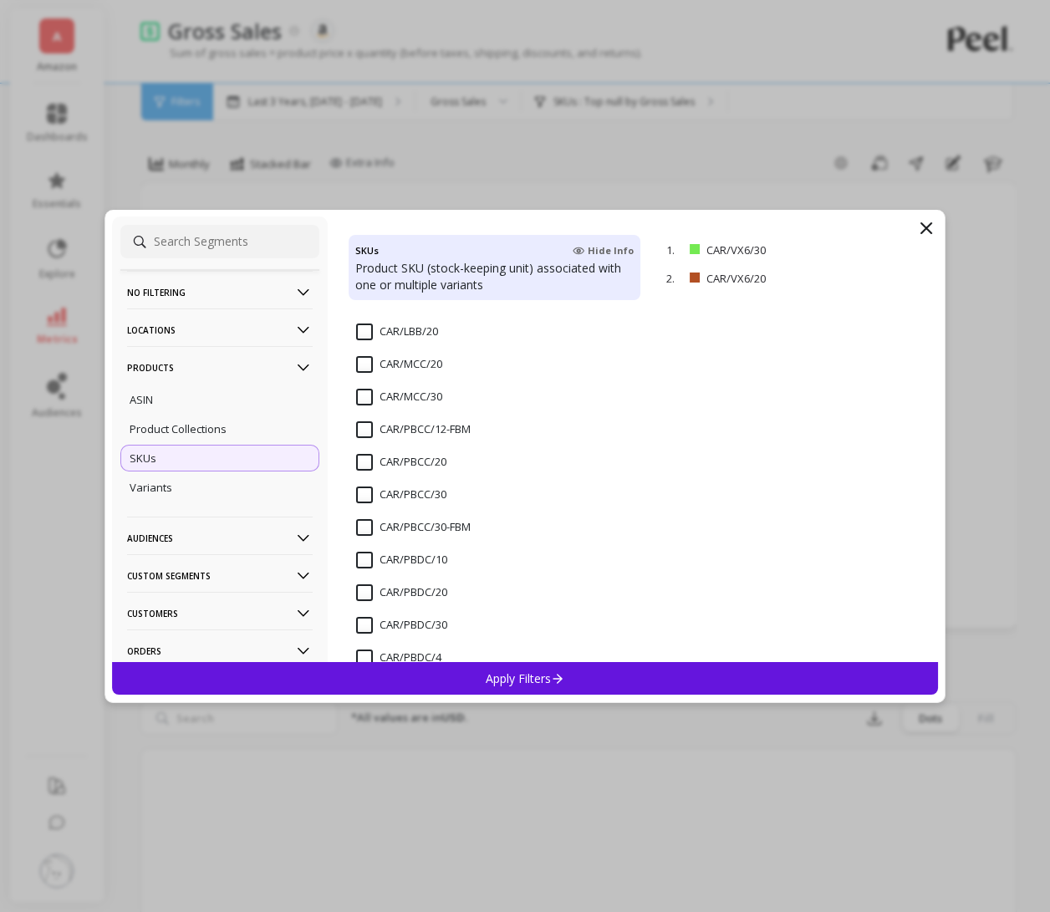
click at [364, 463] on input "CAR/PBCC/20" at bounding box center [401, 462] width 90 height 17
click at [364, 487] on input "CAR/PBCC/30" at bounding box center [401, 495] width 90 height 17
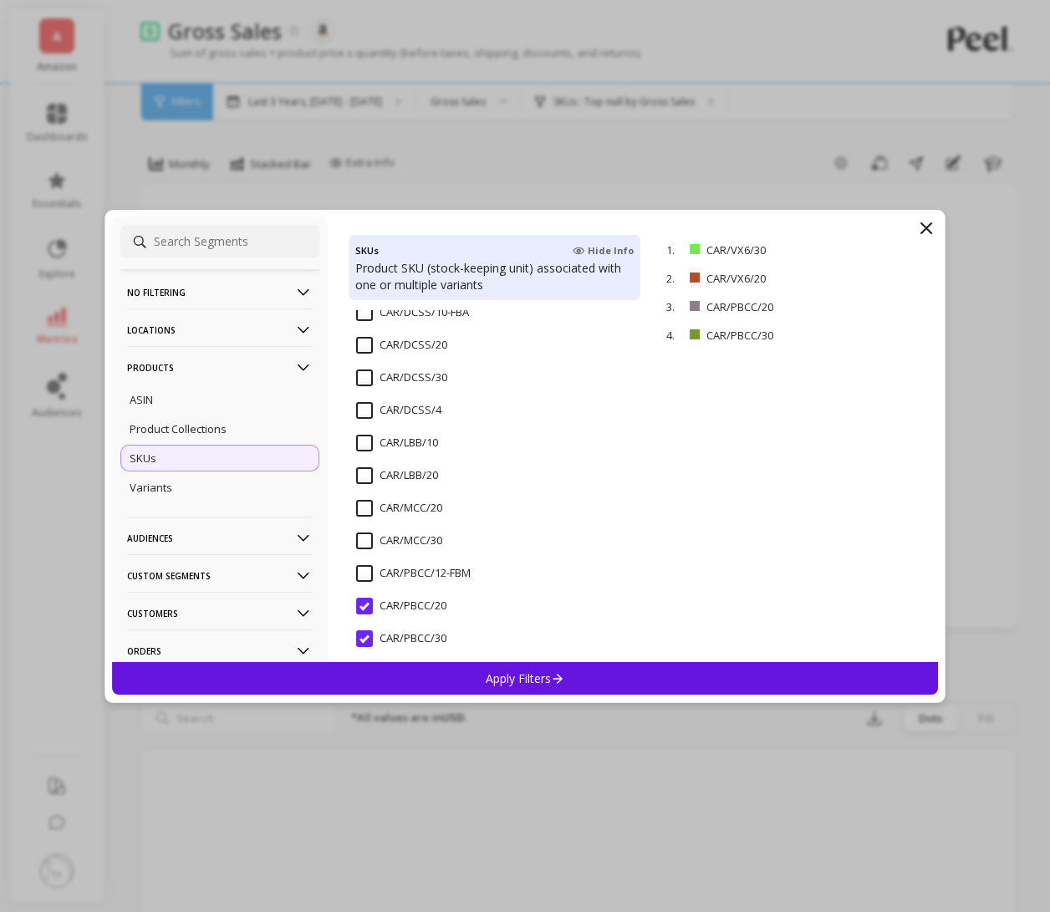
scroll to position [1814, 0]
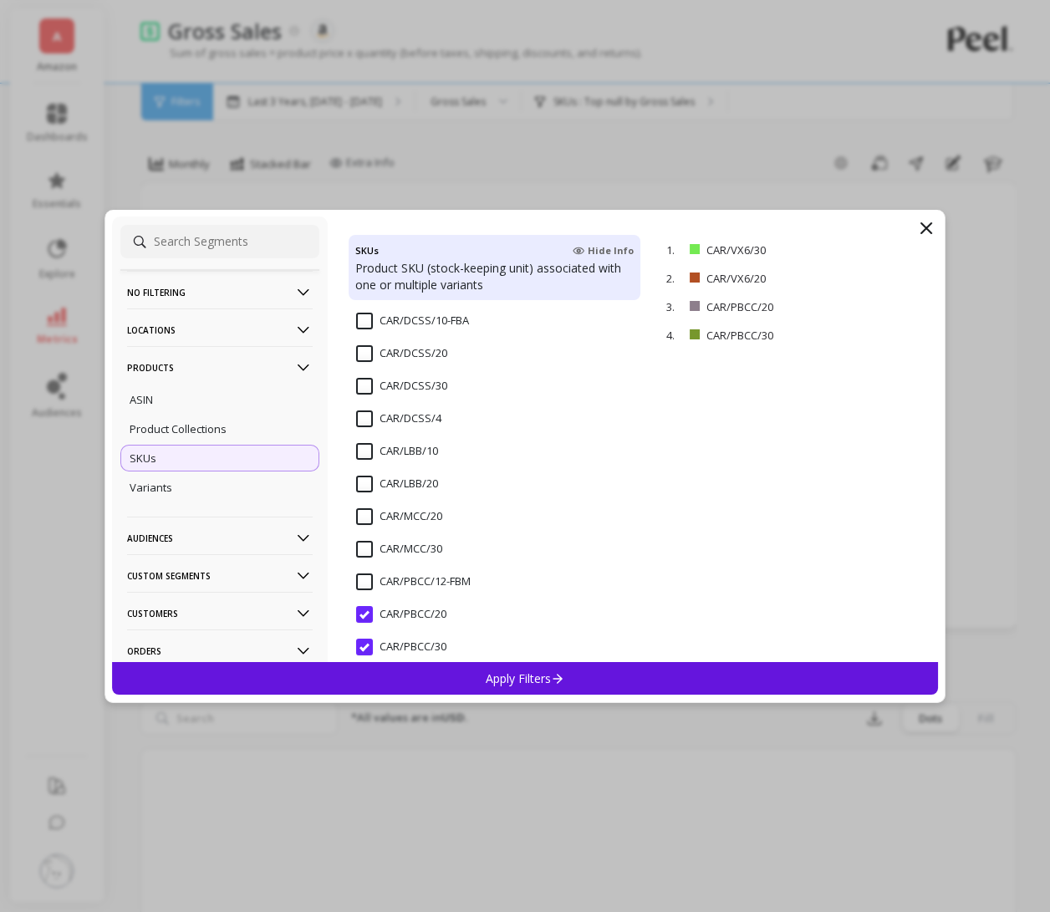
click at [374, 521] on input "CAR/MCC/20" at bounding box center [399, 516] width 86 height 17
click at [374, 545] on input "CAR/MCC/30" at bounding box center [399, 549] width 86 height 17
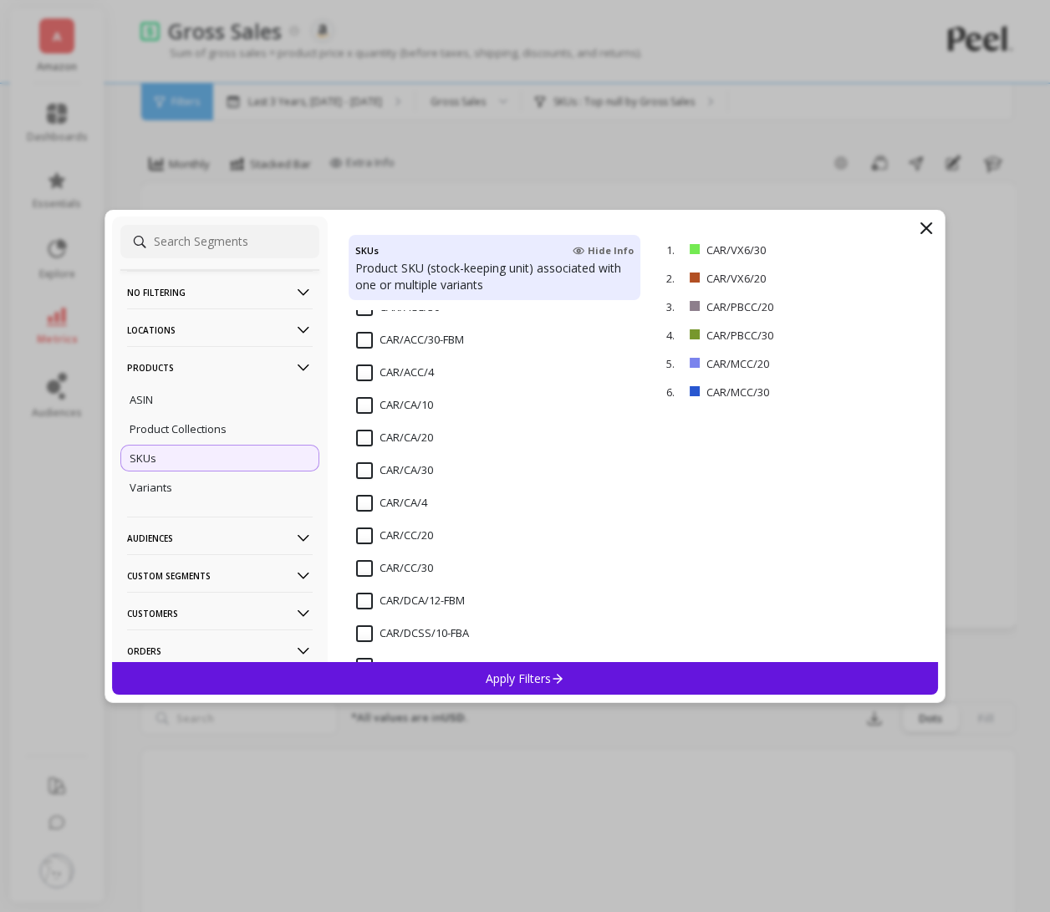
scroll to position [1492, 0]
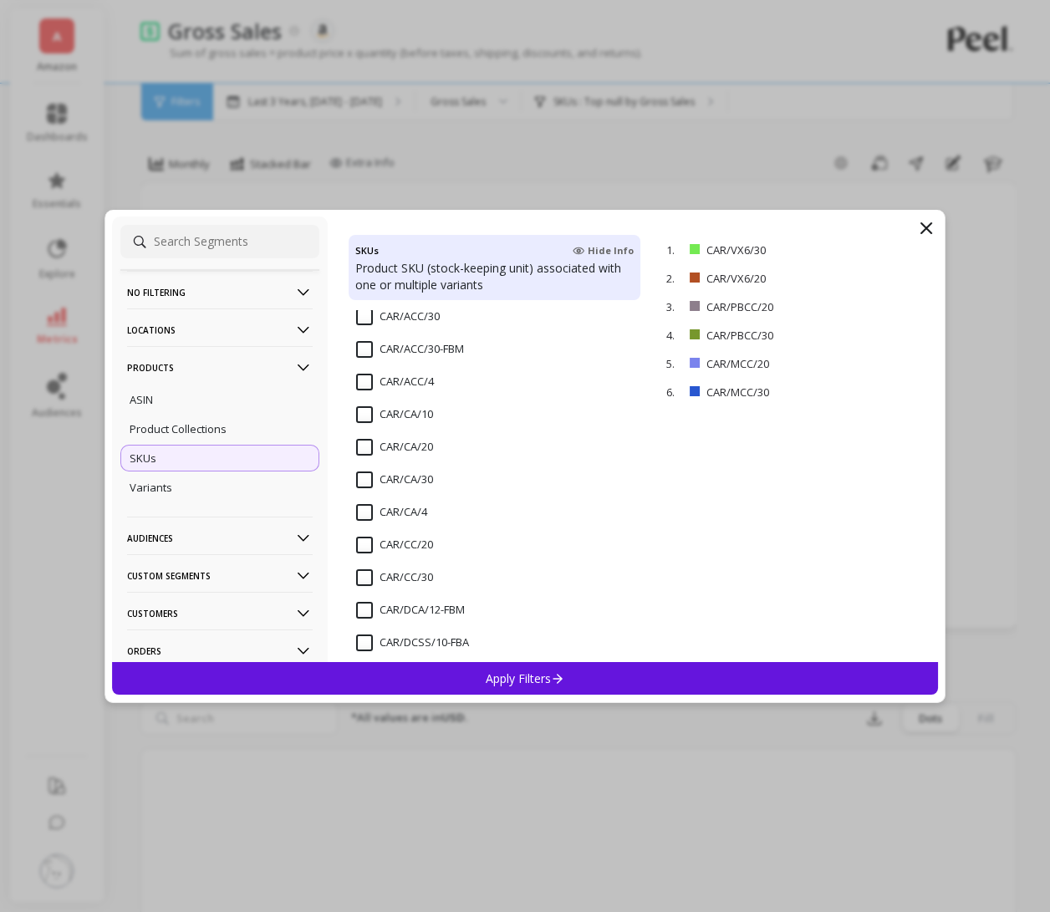
click at [362, 539] on input "CAR/CC/20" at bounding box center [394, 545] width 77 height 17
click at [362, 570] on input "CAR/CC/30" at bounding box center [394, 577] width 77 height 17
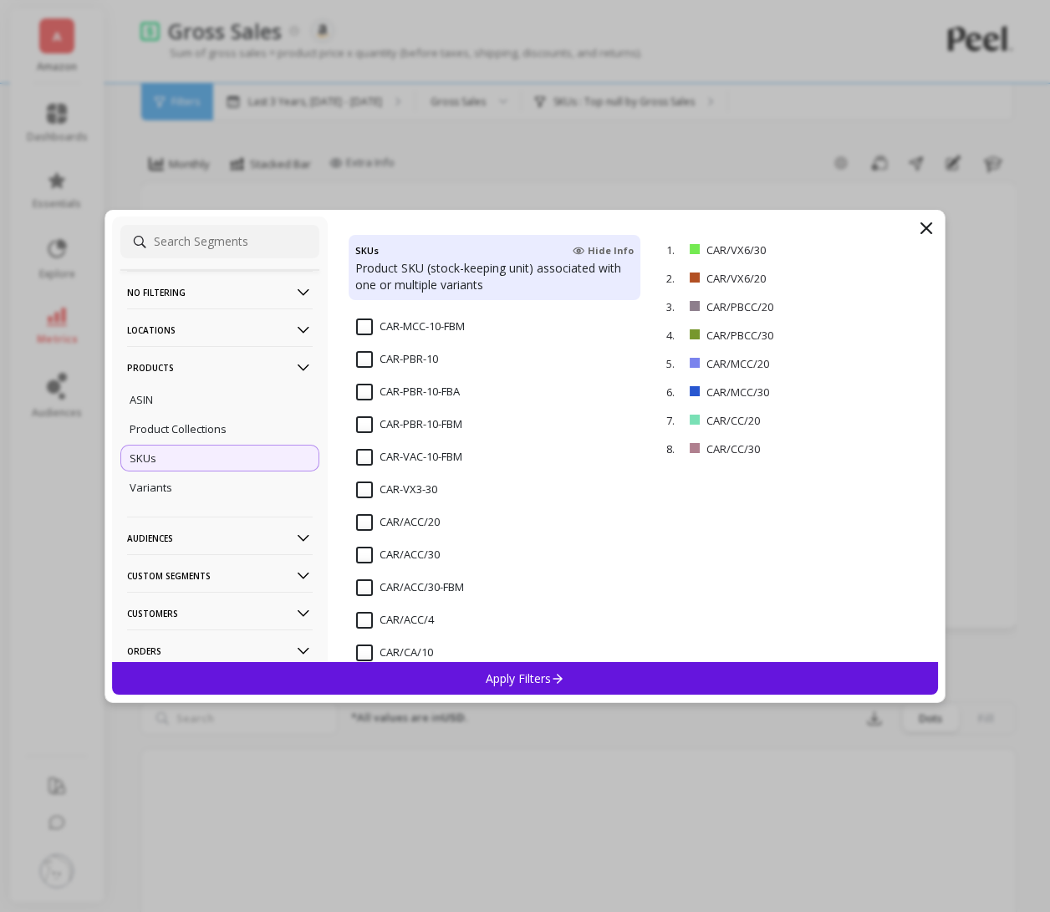
scroll to position [1246, 0]
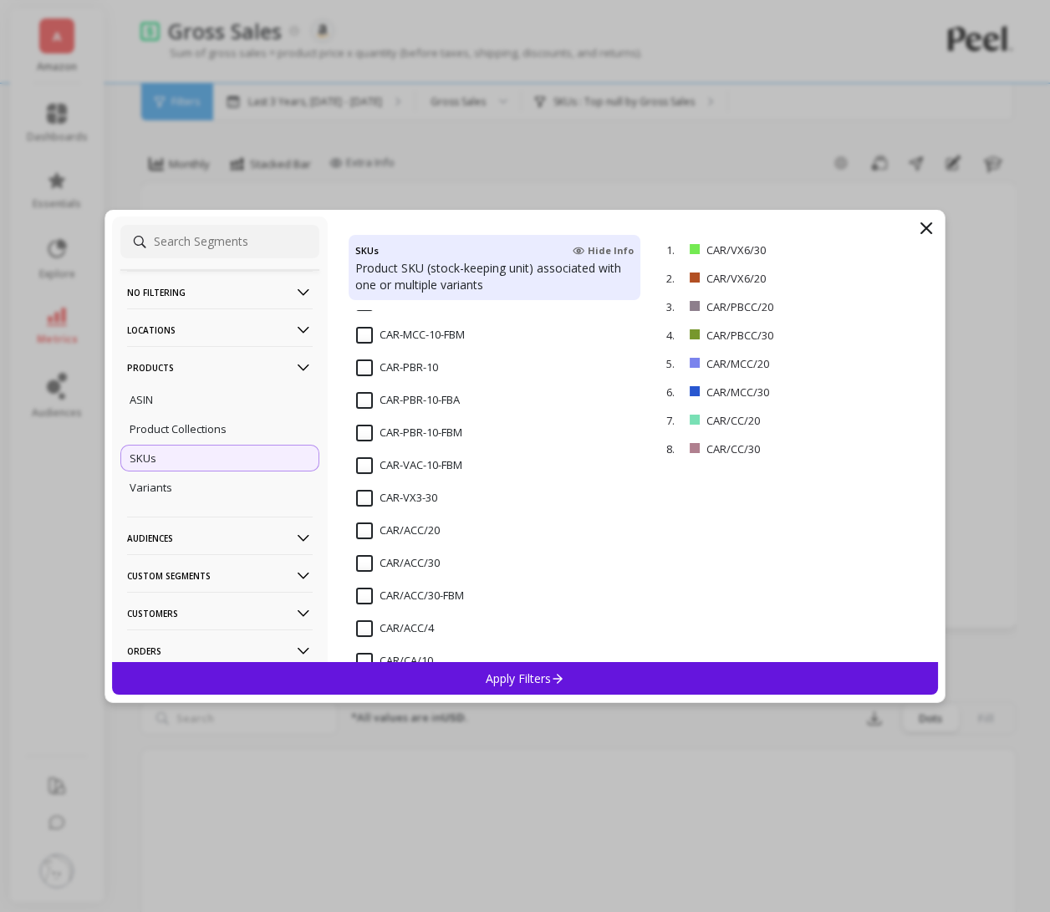
click at [363, 532] on input "CAR/ACC/20" at bounding box center [398, 531] width 84 height 17
click at [364, 557] on input "CAR/ACC/30" at bounding box center [398, 563] width 84 height 17
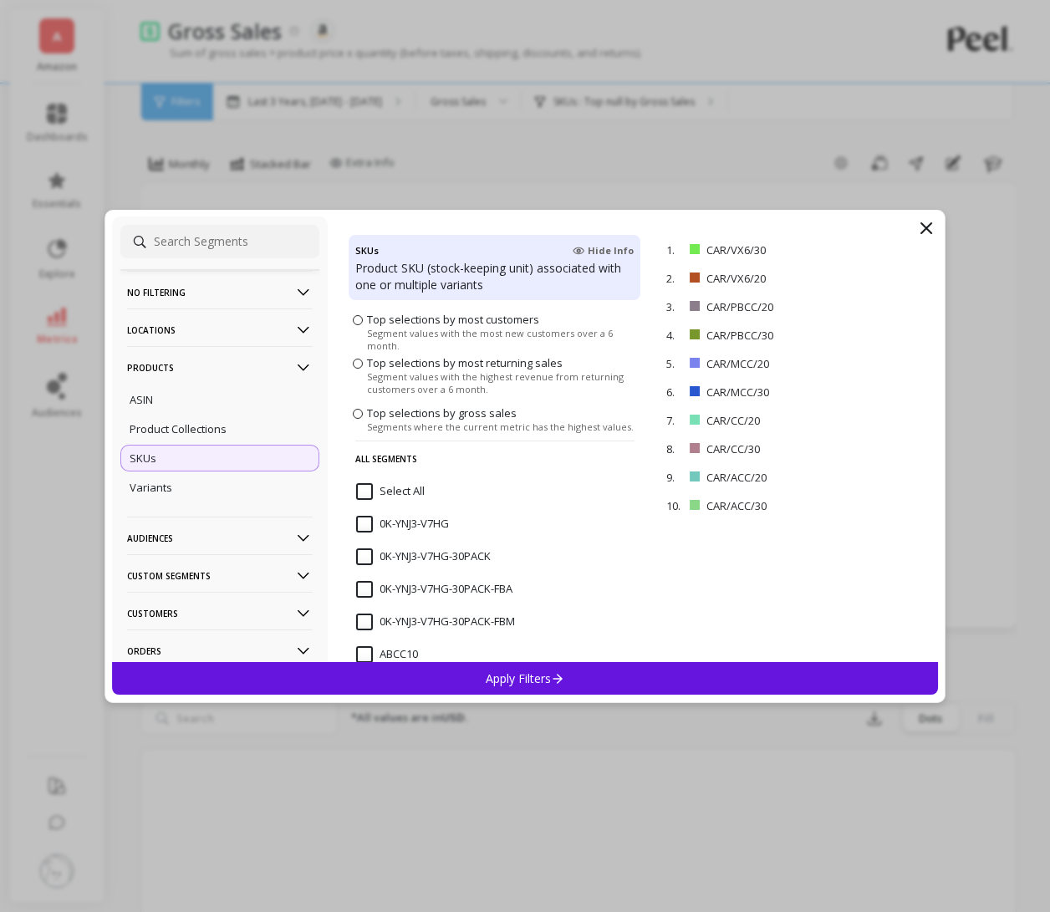
scroll to position [0, 0]
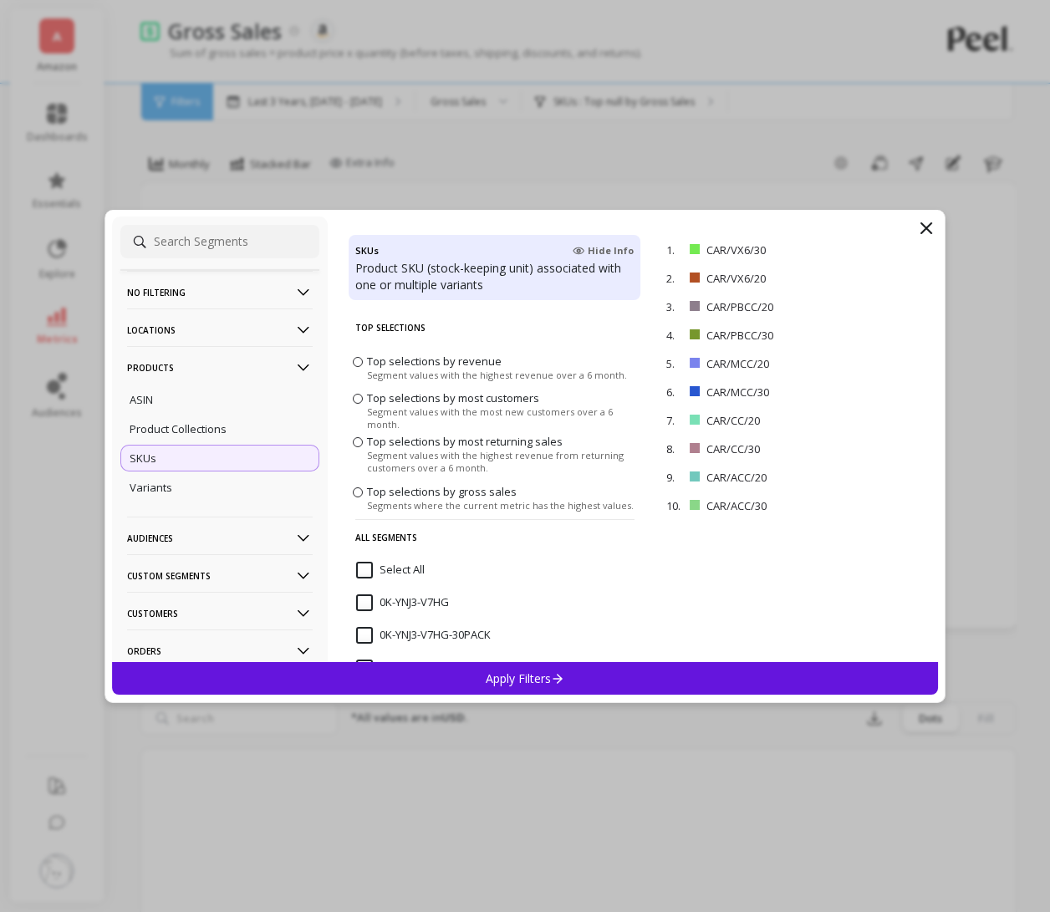
click at [543, 677] on p "Apply Filters" at bounding box center [525, 678] width 79 height 16
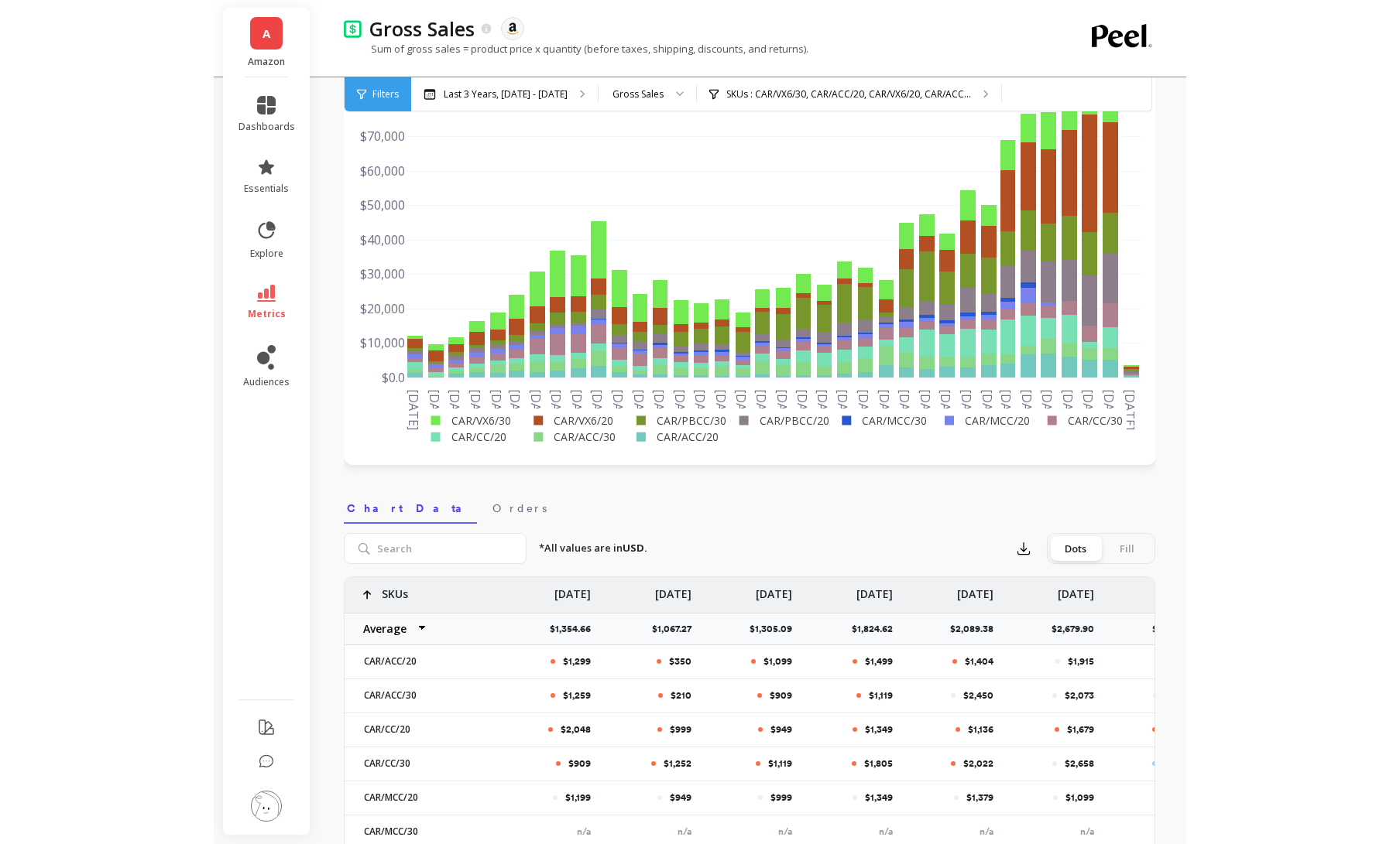
scroll to position [125, 0]
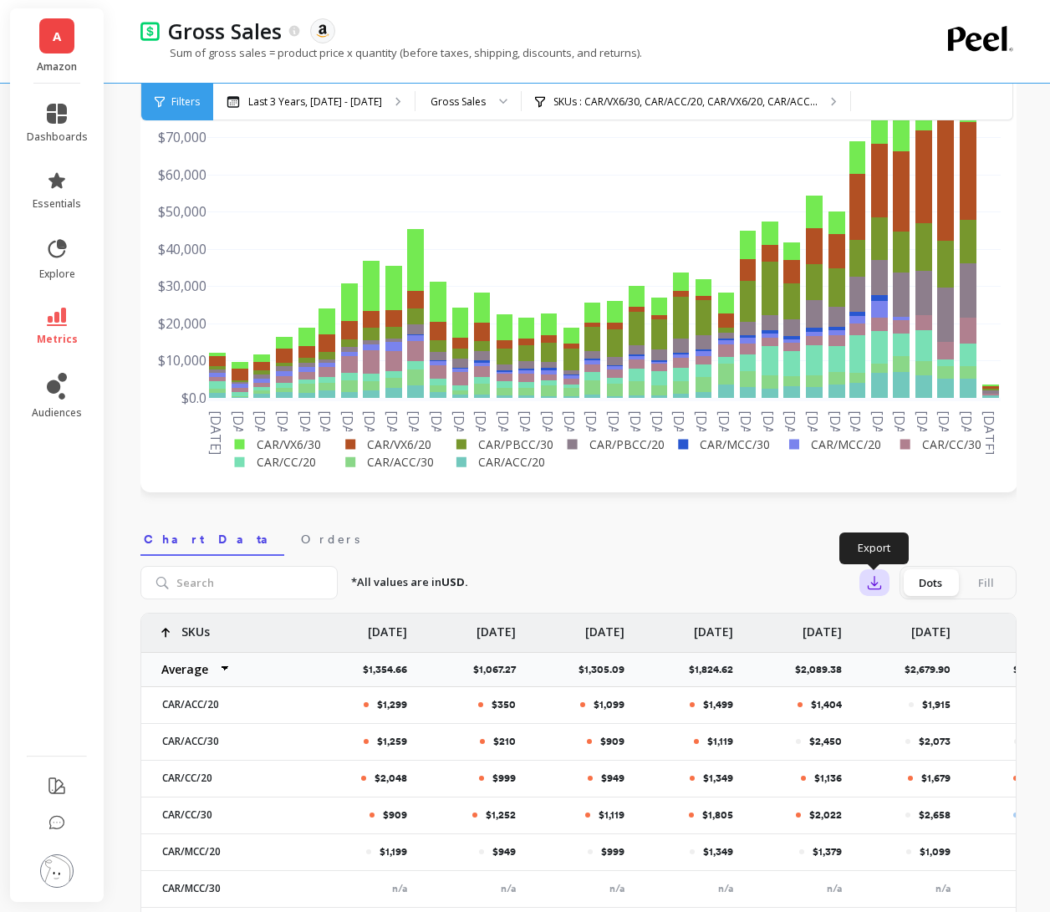
click at [872, 579] on icon "button" at bounding box center [874, 582] width 17 height 17
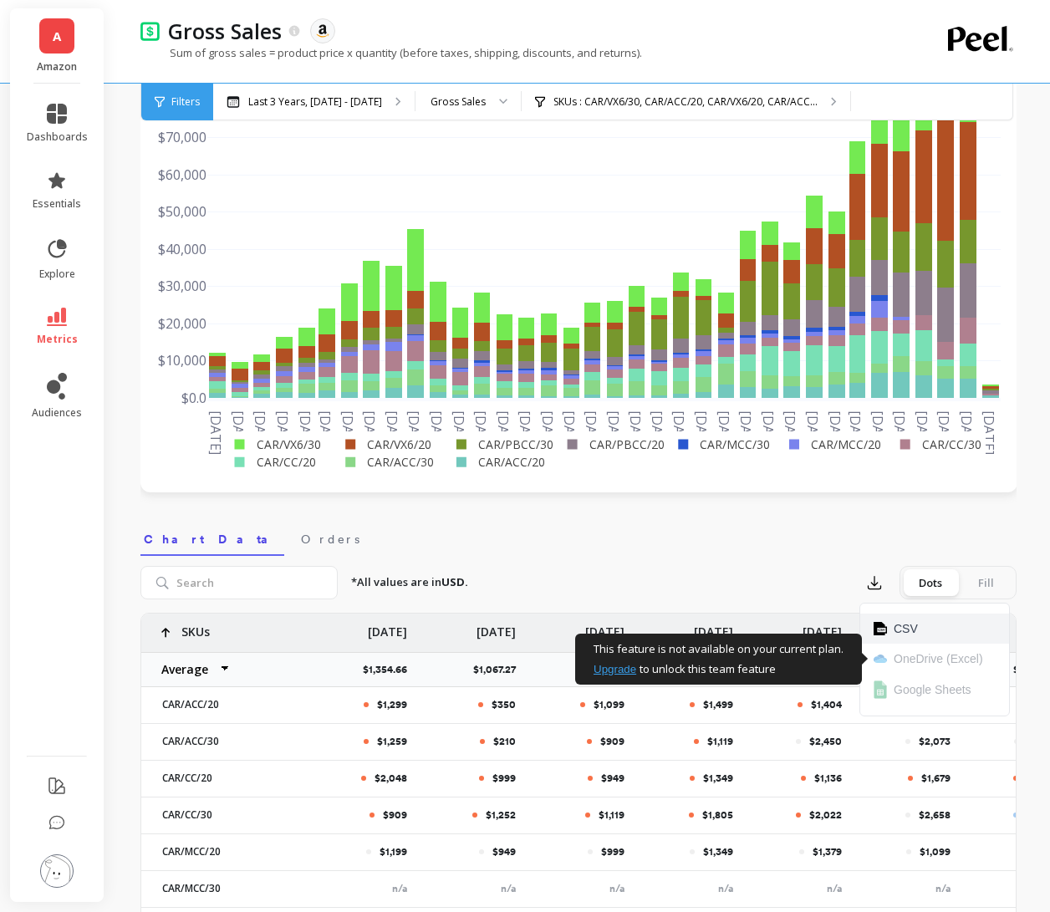
click at [911, 631] on span "CSV" at bounding box center [906, 628] width 24 height 17
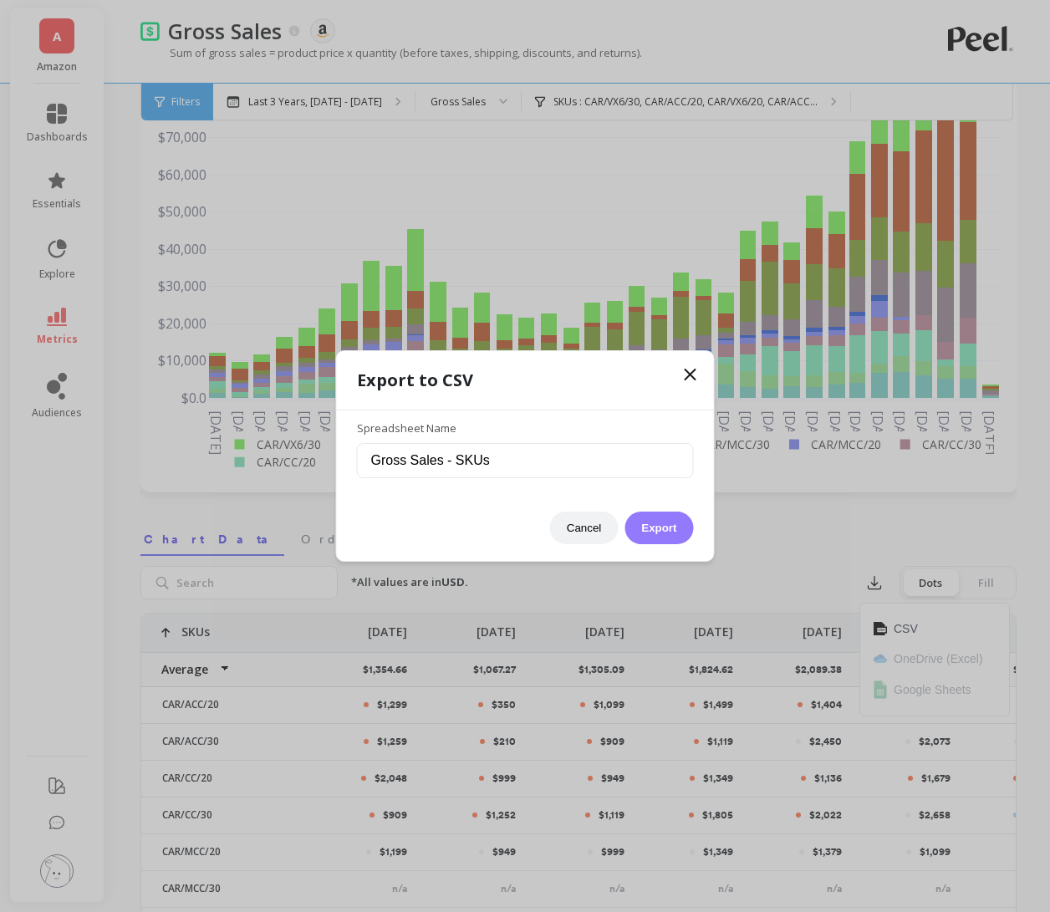
click at [686, 529] on button "Export" at bounding box center [659, 528] width 69 height 33
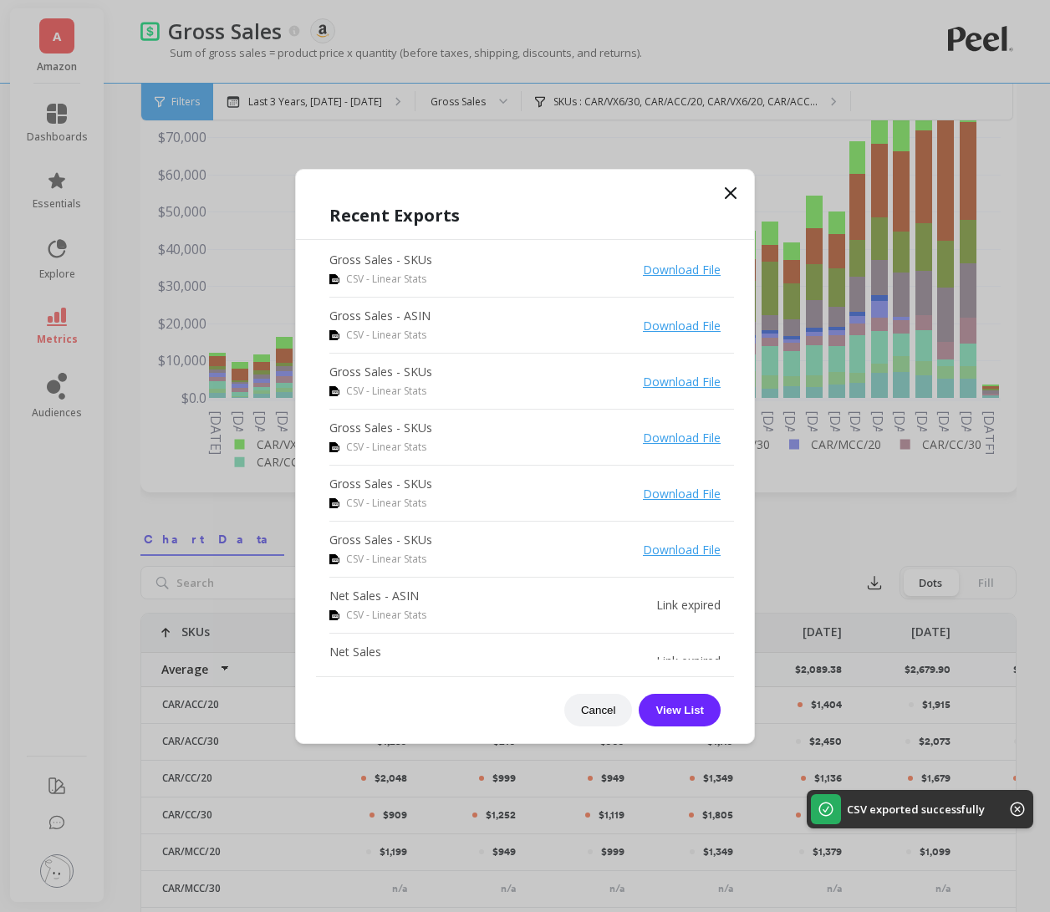
click at [735, 191] on icon at bounding box center [731, 193] width 20 height 20
